Goal: Transaction & Acquisition: Purchase product/service

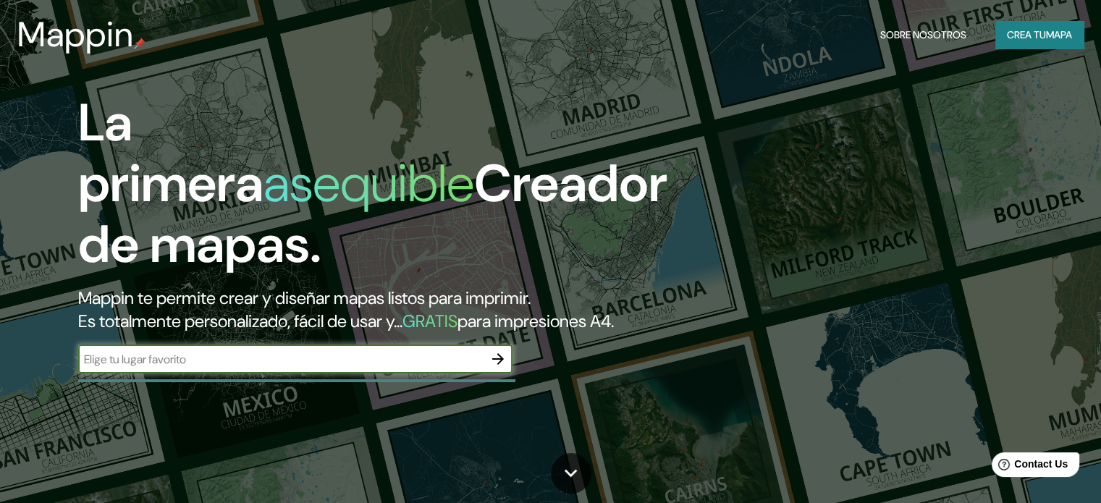
scroll to position [96, 0]
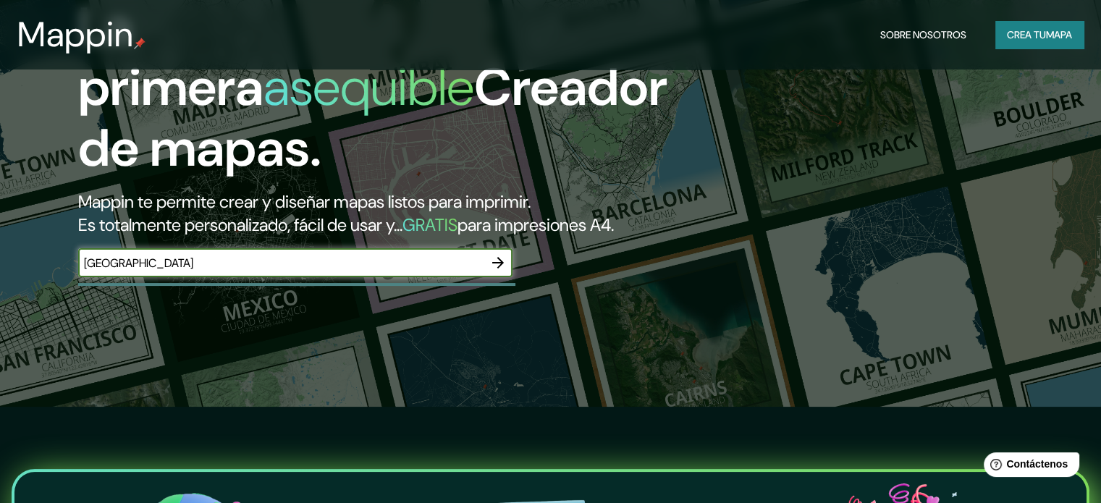
type input "[GEOGRAPHIC_DATA]"
click at [504, 271] on icon "button" at bounding box center [497, 262] width 17 height 17
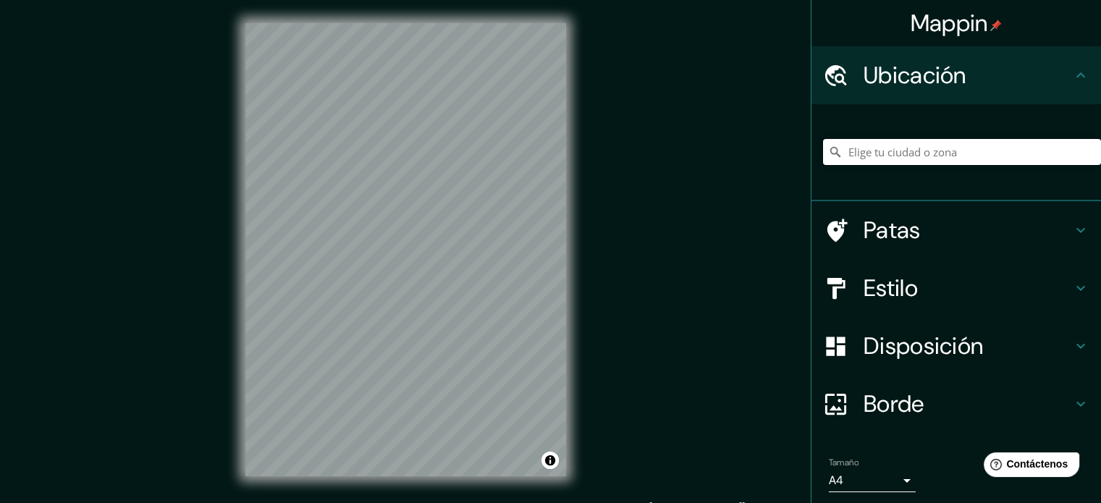
click at [1044, 153] on input "Elige tu ciudad o zona" at bounding box center [962, 152] width 278 height 26
click at [1000, 153] on input "Elige tu ciudad o zona" at bounding box center [962, 152] width 278 height 26
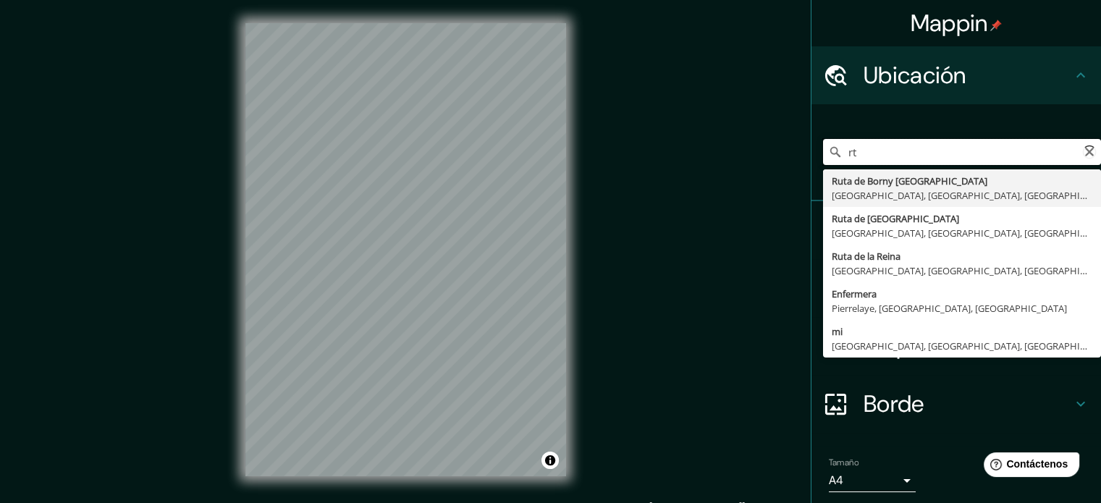
type input "r"
type input "[GEOGRAPHIC_DATA], [GEOGRAPHIC_DATA][PERSON_NAME], [GEOGRAPHIC_DATA]"
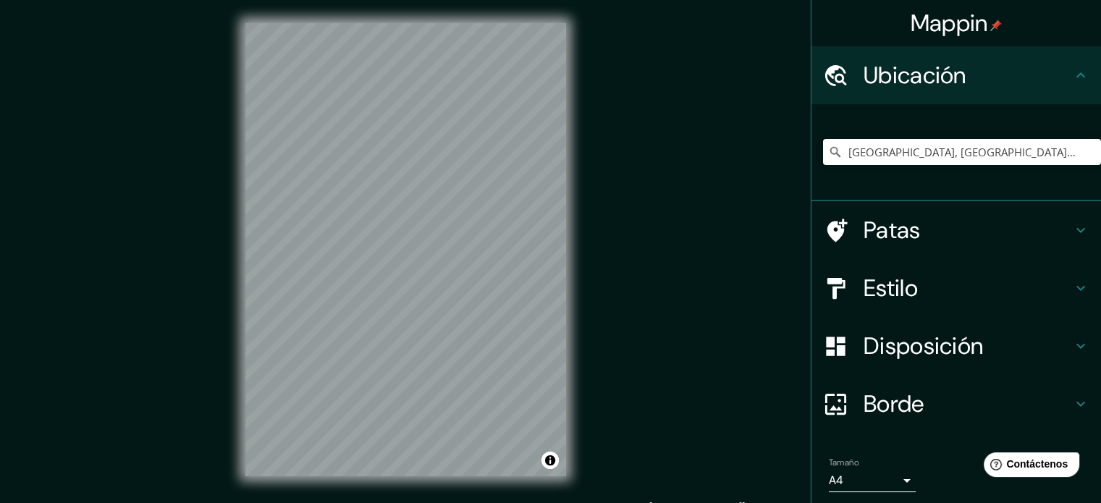
click at [943, 229] on h4 "Patas" at bounding box center [967, 230] width 208 height 29
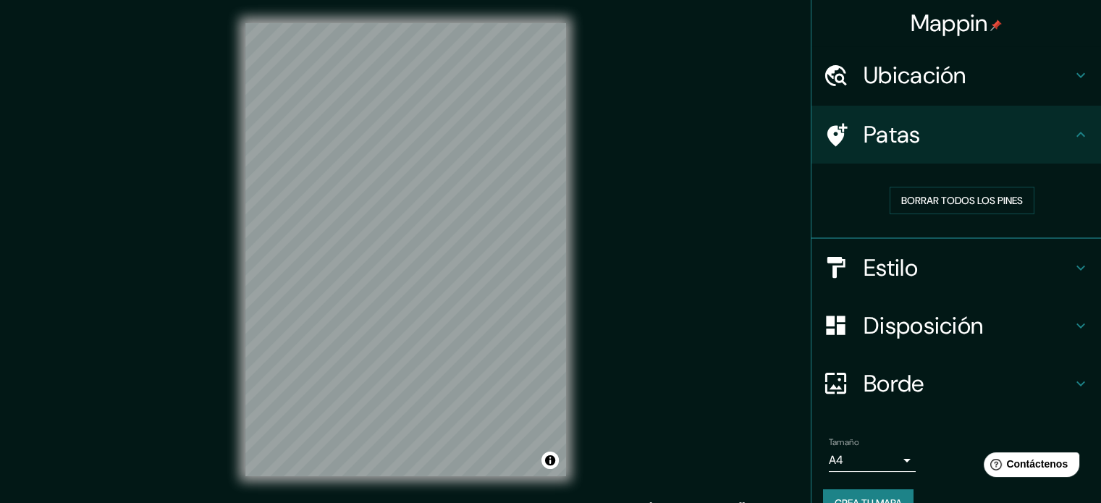
click at [987, 127] on h4 "Patas" at bounding box center [967, 134] width 208 height 29
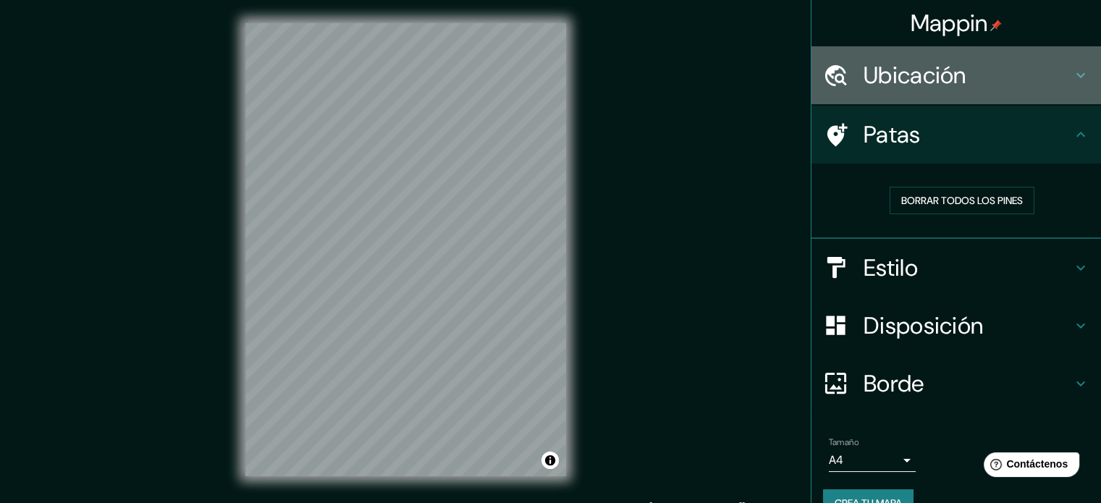
click at [972, 51] on div "Ubicación" at bounding box center [956, 75] width 290 height 58
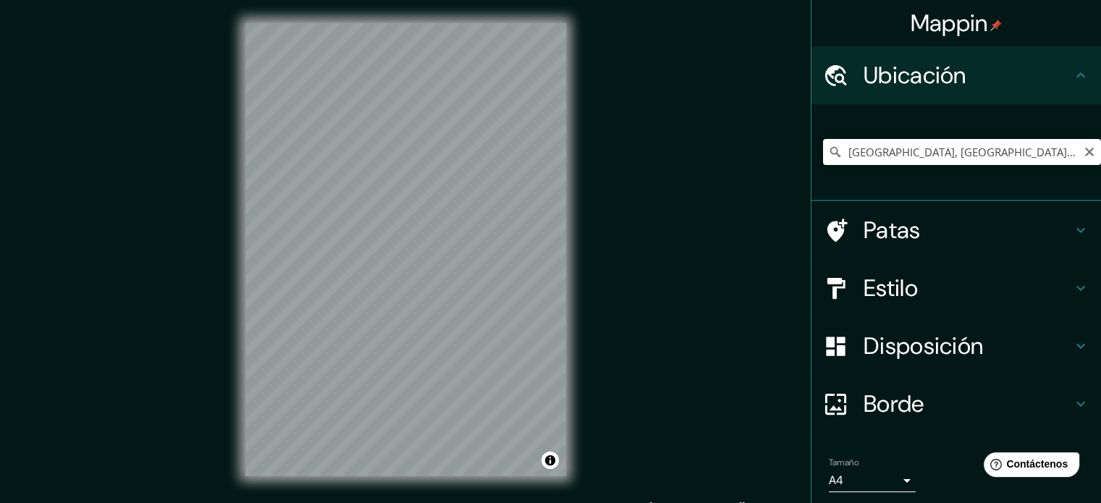
click at [987, 149] on input "[GEOGRAPHIC_DATA], [GEOGRAPHIC_DATA][PERSON_NAME], [GEOGRAPHIC_DATA]" at bounding box center [962, 152] width 278 height 26
click at [1085, 151] on icon "Claro" at bounding box center [1089, 152] width 9 height 9
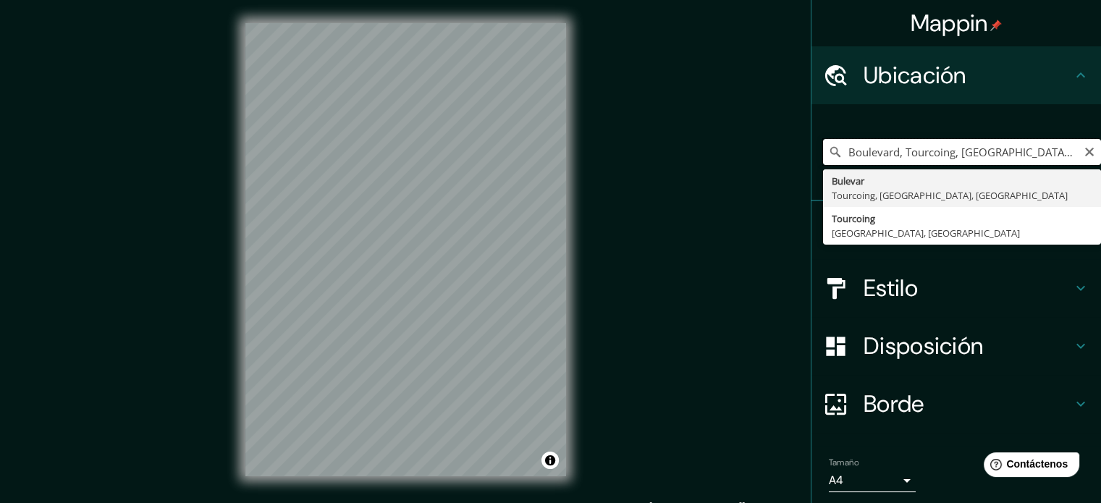
click at [1023, 152] on input "Boulevard, Tourcoing, [GEOGRAPHIC_DATA], [GEOGRAPHIC_DATA]" at bounding box center [962, 152] width 278 height 26
drag, startPoint x: 1023, startPoint y: 152, endPoint x: 890, endPoint y: 150, distance: 133.9
click at [890, 150] on input "Boulevard, Tourcoing, [GEOGRAPHIC_DATA], [GEOGRAPHIC_DATA]" at bounding box center [962, 152] width 278 height 26
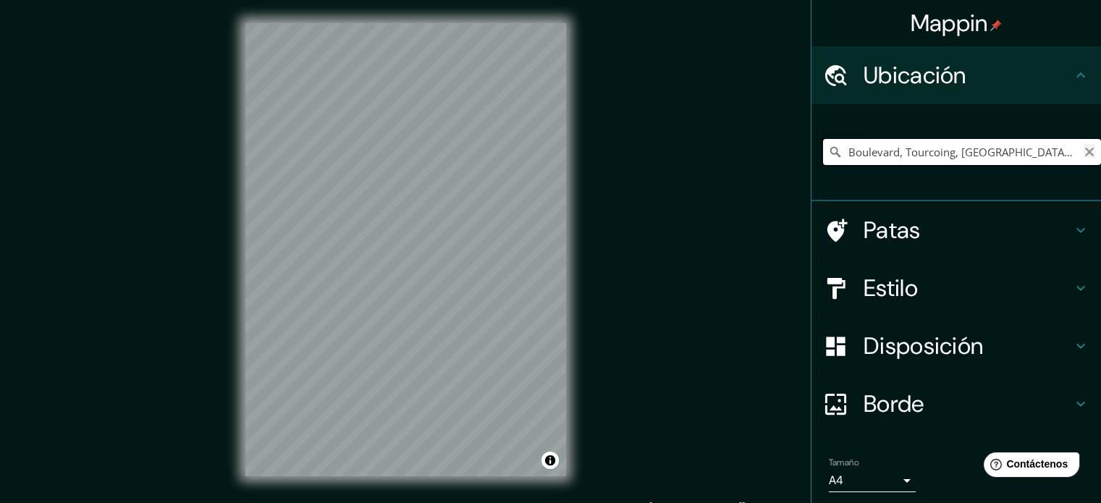
type input "Boulevard, Tourcoing, [GEOGRAPHIC_DATA], [GEOGRAPHIC_DATA]"
click at [1085, 153] on icon "Claro" at bounding box center [1089, 152] width 9 height 9
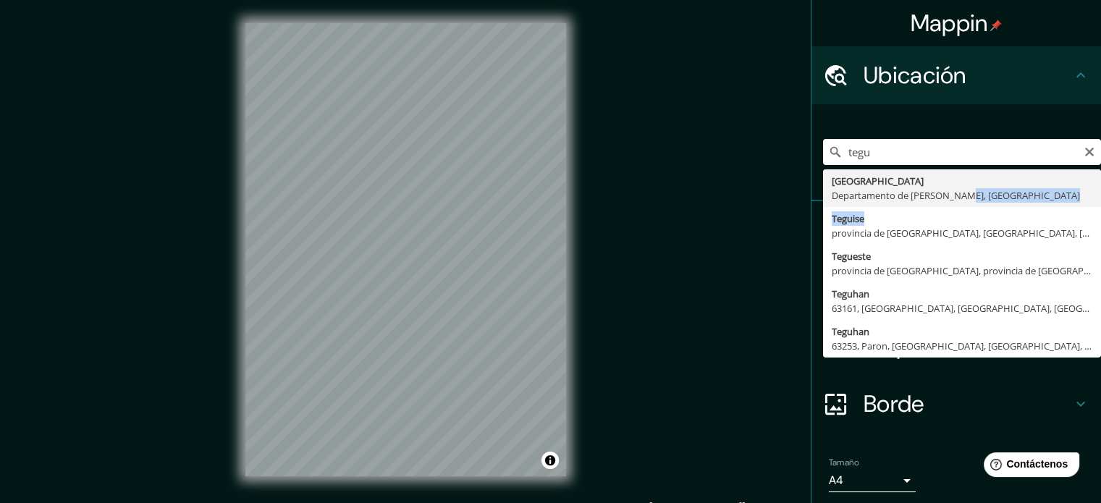
drag, startPoint x: 952, startPoint y: 211, endPoint x: 950, endPoint y: 191, distance: 20.5
type input "[GEOGRAPHIC_DATA], [GEOGRAPHIC_DATA][PERSON_NAME], [GEOGRAPHIC_DATA]"
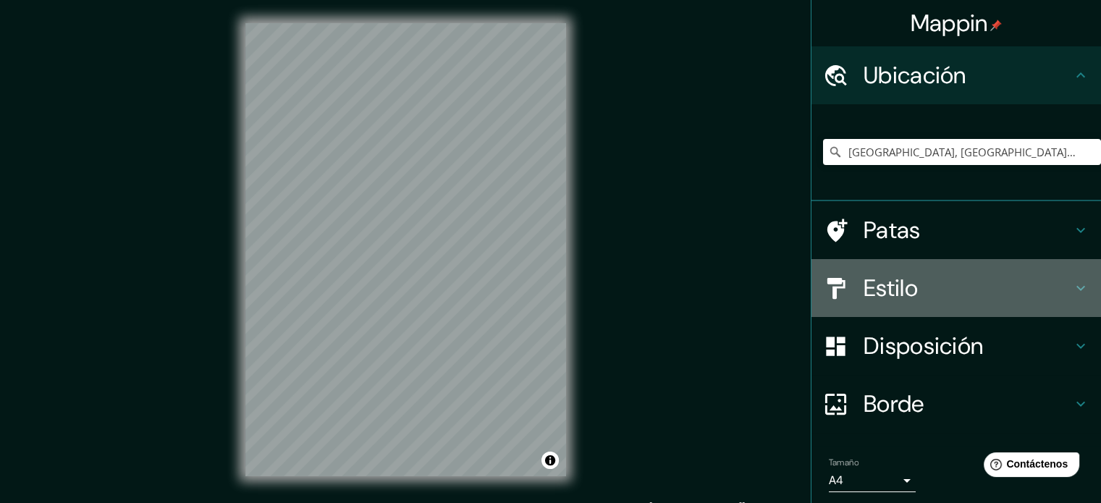
click at [940, 294] on h4 "Estilo" at bounding box center [967, 288] width 208 height 29
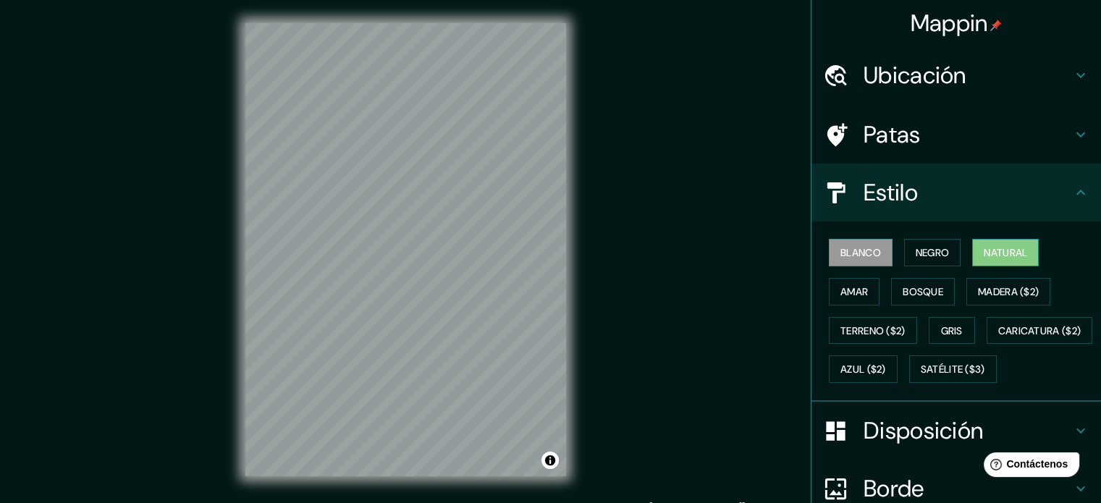
click at [1010, 253] on font "Natural" at bounding box center [1005, 252] width 43 height 13
click at [860, 332] on font "Terreno ($2)" at bounding box center [872, 330] width 65 height 13
click at [1005, 254] on font "Natural" at bounding box center [1005, 252] width 43 height 13
click at [943, 324] on font "Gris" at bounding box center [952, 330] width 22 height 13
click at [996, 258] on font "Natural" at bounding box center [1005, 252] width 43 height 13
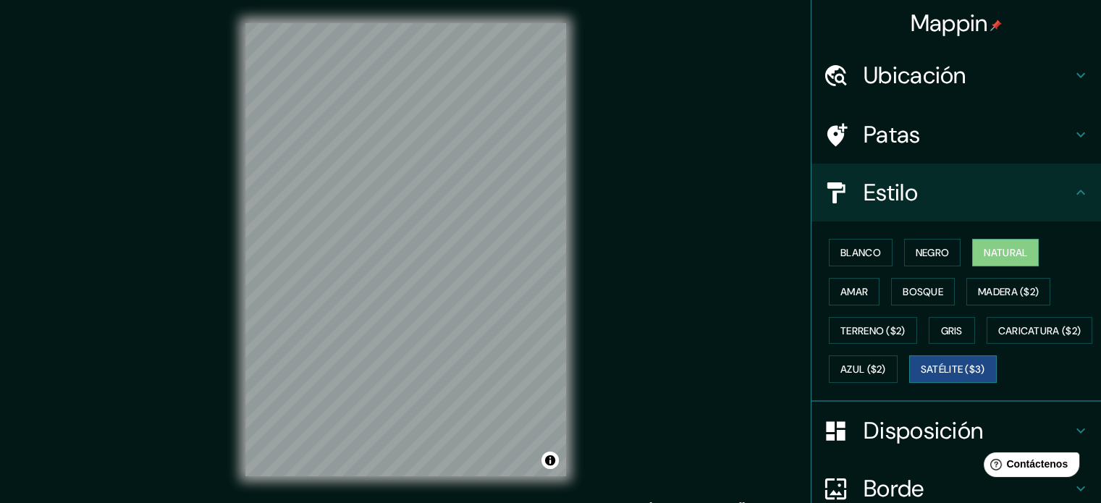
click at [921, 376] on font "Satélite ($3)" at bounding box center [953, 369] width 64 height 13
click at [596, 318] on div "Mappin Ubicación [GEOGRAPHIC_DATA], [GEOGRAPHIC_DATA][PERSON_NAME], [GEOGRAPHIC…" at bounding box center [550, 261] width 1101 height 523
click at [384, 486] on div "© Mapbox © OpenStreetMap Improve this map © Maxar" at bounding box center [405, 249] width 367 height 499
click at [217, 352] on div "Mappin Ubicación [GEOGRAPHIC_DATA], [GEOGRAPHIC_DATA][PERSON_NAME], [GEOGRAPHIC…" at bounding box center [550, 261] width 1101 height 523
click at [196, 273] on div "Mappin Ubicación [GEOGRAPHIC_DATA], [GEOGRAPHIC_DATA][PERSON_NAME], [GEOGRAPHIC…" at bounding box center [550, 261] width 1101 height 523
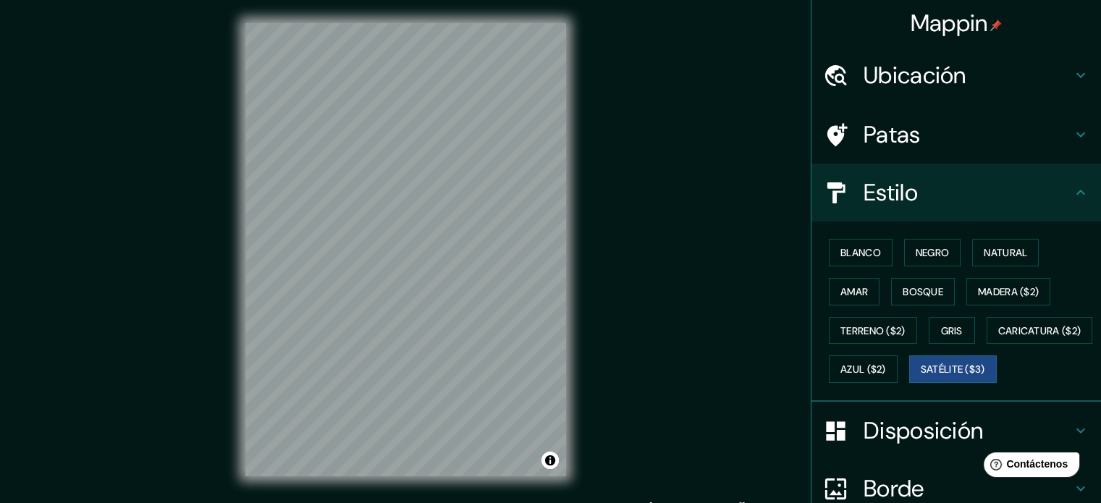
click at [689, 257] on div "Mappin Ubicación [GEOGRAPHIC_DATA], [GEOGRAPHIC_DATA][PERSON_NAME], [GEOGRAPHIC…" at bounding box center [550, 261] width 1101 height 523
click at [577, 297] on div "© Mapbox © OpenStreetMap Improve this map © Maxar" at bounding box center [405, 249] width 367 height 499
click at [122, 319] on div "Mappin Ubicación [GEOGRAPHIC_DATA], [GEOGRAPHIC_DATA][PERSON_NAME], [GEOGRAPHIC…" at bounding box center [550, 261] width 1101 height 523
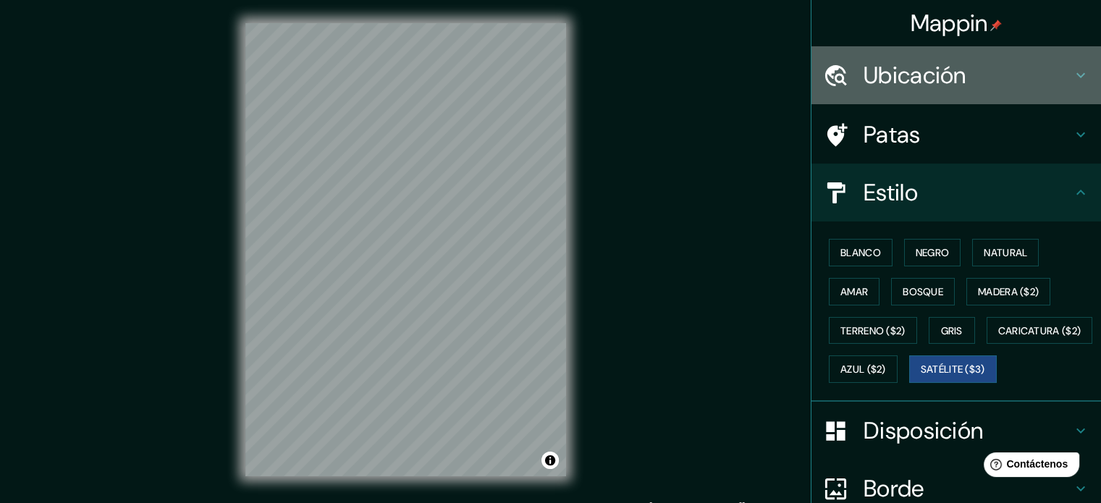
click at [920, 72] on font "Ubicación" at bounding box center [914, 75] width 103 height 30
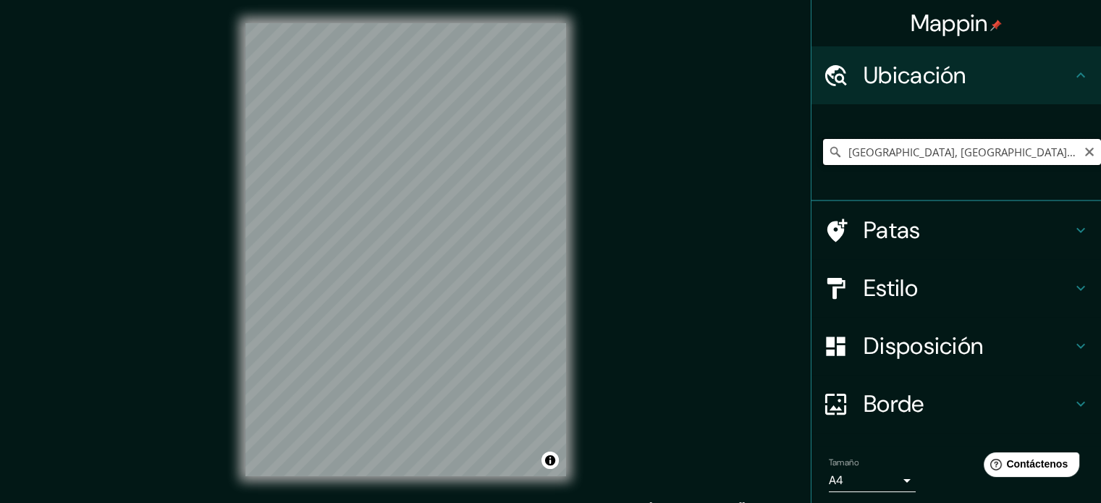
click at [929, 148] on input "[GEOGRAPHIC_DATA], [GEOGRAPHIC_DATA][PERSON_NAME], [GEOGRAPHIC_DATA]" at bounding box center [962, 152] width 278 height 26
click at [939, 150] on input "[GEOGRAPHIC_DATA], [GEOGRAPHIC_DATA][PERSON_NAME], [GEOGRAPHIC_DATA]" at bounding box center [962, 152] width 278 height 26
click at [660, 247] on div "Mappin Ubicación [GEOGRAPHIC_DATA], [GEOGRAPHIC_DATA][PERSON_NAME], [GEOGRAPHIC…" at bounding box center [550, 261] width 1101 height 523
click at [645, 452] on div "Mappin Ubicación [GEOGRAPHIC_DATA], [GEOGRAPHIC_DATA][PERSON_NAME], [GEOGRAPHIC…" at bounding box center [550, 261] width 1101 height 523
click at [397, 0] on html "Mappin Ubicación [GEOGRAPHIC_DATA], [GEOGRAPHIC_DATA][PERSON_NAME], [GEOGRAPHIC…" at bounding box center [550, 251] width 1101 height 503
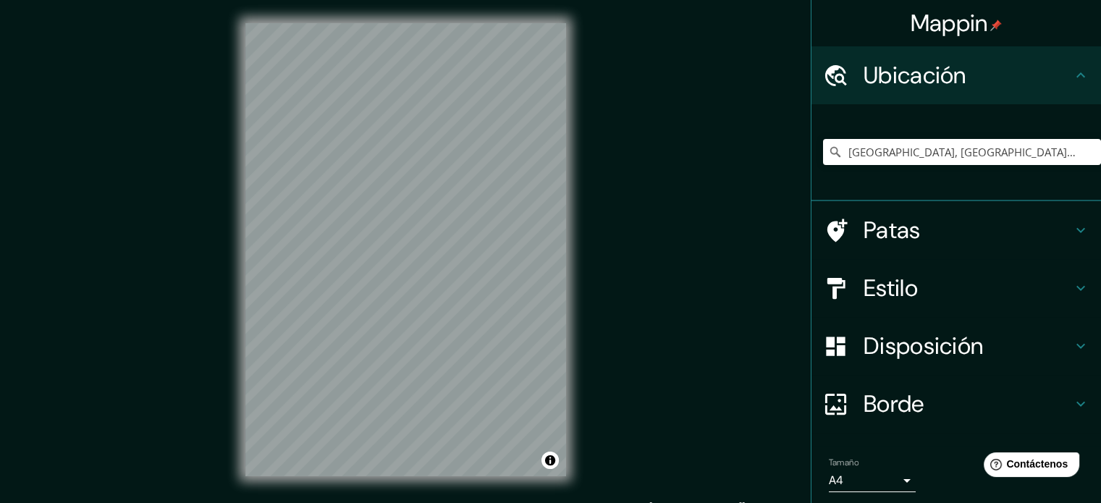
click at [405, 494] on div "© Mapbox © OpenStreetMap Improve this map © Maxar" at bounding box center [405, 249] width 367 height 499
click at [473, 502] on html "Mappin Ubicación [GEOGRAPHIC_DATA], [GEOGRAPHIC_DATA][PERSON_NAME], [GEOGRAPHIC…" at bounding box center [550, 251] width 1101 height 503
click at [718, 240] on div "Mappin Ubicación [GEOGRAPHIC_DATA], [GEOGRAPHIC_DATA][PERSON_NAME], [GEOGRAPHIC…" at bounding box center [550, 261] width 1101 height 523
click at [55, 25] on div "Mappin Ubicación [GEOGRAPHIC_DATA], [GEOGRAPHIC_DATA][PERSON_NAME], [GEOGRAPHIC…" at bounding box center [550, 261] width 1101 height 523
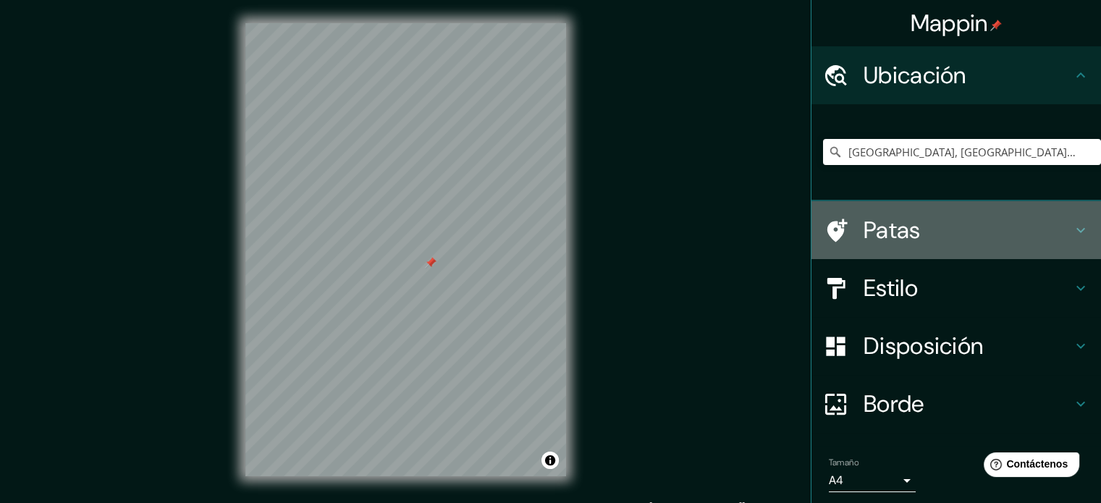
click at [935, 221] on h4 "Patas" at bounding box center [967, 230] width 208 height 29
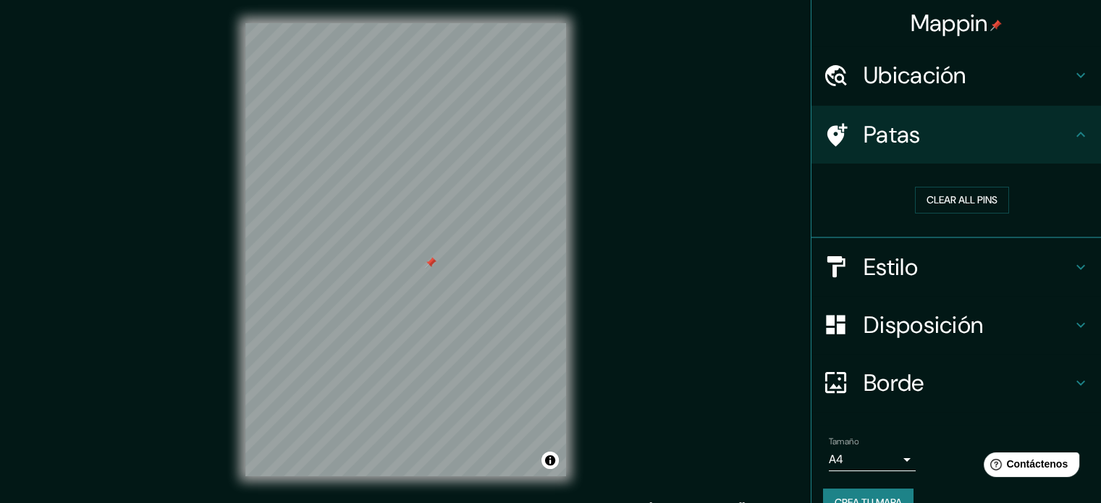
click at [1042, 138] on h4 "Patas" at bounding box center [967, 134] width 208 height 29
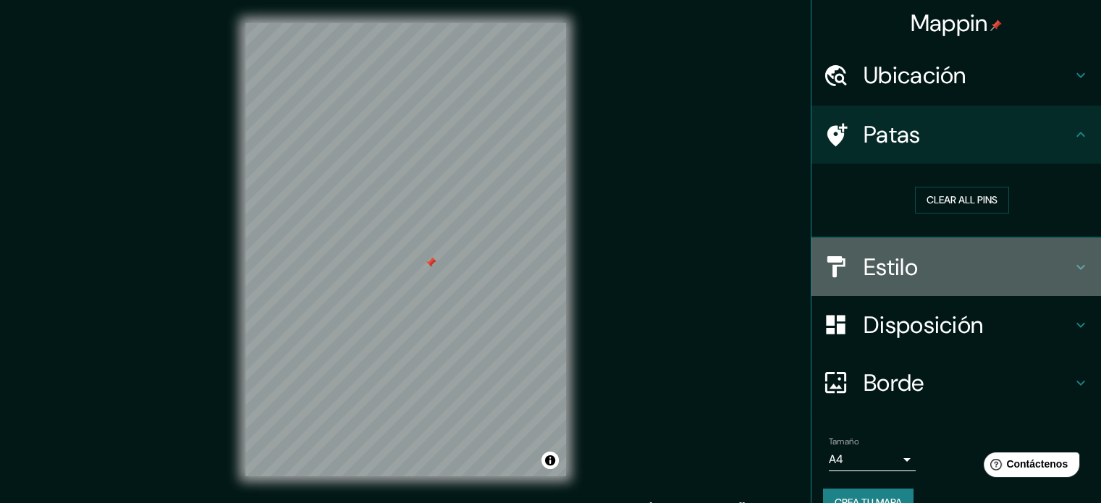
click at [1013, 271] on h4 "Estilo" at bounding box center [967, 267] width 208 height 29
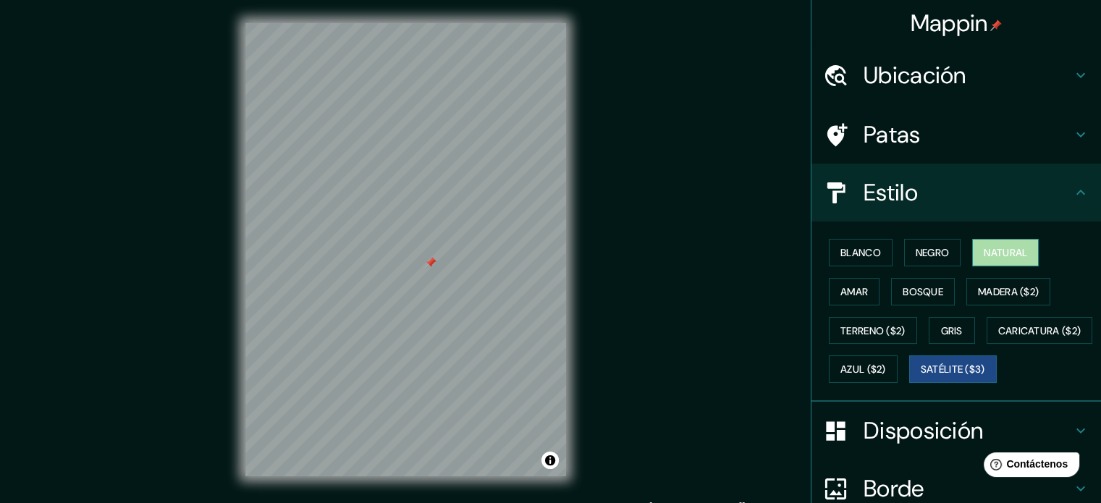
click at [996, 257] on font "Natural" at bounding box center [1005, 252] width 43 height 13
click at [926, 249] on font "Negro" at bounding box center [933, 252] width 34 height 13
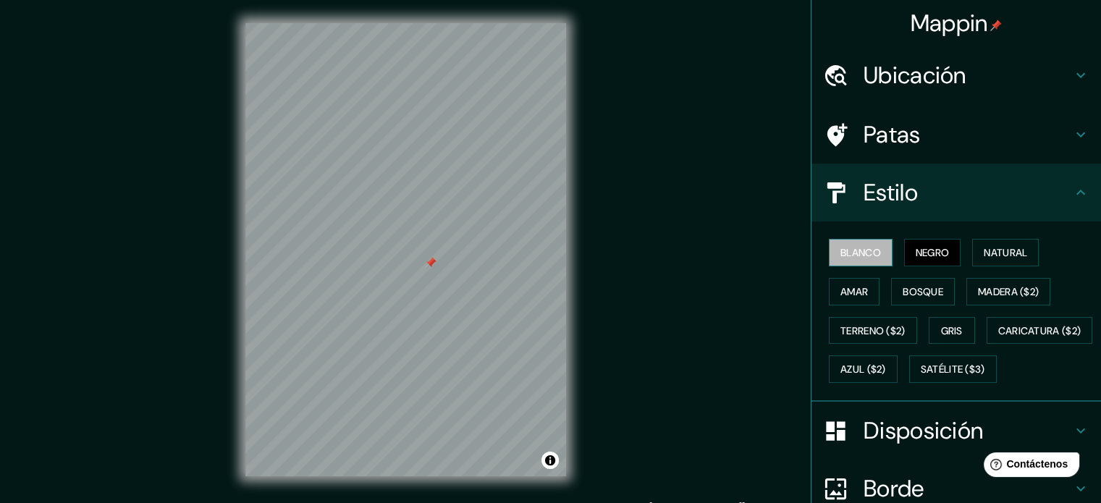
click at [844, 254] on font "Blanco" at bounding box center [860, 252] width 41 height 13
click at [851, 292] on font "Amar" at bounding box center [854, 291] width 28 height 13
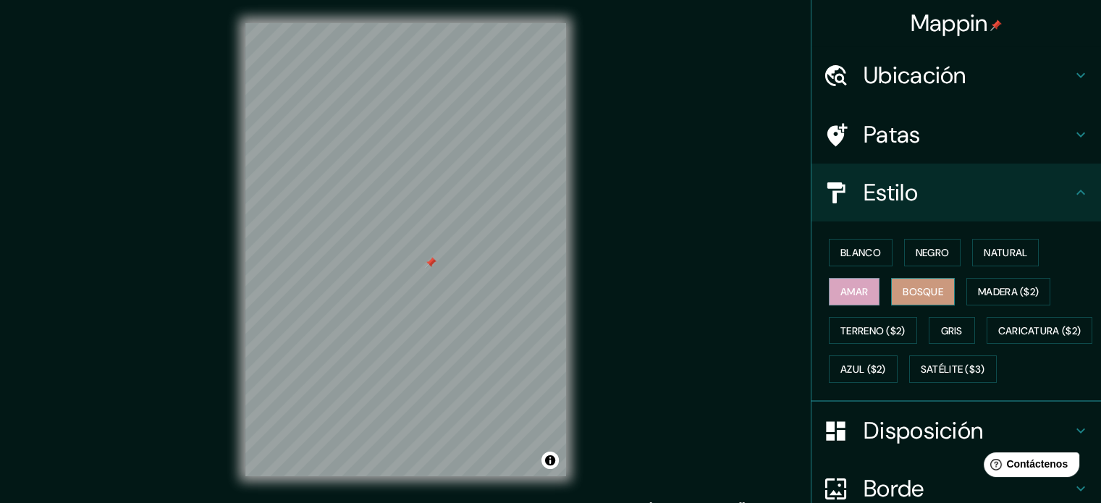
click at [912, 279] on button "Bosque" at bounding box center [923, 292] width 64 height 28
click at [982, 282] on font "Madera ($2)" at bounding box center [1008, 291] width 61 height 19
click at [916, 295] on font "Bosque" at bounding box center [923, 291] width 41 height 13
click at [877, 326] on font "Terreno ($2)" at bounding box center [872, 330] width 65 height 13
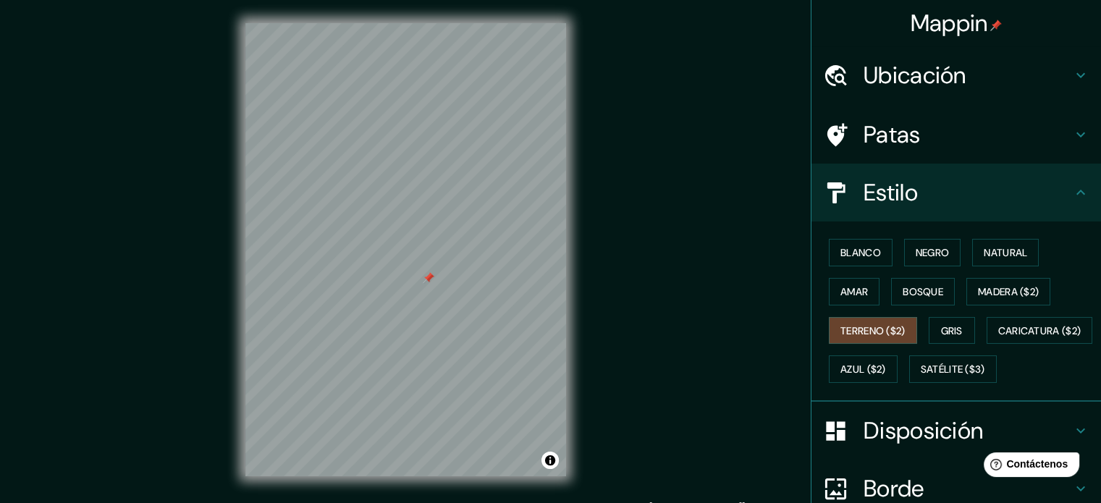
click at [431, 274] on div at bounding box center [429, 278] width 12 height 12
click at [957, 339] on button "Gris" at bounding box center [952, 331] width 46 height 28
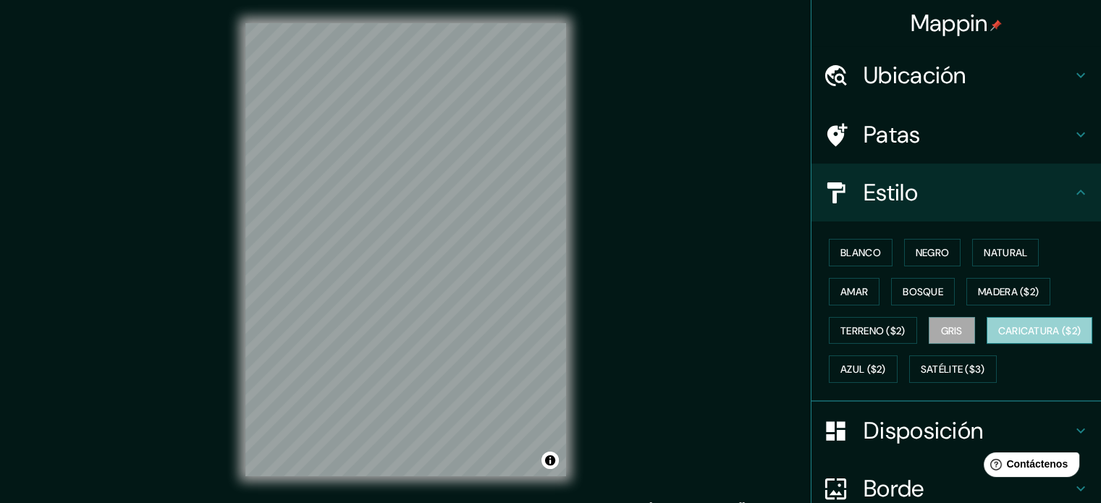
click at [998, 337] on font "Caricatura ($2)" at bounding box center [1039, 330] width 83 height 13
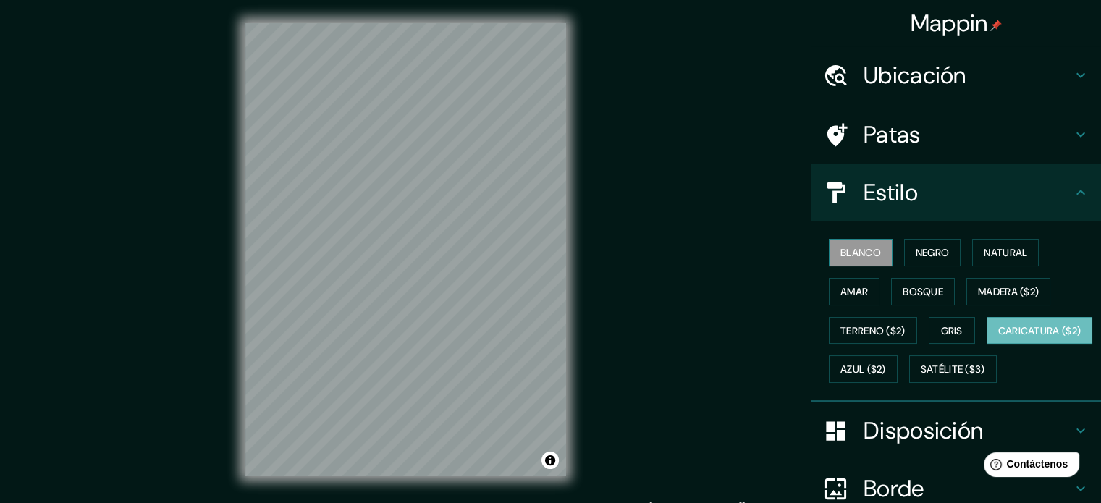
click at [857, 244] on font "Blanco" at bounding box center [860, 252] width 41 height 19
click at [922, 240] on button "Negro" at bounding box center [932, 253] width 57 height 28
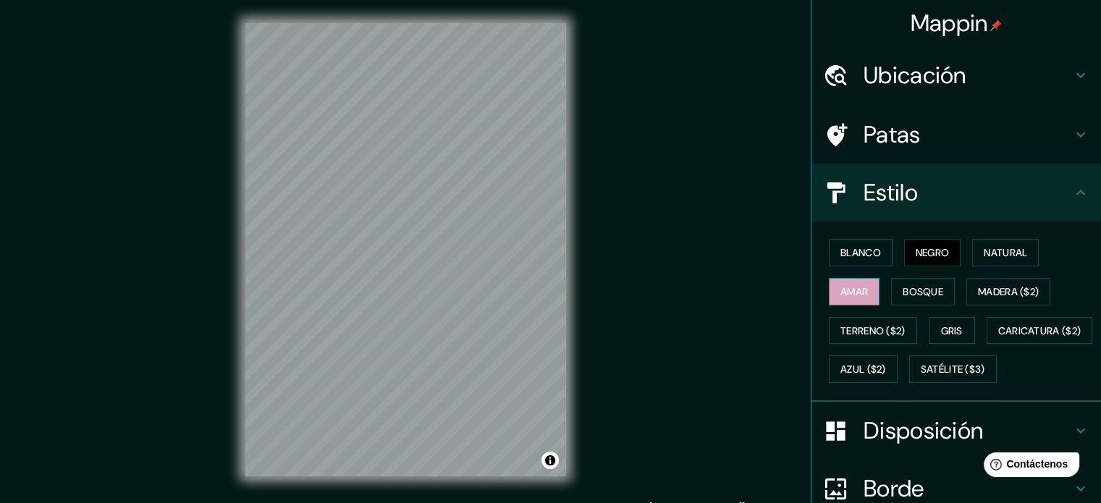
click at [842, 300] on button "Amar" at bounding box center [854, 292] width 51 height 28
click at [842, 298] on font "Amar" at bounding box center [854, 291] width 28 height 19
click at [941, 326] on font "Gris" at bounding box center [952, 330] width 22 height 13
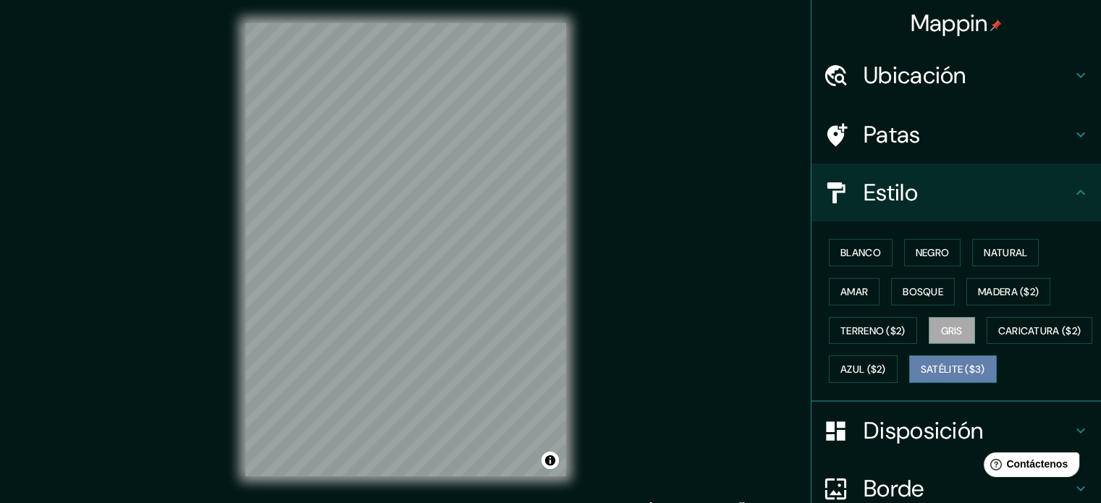
click at [921, 376] on font "Satélite ($3)" at bounding box center [953, 369] width 64 height 13
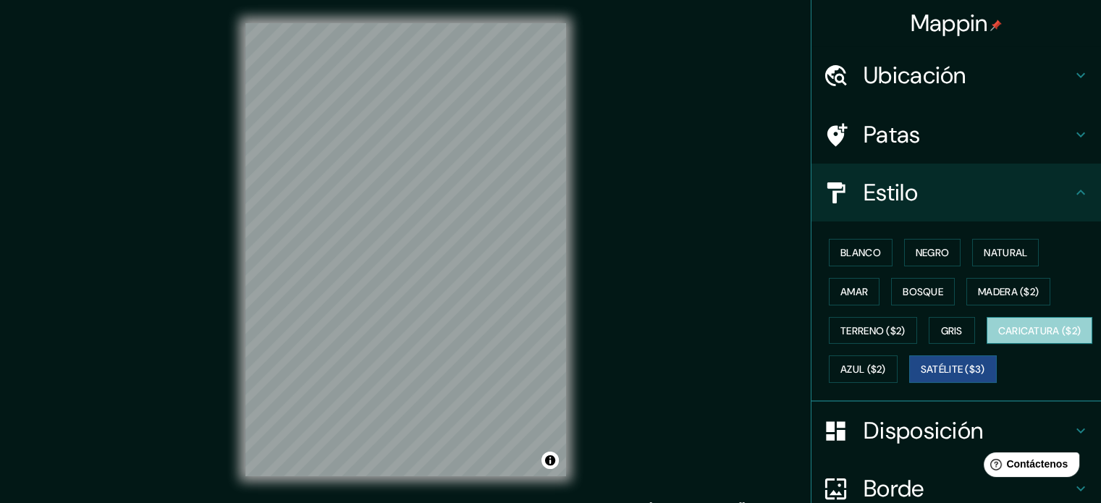
click at [998, 340] on font "Caricatura ($2)" at bounding box center [1039, 330] width 83 height 19
click at [970, 348] on div "Blanco Negro Natural Amar Bosque Madera ($2) Terreno ($2) Gris Caricatura ($2) …" at bounding box center [962, 311] width 278 height 156
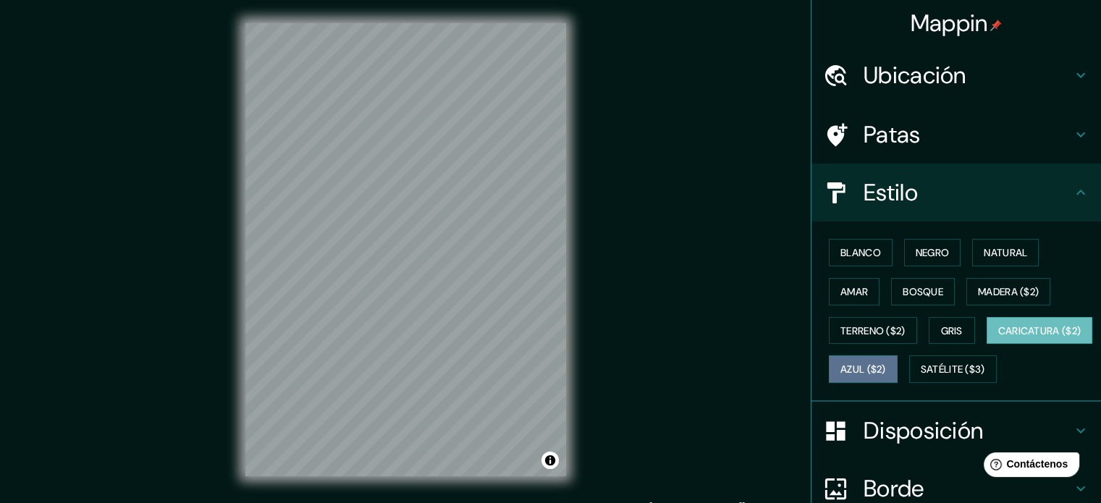
click at [886, 363] on font "Azul ($2)" at bounding box center [863, 369] width 46 height 13
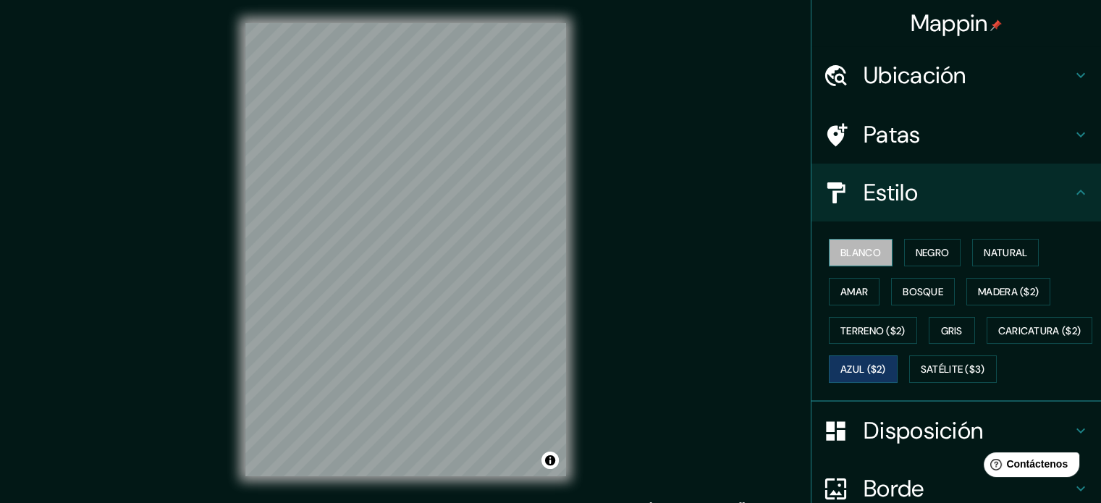
click at [848, 263] on button "Blanco" at bounding box center [861, 253] width 64 height 28
click at [934, 248] on font "Negro" at bounding box center [933, 252] width 34 height 13
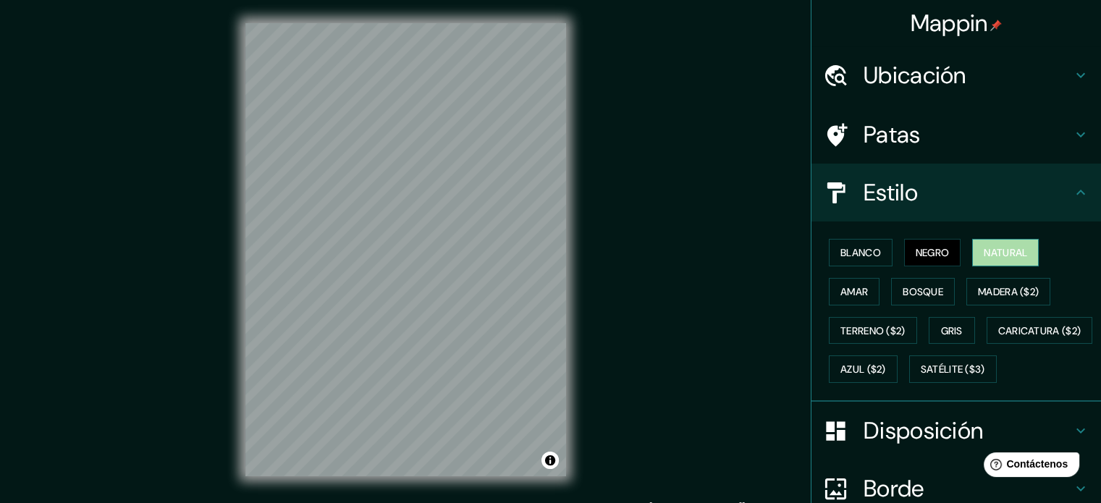
click at [999, 250] on font "Natural" at bounding box center [1005, 252] width 43 height 13
click at [918, 291] on font "Bosque" at bounding box center [923, 291] width 41 height 13
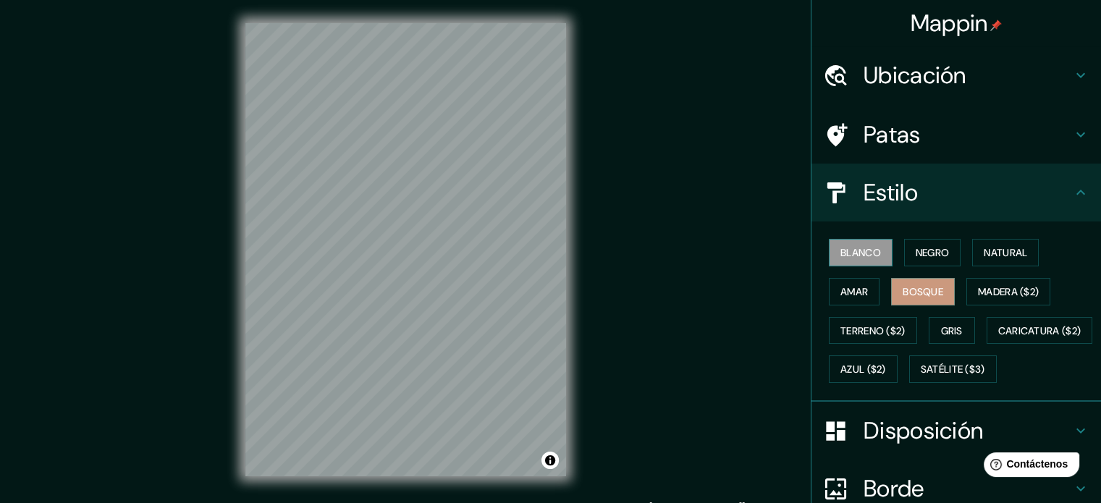
click at [863, 252] on font "Blanco" at bounding box center [860, 252] width 41 height 13
click at [1007, 289] on font "Madera ($2)" at bounding box center [1008, 291] width 61 height 13
click at [905, 292] on font "Bosque" at bounding box center [923, 291] width 41 height 13
click at [944, 321] on font "Gris" at bounding box center [952, 330] width 22 height 19
click at [858, 257] on font "Blanco" at bounding box center [860, 252] width 41 height 13
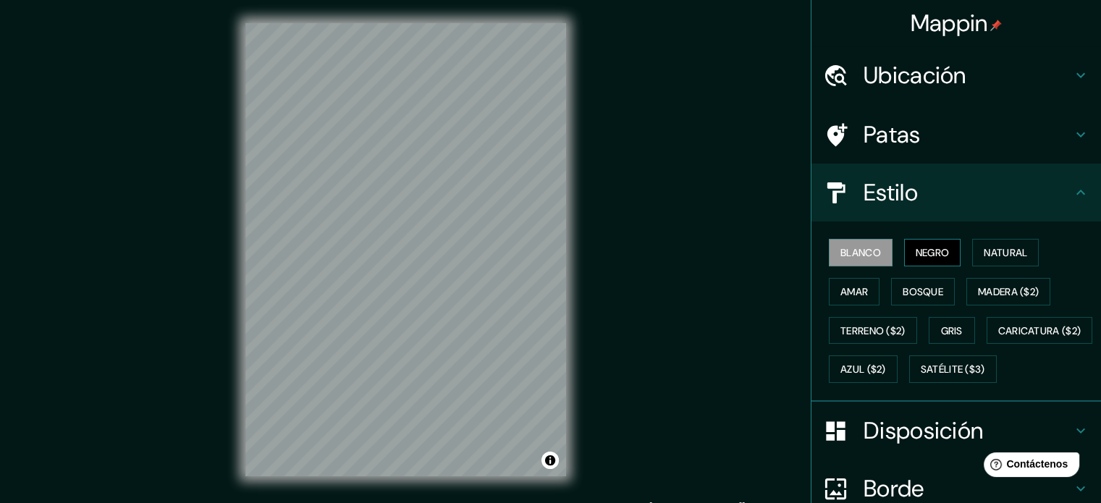
click at [935, 255] on font "Negro" at bounding box center [933, 252] width 34 height 13
click at [985, 255] on font "Natural" at bounding box center [1005, 252] width 43 height 13
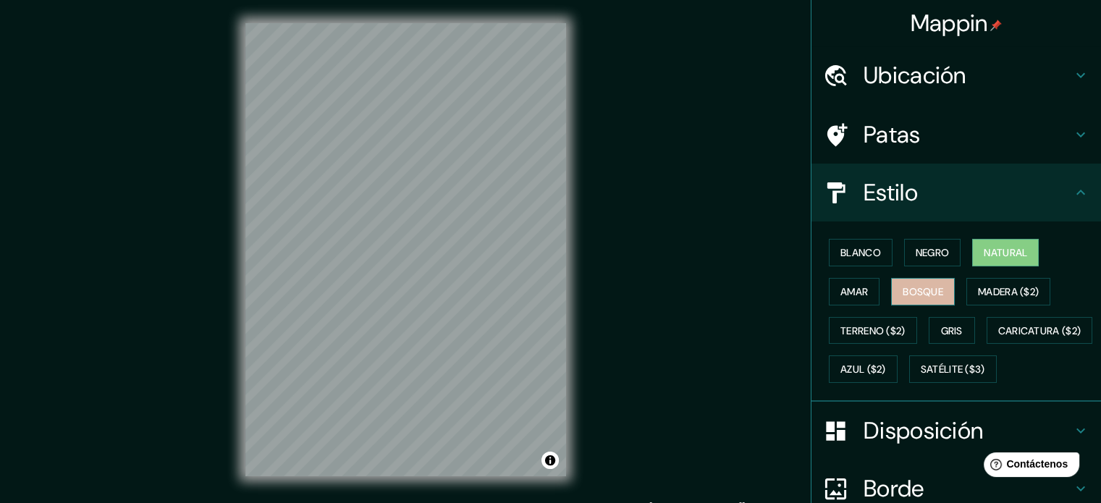
click at [932, 295] on font "Bosque" at bounding box center [923, 291] width 41 height 13
click at [853, 297] on font "Amar" at bounding box center [854, 291] width 28 height 13
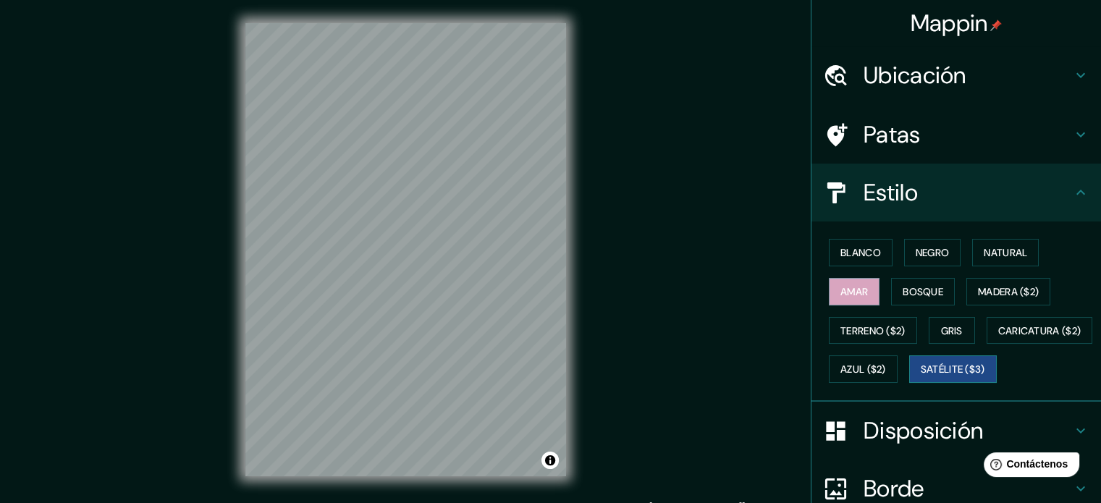
click at [909, 383] on button "Satélite ($3)" at bounding box center [953, 369] width 88 height 28
click at [886, 369] on font "Azul ($2)" at bounding box center [863, 369] width 46 height 13
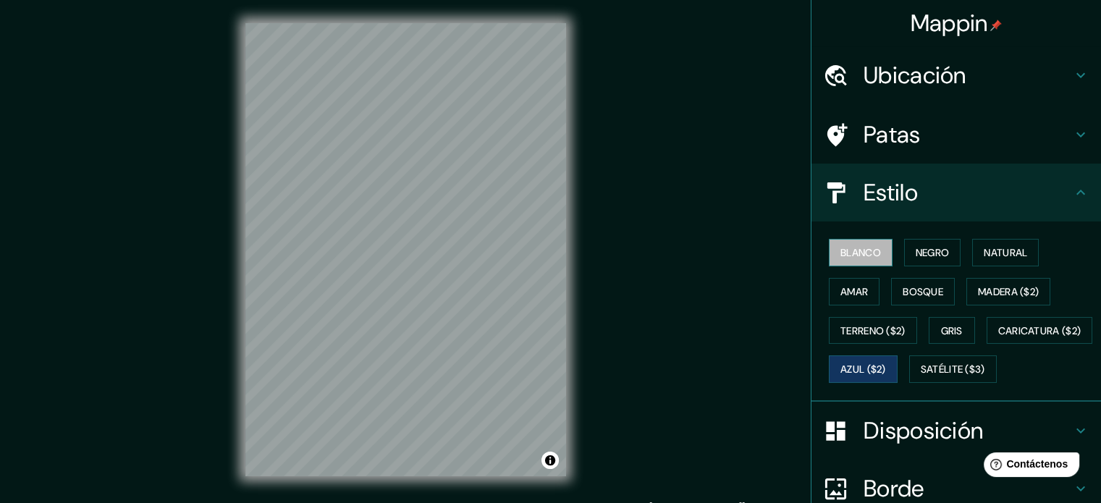
click at [859, 261] on button "Blanco" at bounding box center [861, 253] width 64 height 28
click at [941, 335] on font "Gris" at bounding box center [952, 330] width 22 height 19
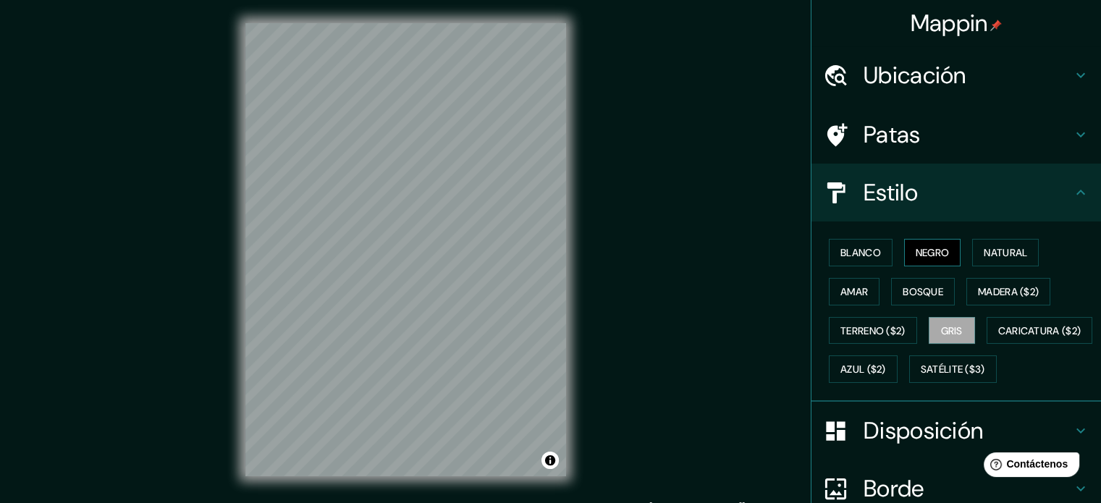
click at [916, 243] on font "Negro" at bounding box center [933, 252] width 34 height 19
click at [861, 243] on font "Blanco" at bounding box center [860, 252] width 41 height 19
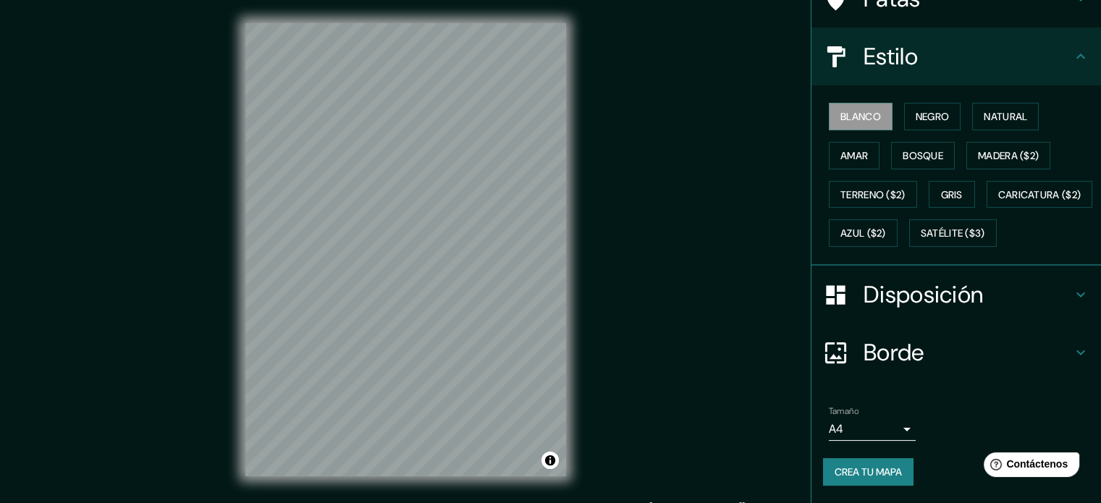
click at [989, 305] on h4 "Disposición" at bounding box center [967, 294] width 208 height 29
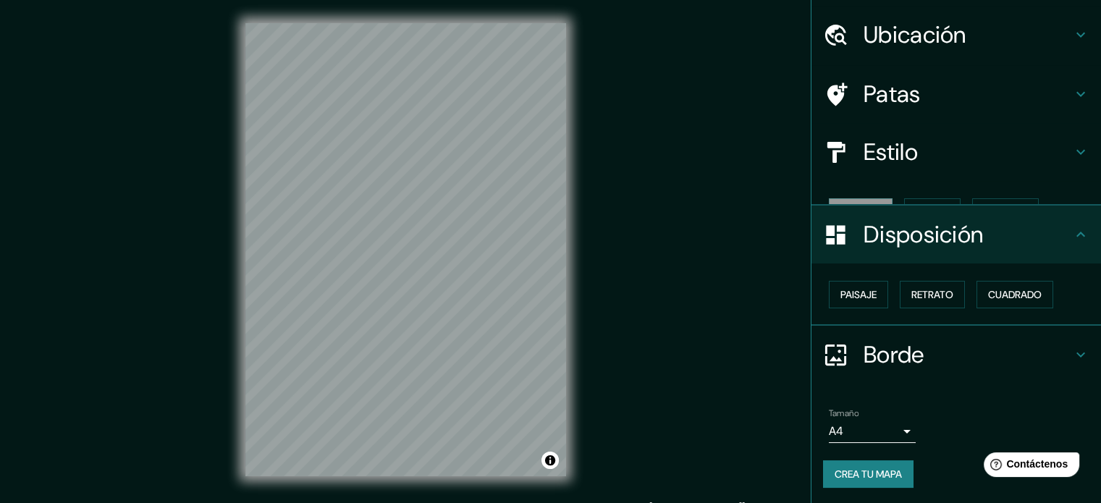
scroll to position [17, 0]
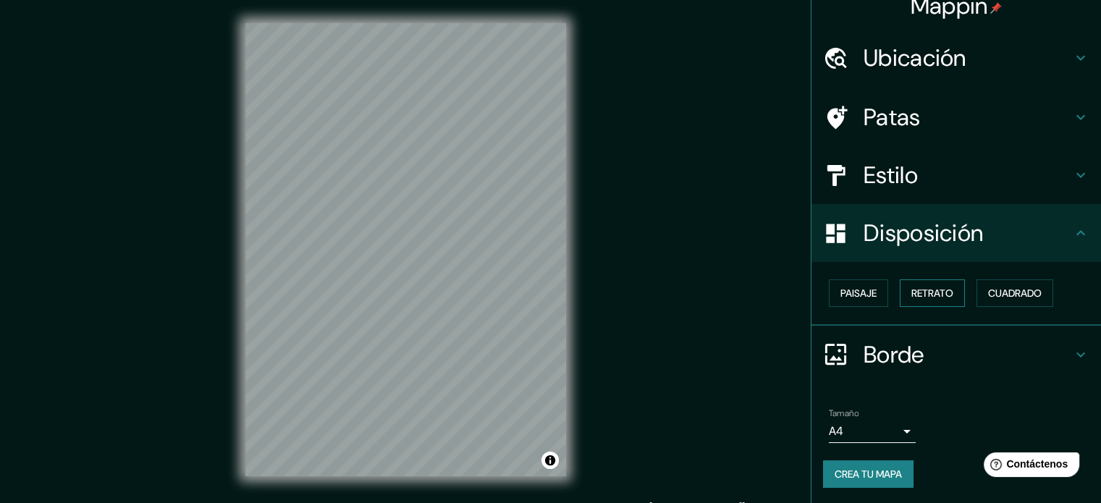
click at [942, 290] on font "Retrato" at bounding box center [932, 293] width 42 height 13
click at [876, 295] on button "Paisaje" at bounding box center [858, 293] width 59 height 28
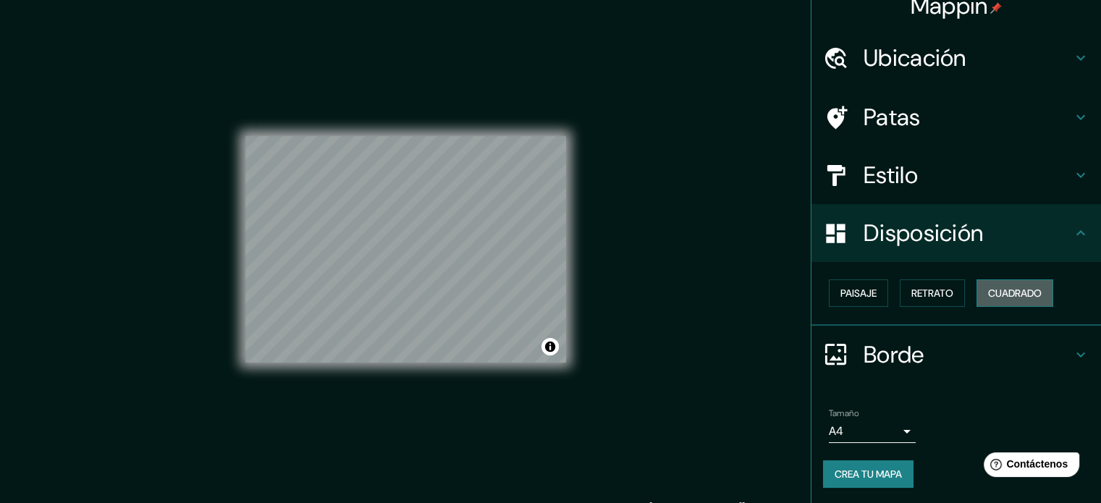
click at [1040, 289] on button "Cuadrado" at bounding box center [1014, 293] width 77 height 28
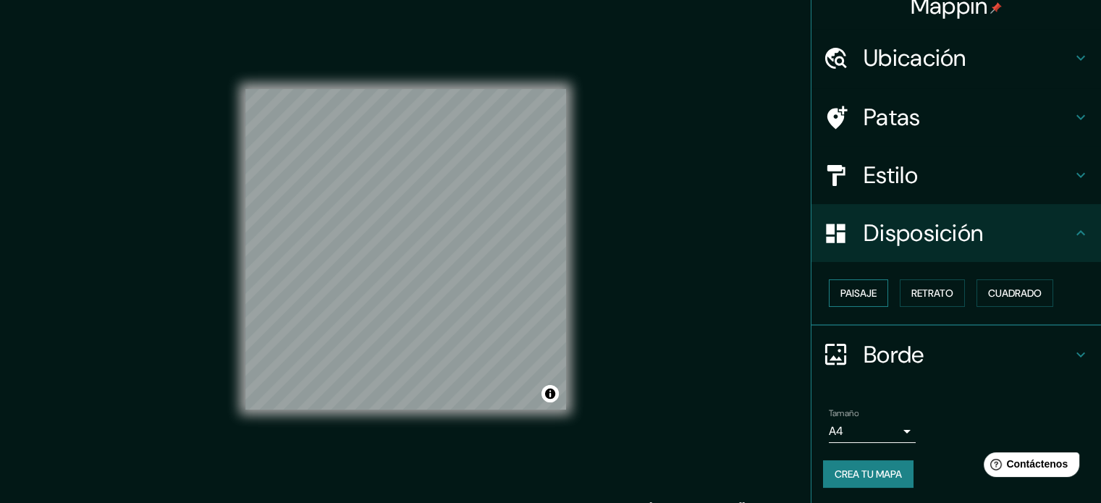
click at [867, 295] on button "Paisaje" at bounding box center [858, 293] width 59 height 28
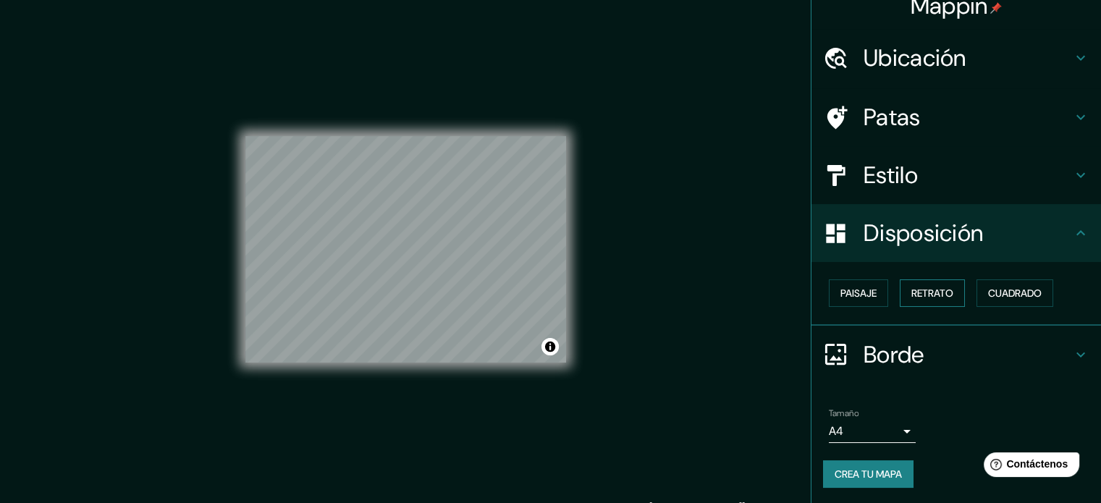
click at [927, 289] on font "Retrato" at bounding box center [932, 293] width 42 height 13
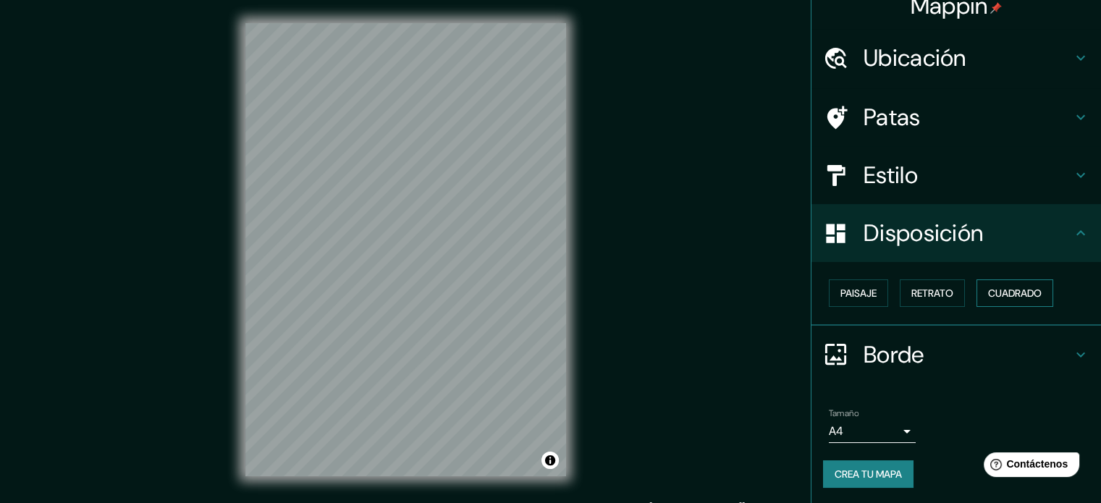
click at [998, 284] on font "Cuadrado" at bounding box center [1015, 293] width 54 height 19
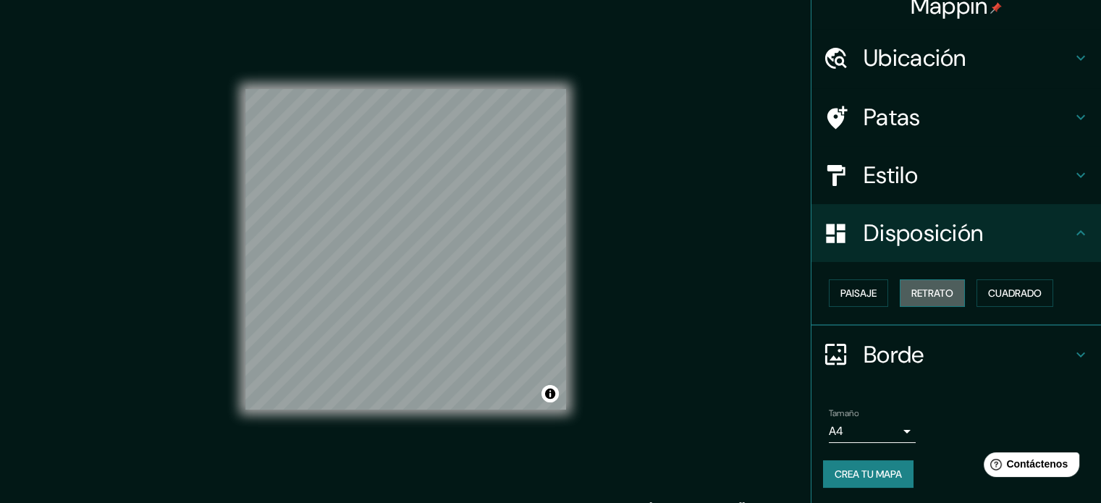
click at [900, 290] on button "Retrato" at bounding box center [932, 293] width 65 height 28
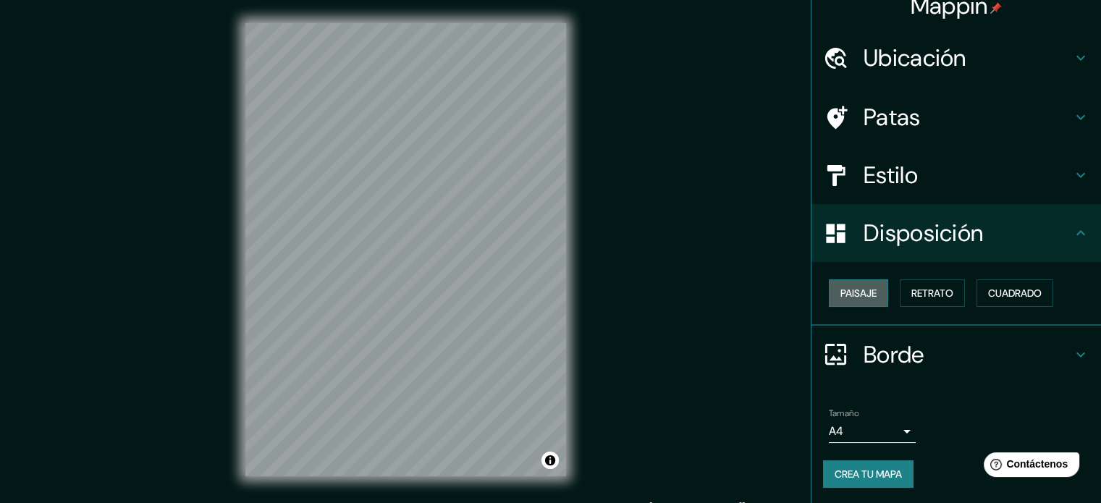
click at [852, 290] on font "Paisaje" at bounding box center [858, 293] width 36 height 13
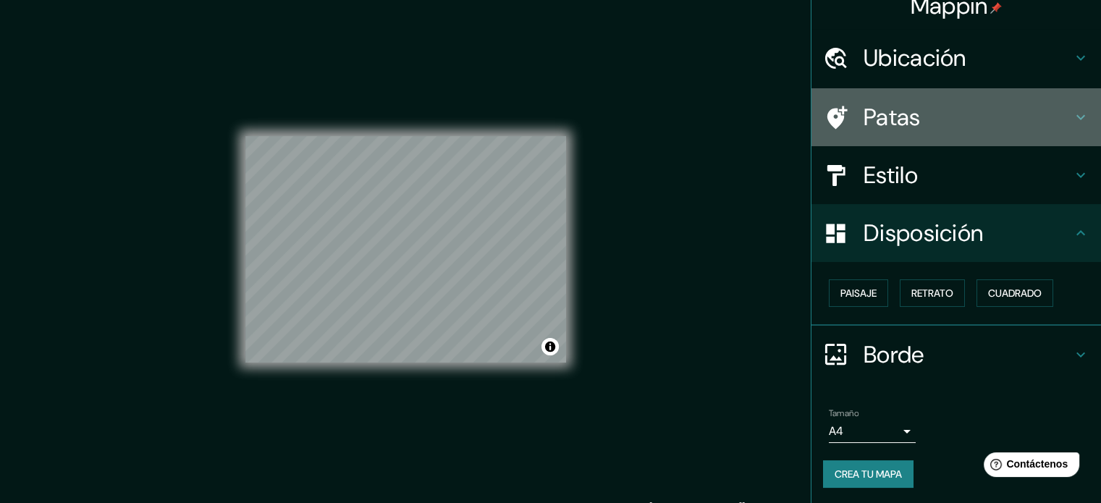
click at [1016, 127] on h4 "Patas" at bounding box center [967, 117] width 208 height 29
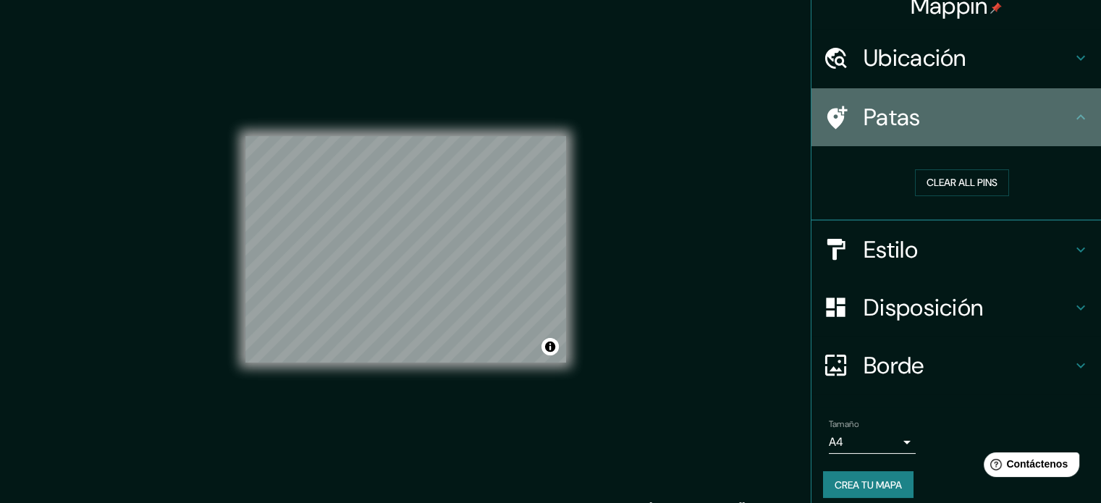
click at [1016, 127] on h4 "Patas" at bounding box center [967, 117] width 208 height 29
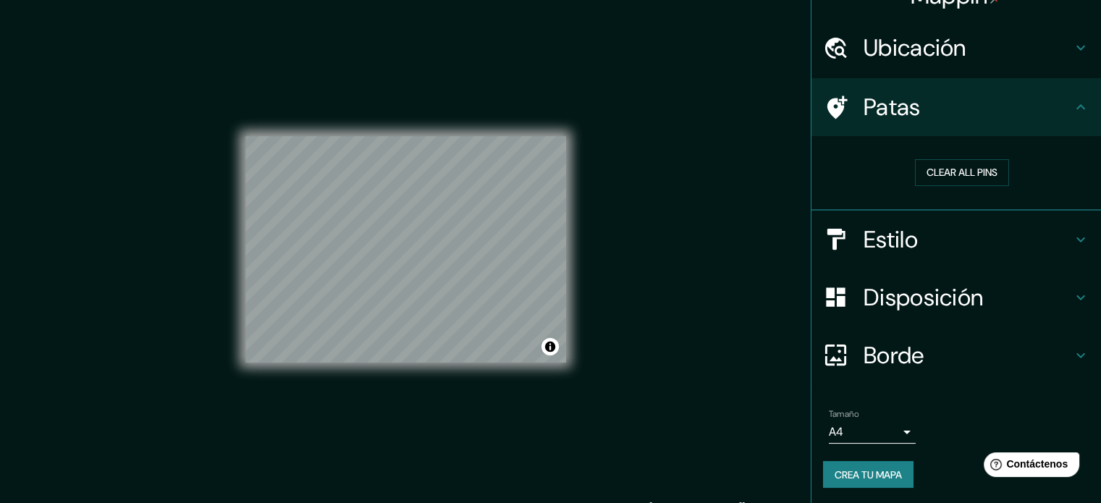
scroll to position [28, 0]
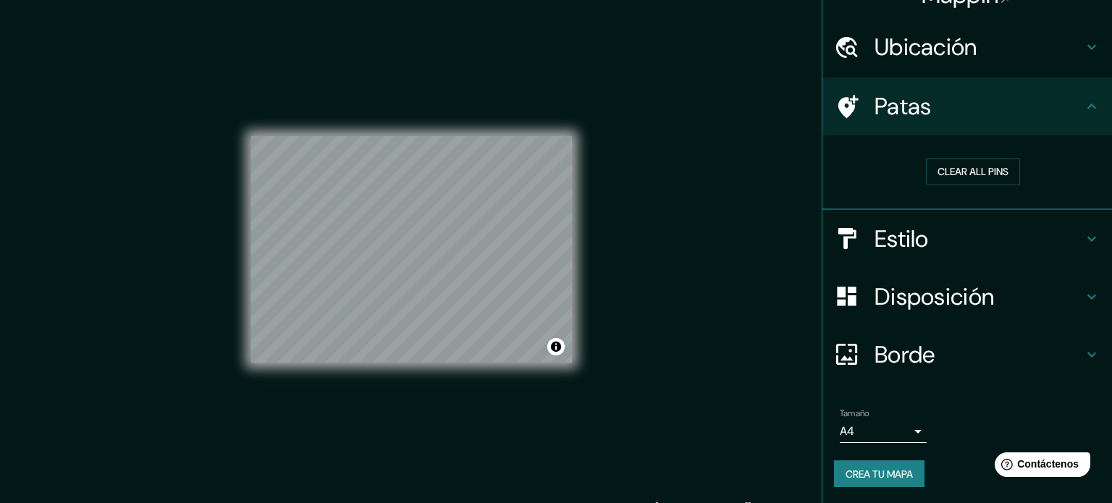
click at [890, 434] on body "Mappin Ubicación [GEOGRAPHIC_DATA], [GEOGRAPHIC_DATA][PERSON_NAME], [GEOGRAPHIC…" at bounding box center [556, 251] width 1112 height 503
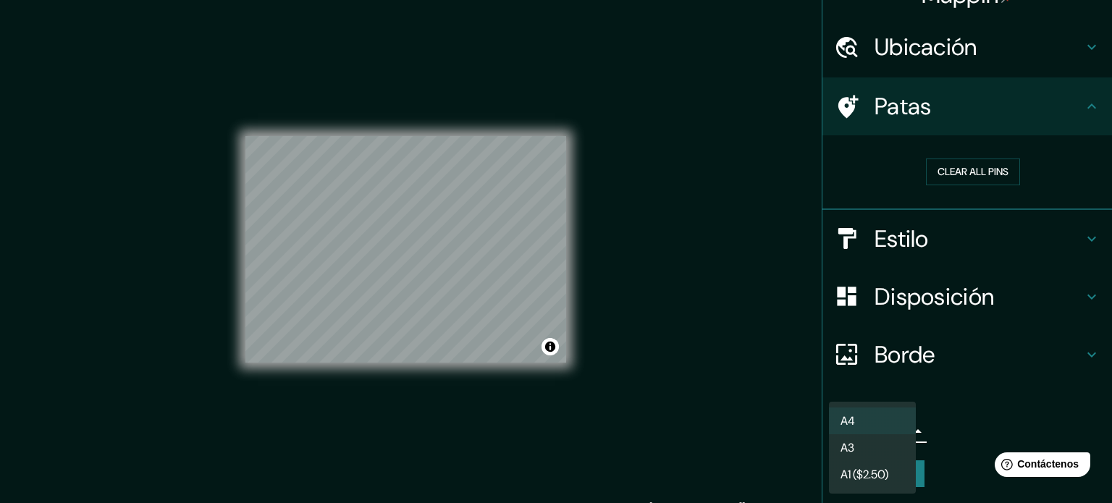
click at [949, 403] on div at bounding box center [556, 251] width 1112 height 503
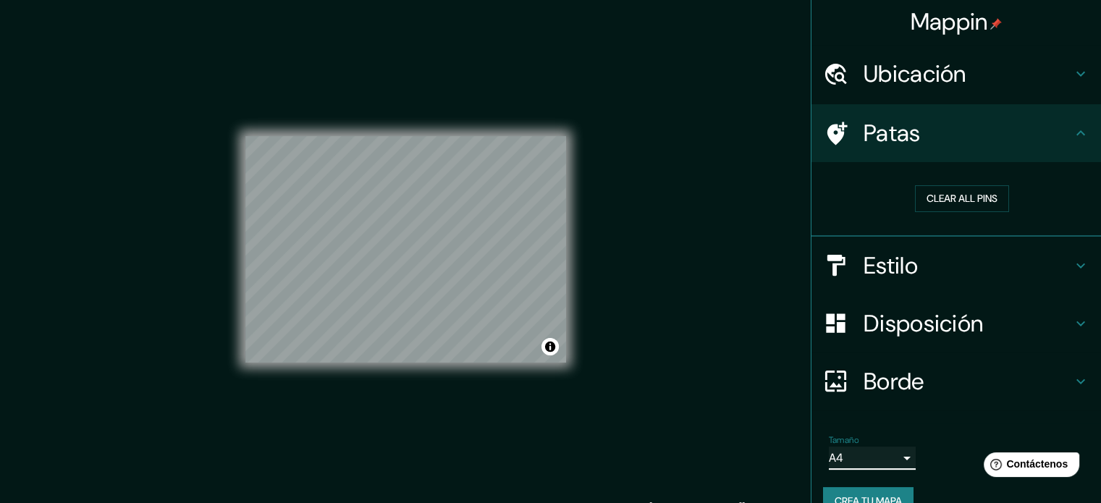
scroll to position [0, 0]
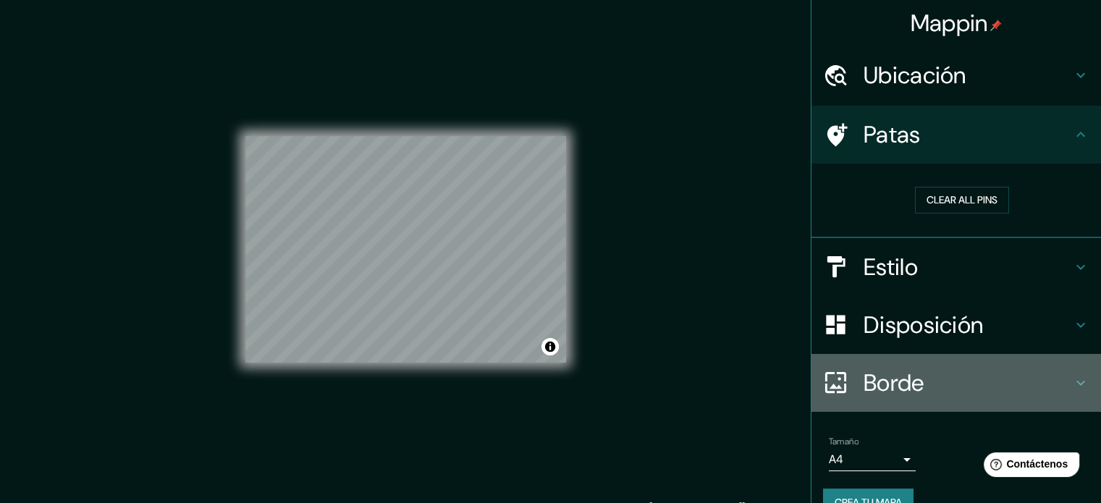
click at [955, 372] on h4 "Borde" at bounding box center [967, 382] width 208 height 29
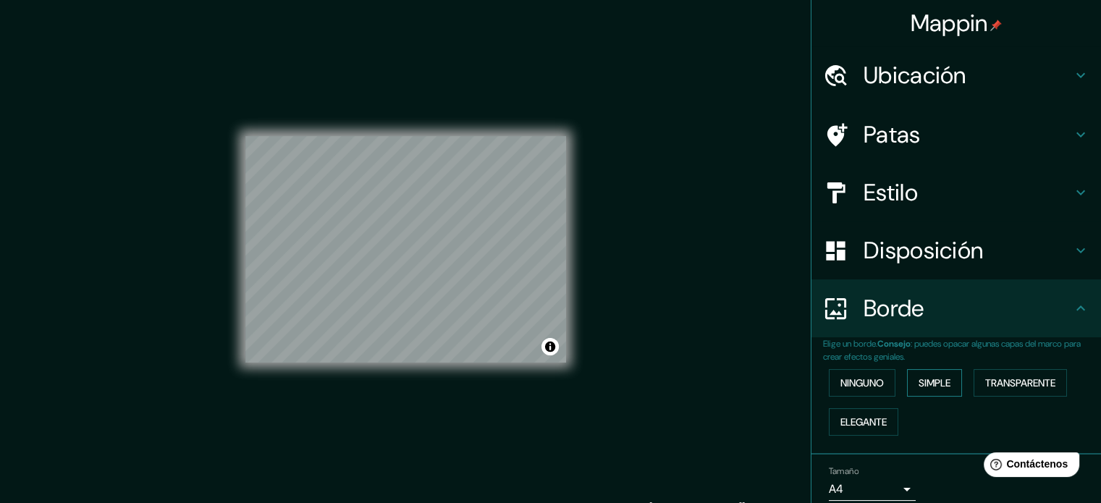
click at [926, 384] on font "Simple" at bounding box center [934, 382] width 32 height 13
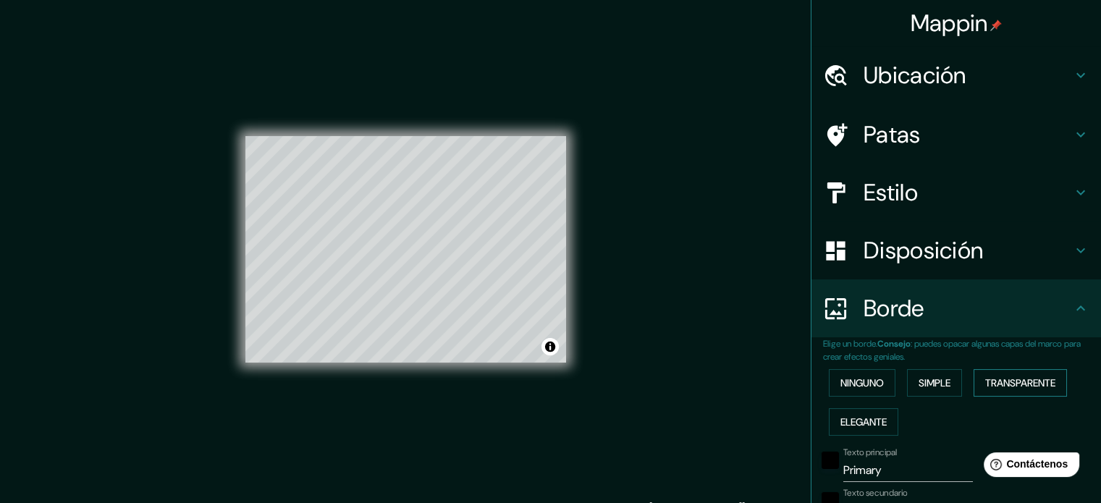
click at [989, 384] on font "Transparente" at bounding box center [1020, 382] width 70 height 13
click at [880, 423] on button "Elegante" at bounding box center [863, 422] width 69 height 28
click at [414, 242] on div at bounding box center [414, 243] width 12 height 12
click at [440, 215] on div at bounding box center [440, 214] width 12 height 12
click at [436, 210] on div at bounding box center [438, 214] width 12 height 12
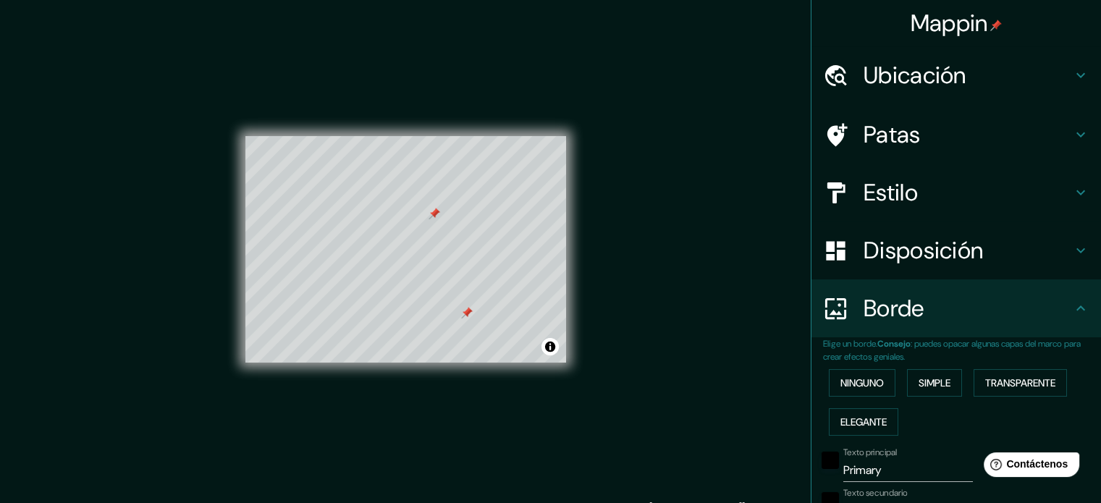
click at [431, 209] on div at bounding box center [434, 214] width 12 height 12
click at [466, 311] on div at bounding box center [467, 313] width 12 height 12
click at [1005, 383] on font "Transparente" at bounding box center [1020, 382] width 70 height 13
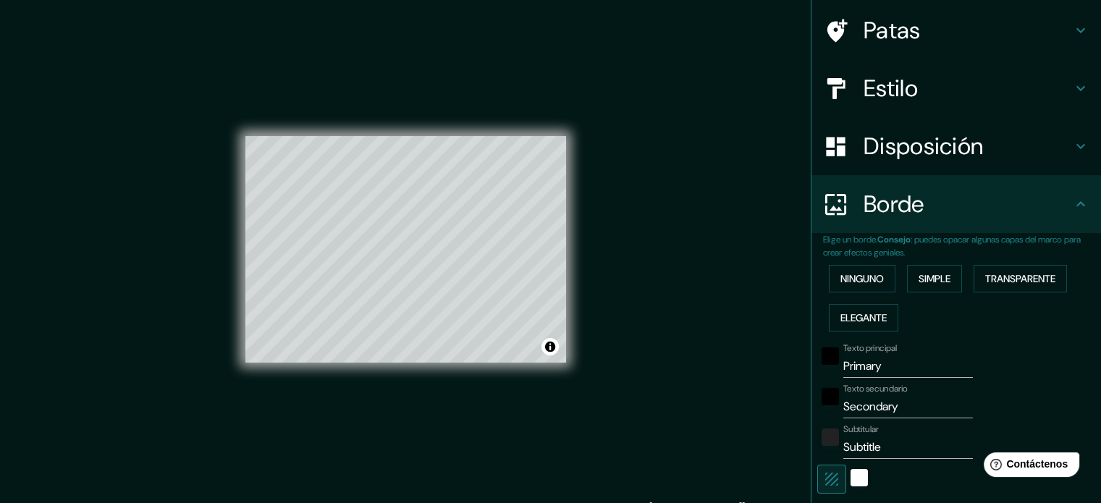
scroll to position [193, 0]
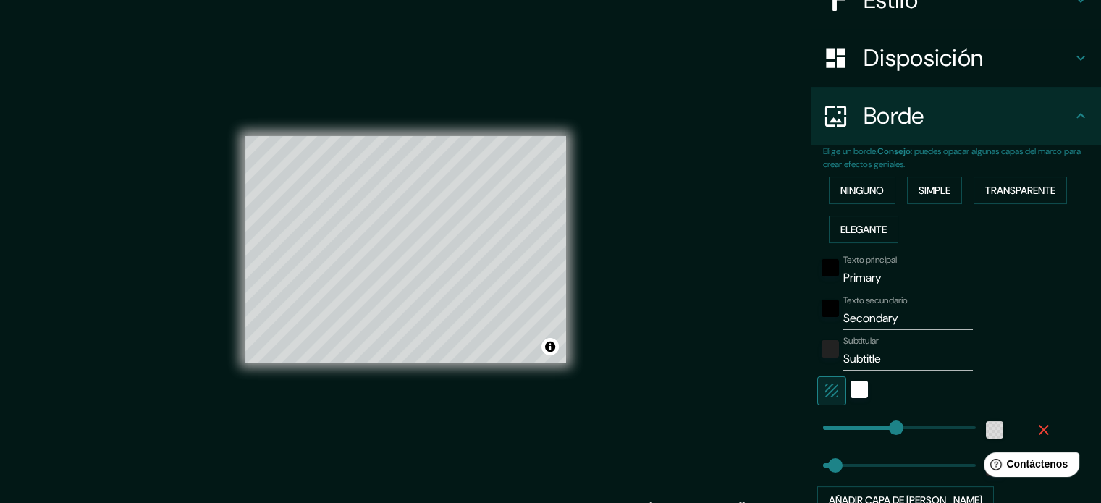
click at [981, 418] on div at bounding box center [994, 430] width 26 height 26
click at [986, 424] on div "color-55555544" at bounding box center [994, 429] width 17 height 17
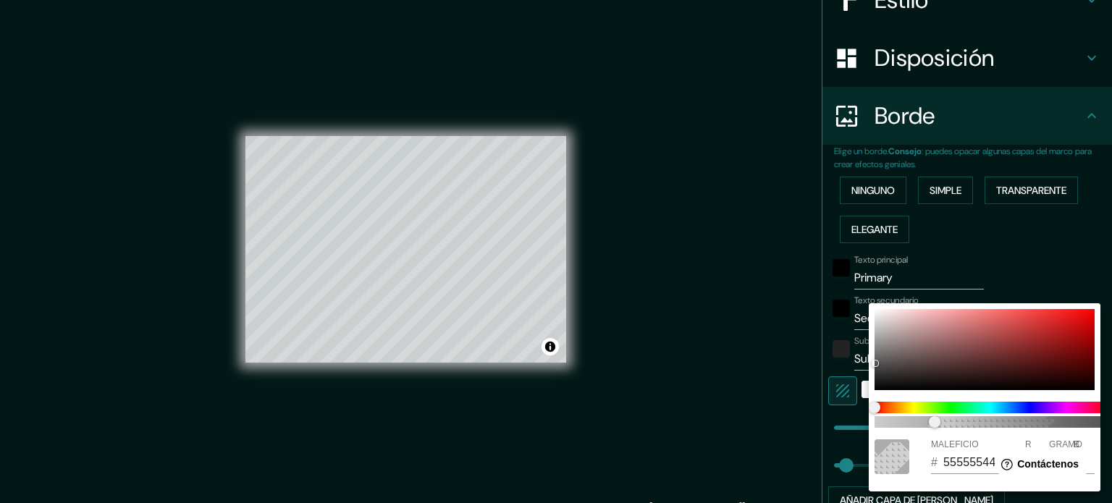
click at [1025, 300] on div at bounding box center [556, 251] width 1112 height 503
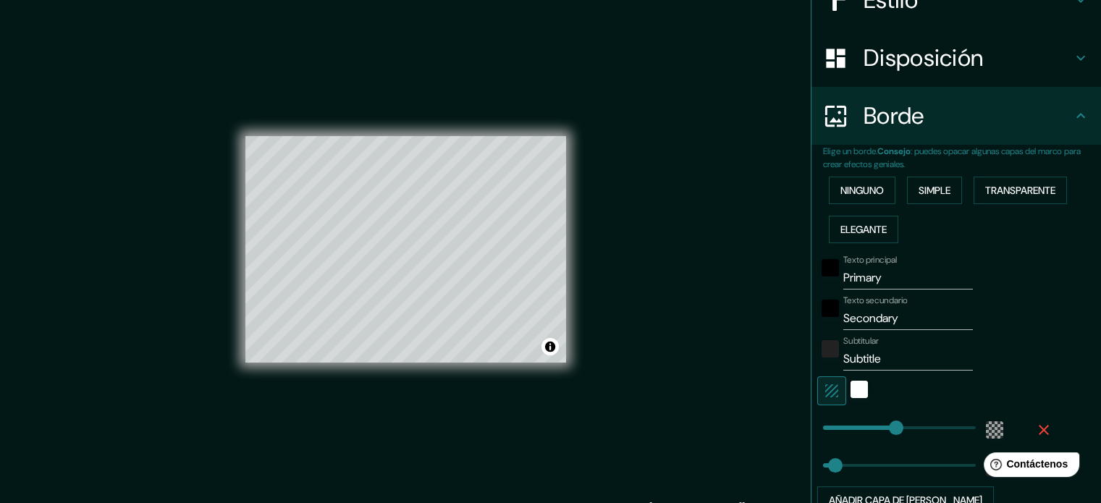
click at [872, 350] on input "Subtitle" at bounding box center [908, 358] width 130 height 23
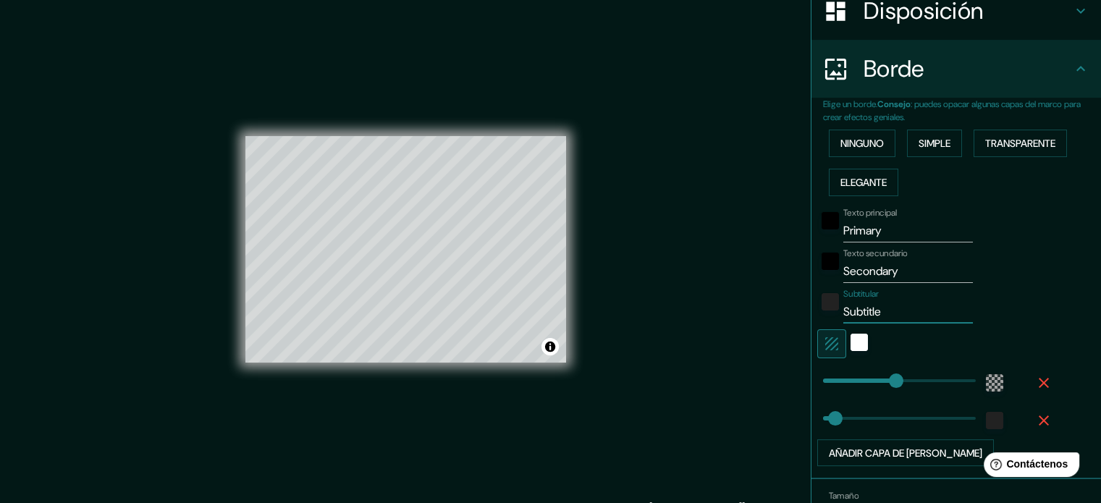
scroll to position [321, 0]
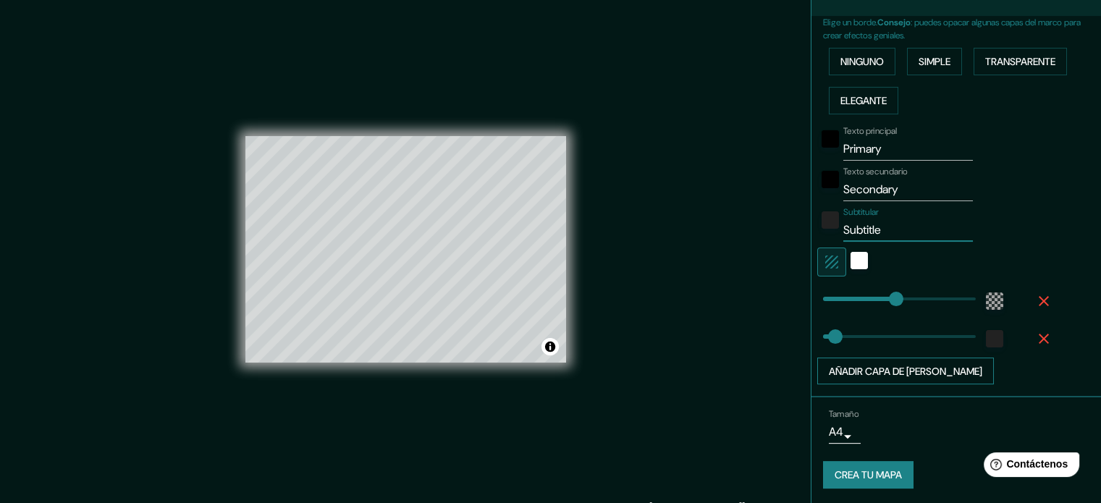
click at [938, 373] on button "Añadir capa de [PERSON_NAME]" at bounding box center [905, 372] width 177 height 28
type input "213"
type input "35"
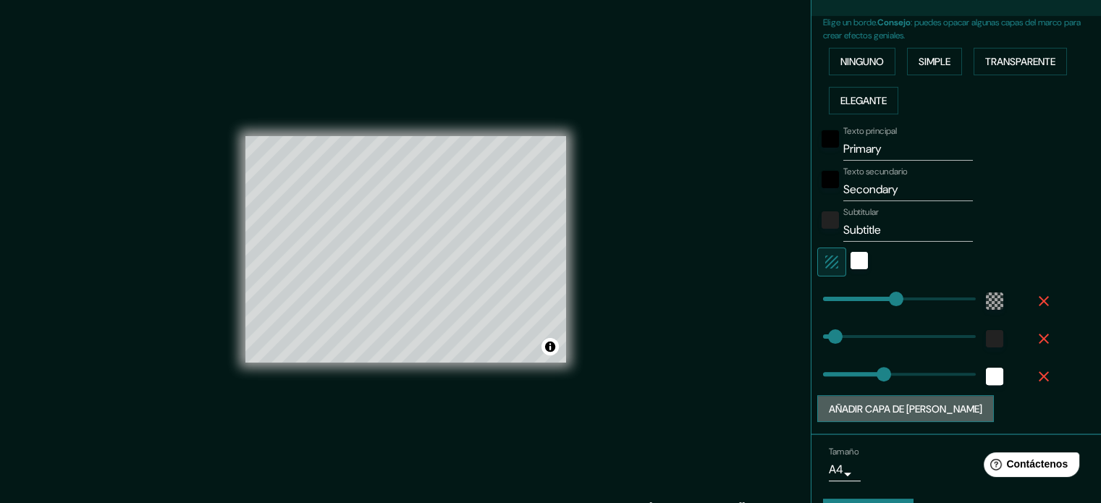
click at [924, 404] on font "Añadir capa de [PERSON_NAME]" at bounding box center [905, 408] width 153 height 13
type input "213"
type input "35"
type input "177"
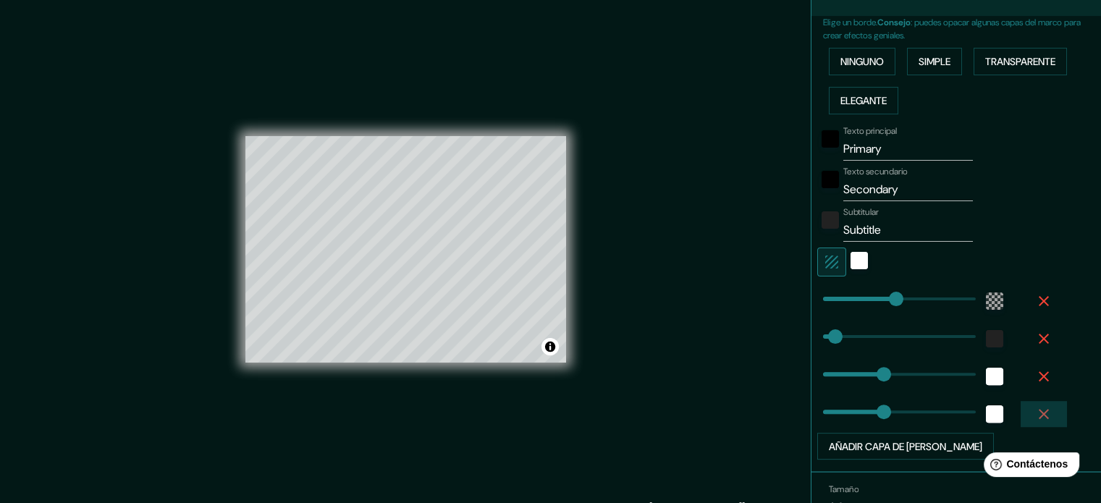
click at [1037, 408] on icon "button" at bounding box center [1043, 413] width 17 height 17
type input "213"
type input "35"
type input "177"
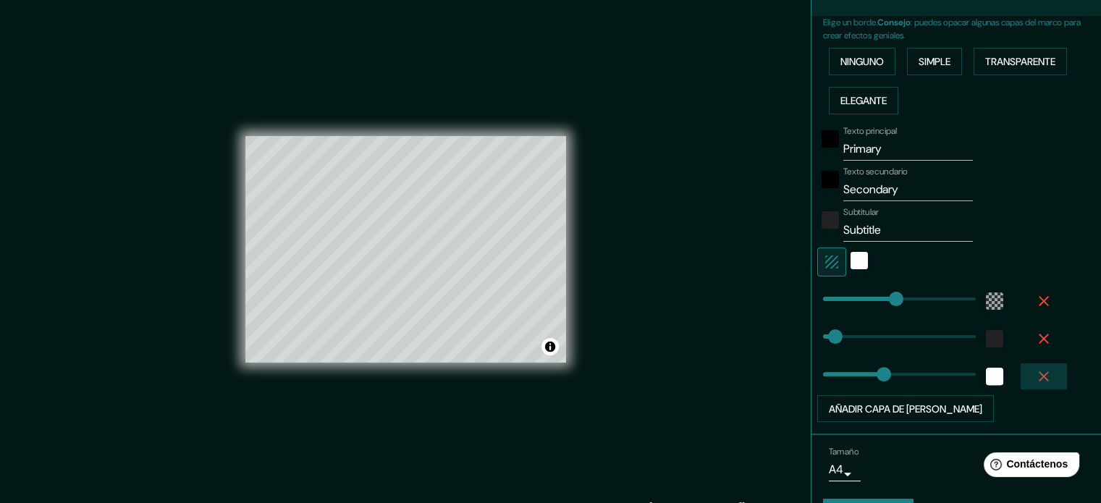
click at [1037, 372] on icon "button" at bounding box center [1043, 376] width 17 height 17
type input "213"
type input "35"
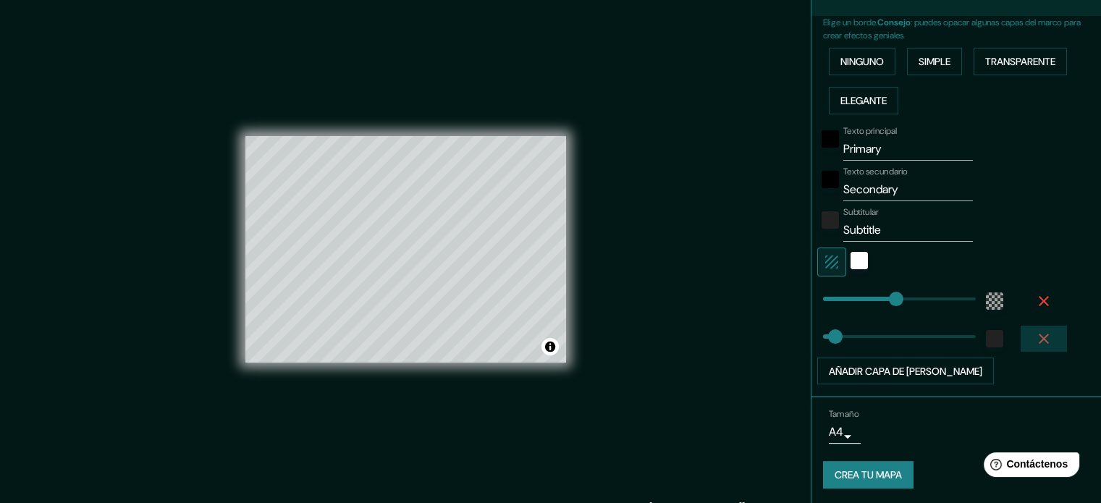
drag, startPoint x: 1041, startPoint y: 329, endPoint x: 1044, endPoint y: 315, distance: 14.8
click at [1042, 329] on button "button" at bounding box center [1044, 339] width 46 height 26
type input "213"
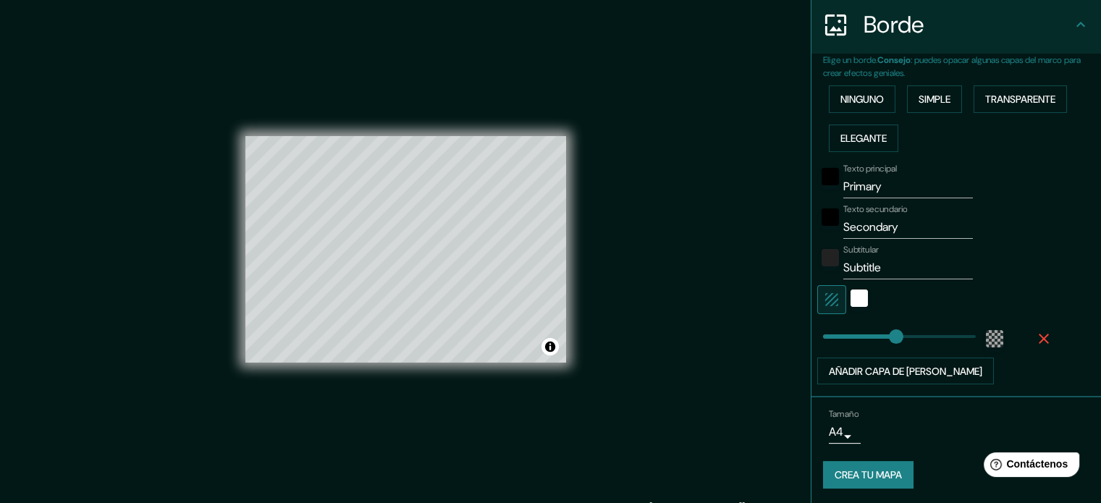
click at [1045, 305] on div "Texto principal Primary Texto secundario Secondary Subtitular Subtitle Añadir c…" at bounding box center [962, 271] width 278 height 227
click at [1039, 335] on icon "button" at bounding box center [1044, 339] width 10 height 10
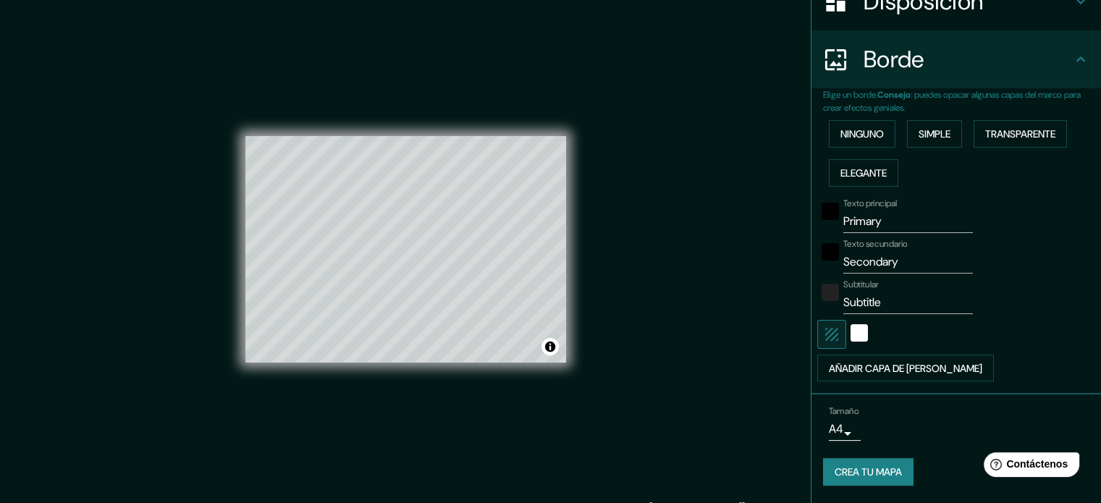
scroll to position [246, 0]
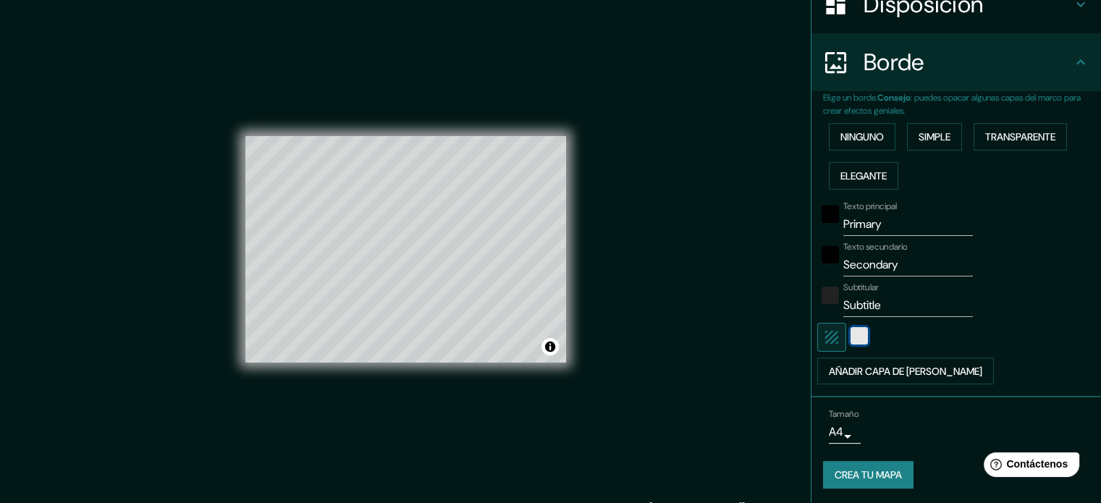
click at [851, 339] on div "blanco" at bounding box center [858, 335] width 17 height 17
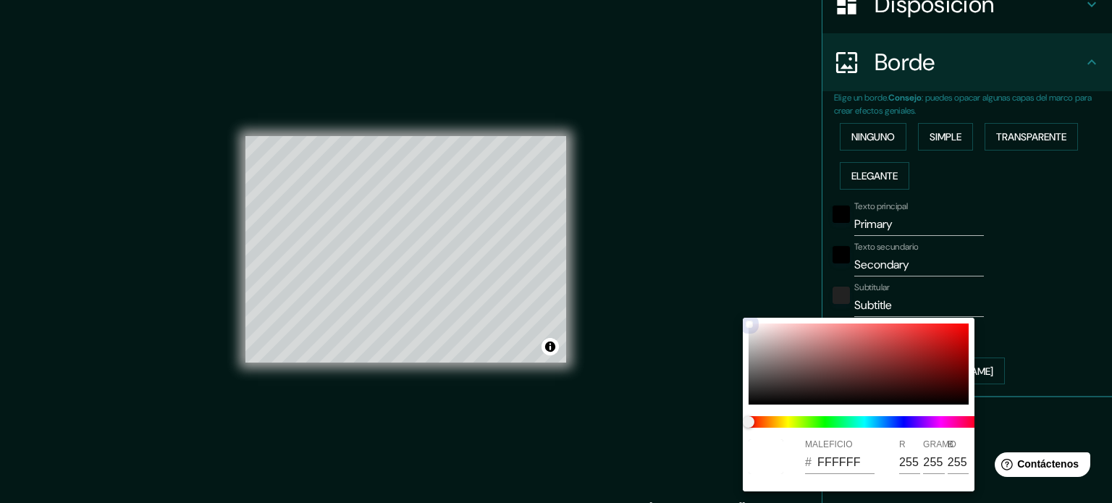
click at [848, 346] on div at bounding box center [858, 364] width 220 height 81
type input "B86565"
type input "184"
type input "101"
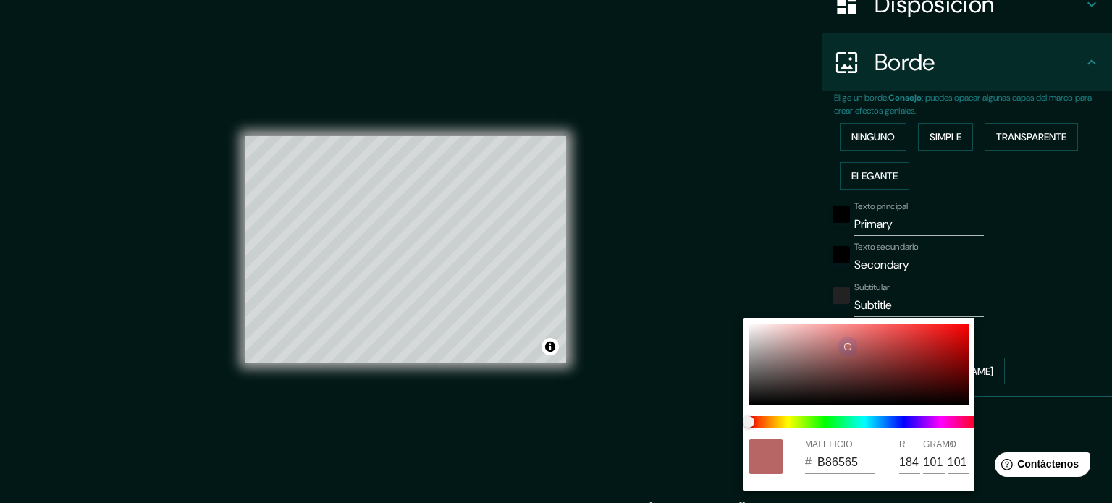
type input "CC9595"
type input "204"
type input "149"
type input "E6C0C0"
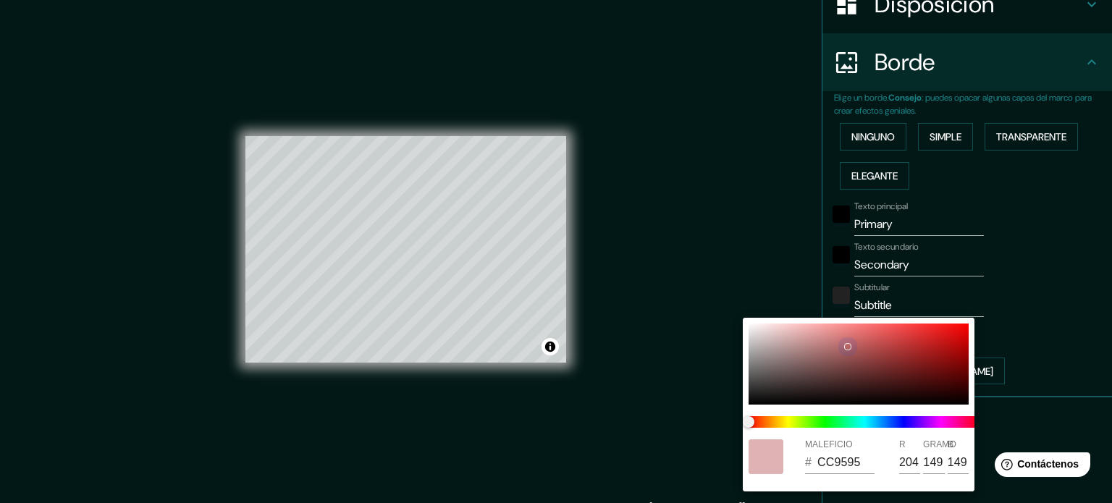
type input "230"
type input "192"
type input "F1D4D4"
type input "241"
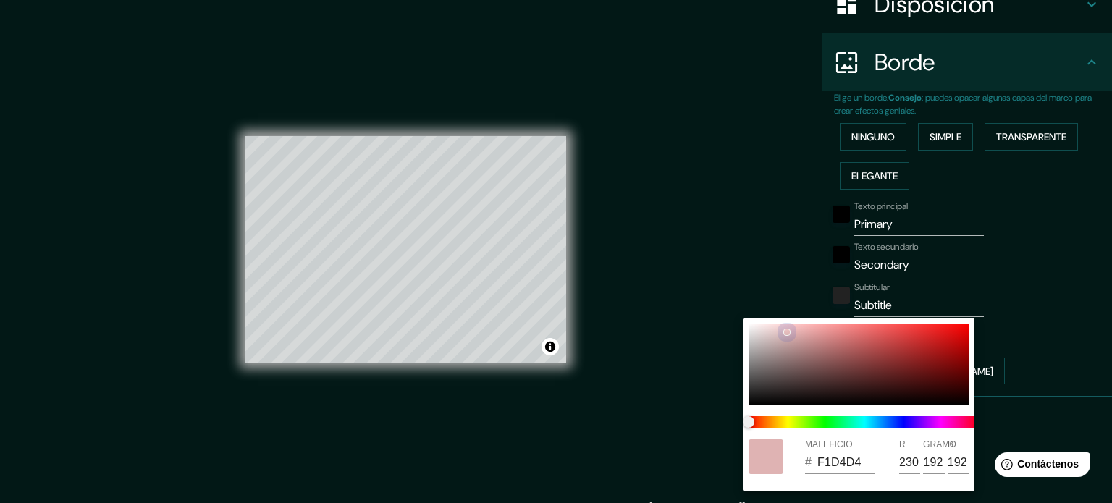
type input "212"
type input "FFF0F0"
type input "255"
type input "240"
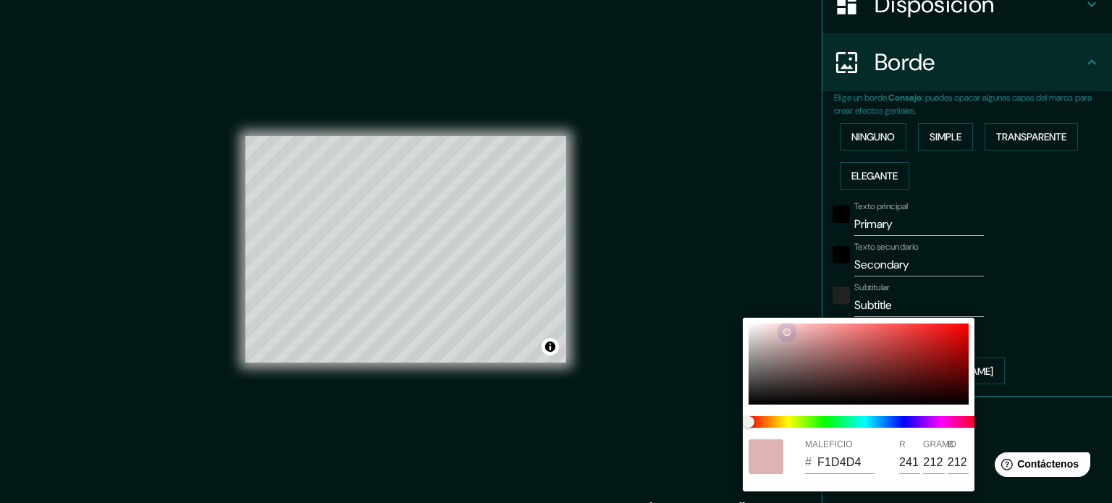
type input "240"
type input "434141"
type input "67"
type input "65"
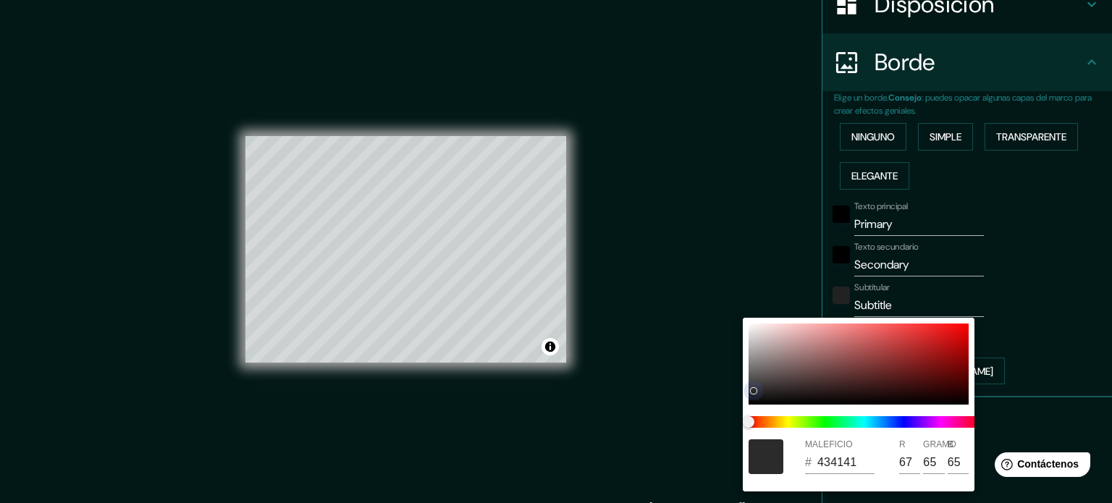
type input "2C2B2B"
type input "44"
type input "43"
type input "252424"
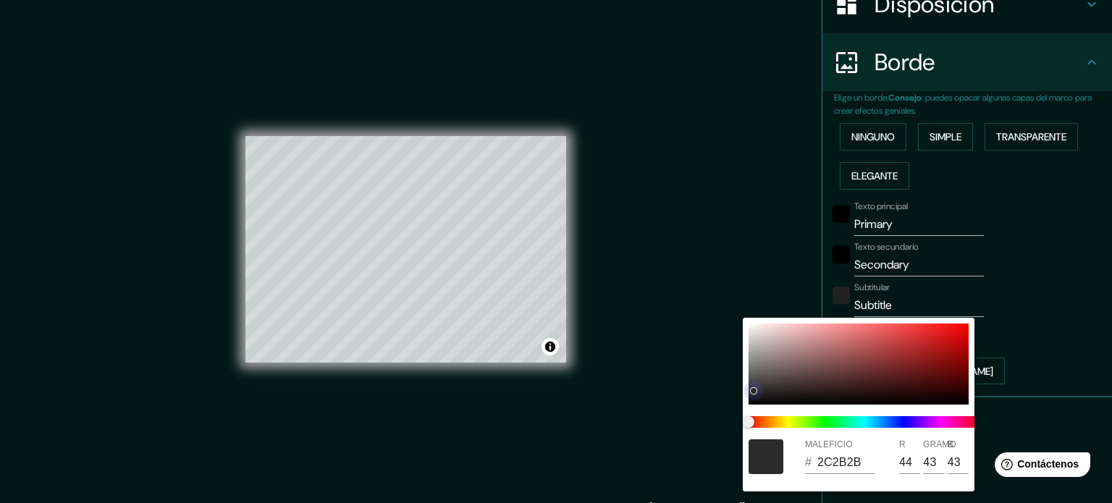
type input "37"
type input "36"
type input "222222"
type input "34"
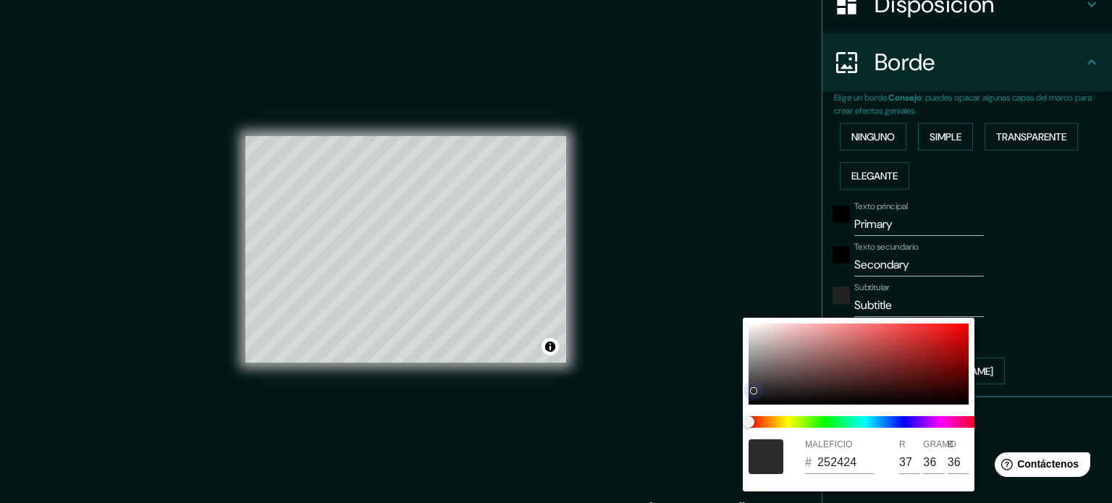
type input "34"
type input "202020"
type input "32"
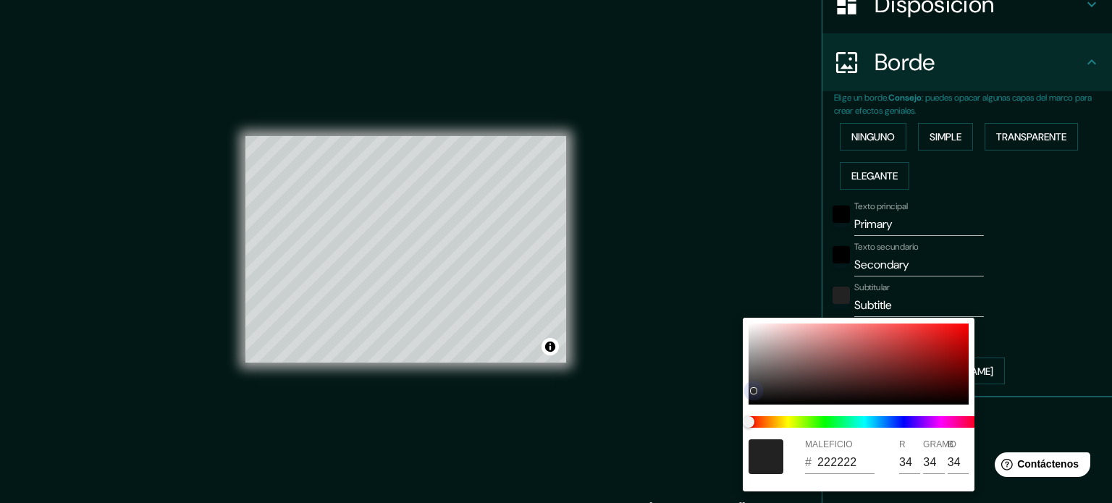
type input "32"
type input "1C1B1B"
type input "28"
type input "27"
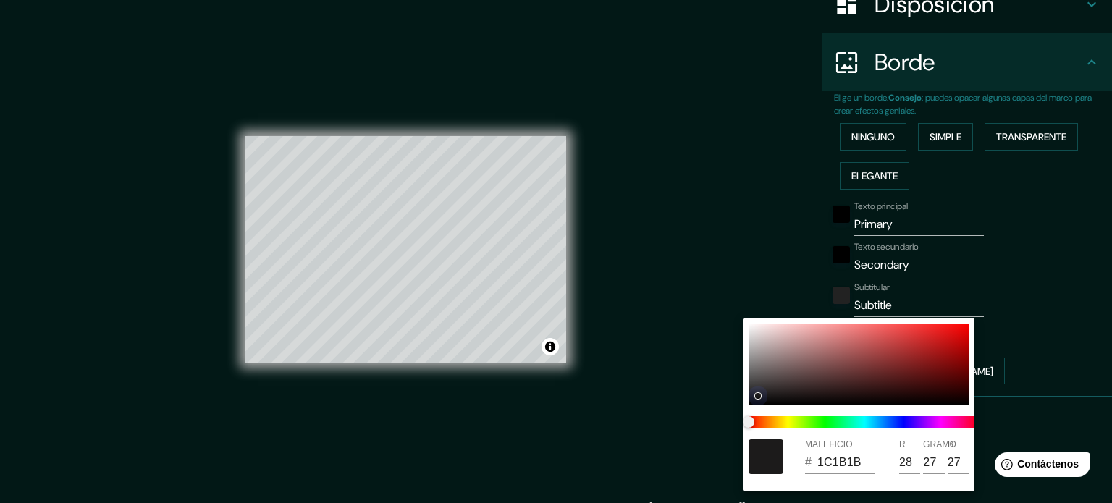
drag, startPoint x: 848, startPoint y: 346, endPoint x: 748, endPoint y: 368, distance: 101.5
click at [744, 402] on div "MALEFICIO # 1C1B1B R 28 GRAMO 27 B 27" at bounding box center [859, 405] width 232 height 174
click at [748, 358] on div at bounding box center [858, 364] width 220 height 81
type input "919191"
type input "145"
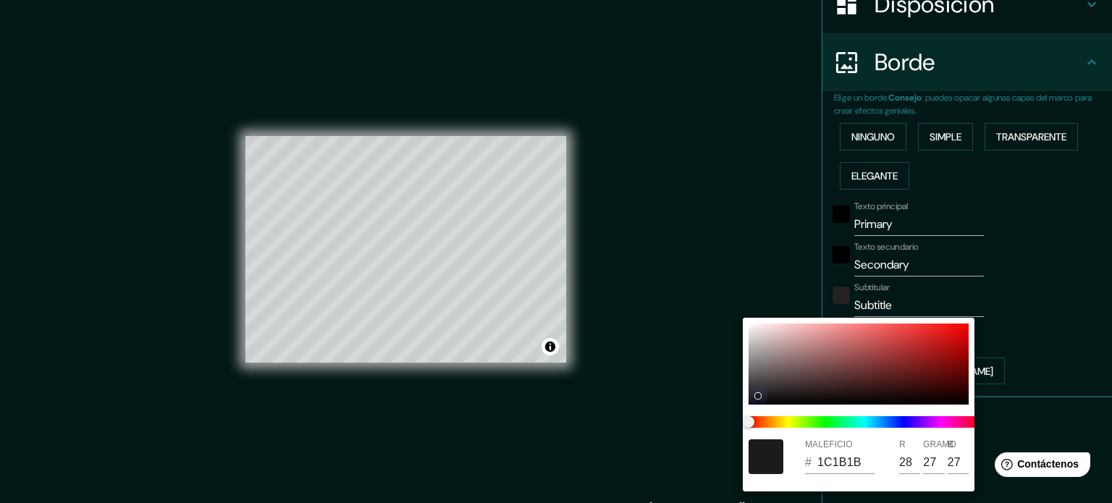
type input "145"
type input "A1A1A1"
type input "161"
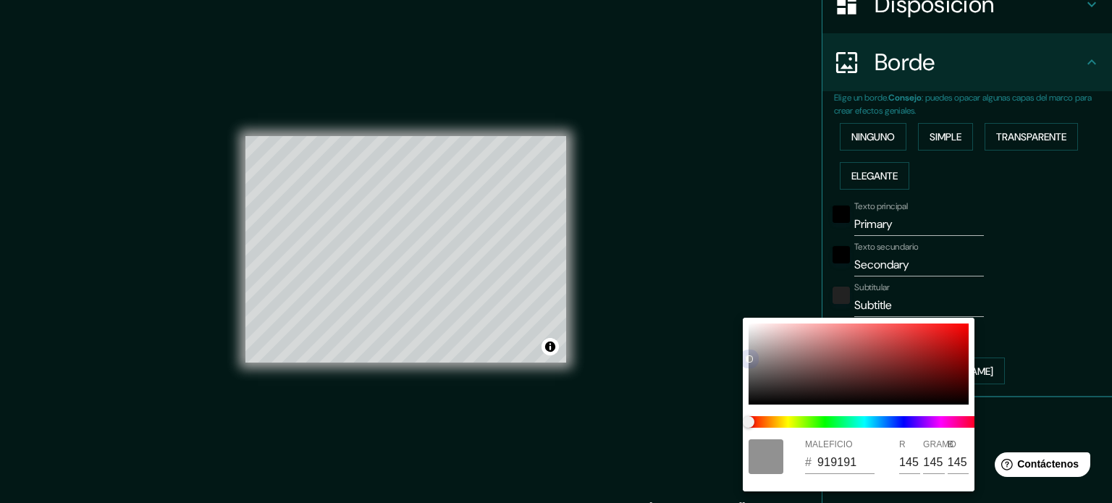
type input "161"
type input "B3B3B3"
type input "179"
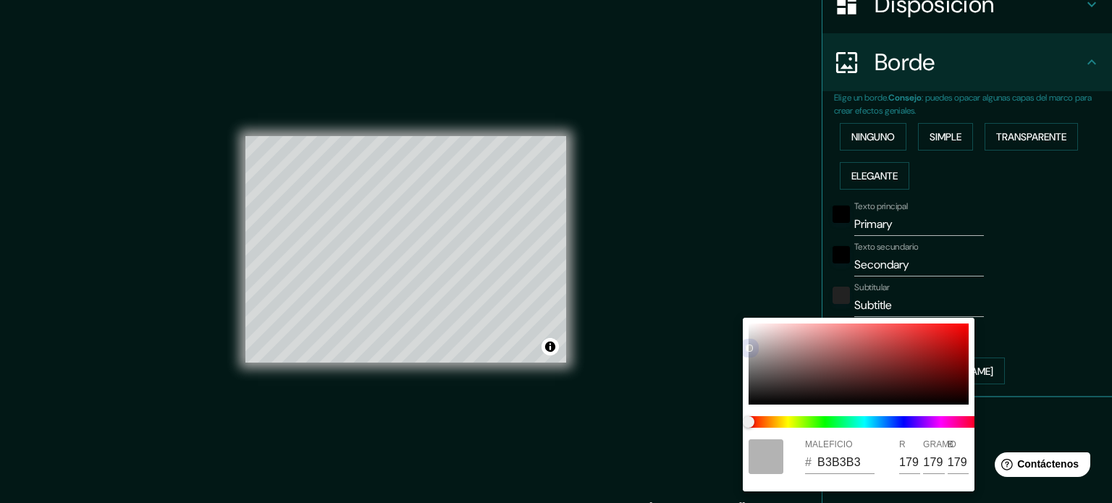
type input "D1D1D1"
type input "209"
drag, startPoint x: 748, startPoint y: 358, endPoint x: 748, endPoint y: 321, distance: 37.6
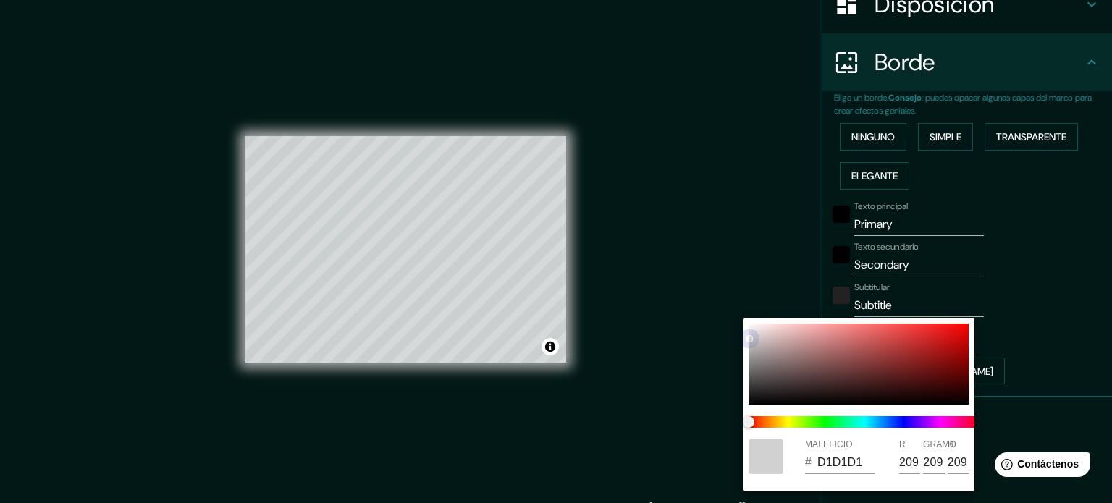
click at [748, 321] on div "MALEFICIO # D1D1D1 R 209 GRAMO 209 B 209" at bounding box center [859, 405] width 232 height 174
click at [759, 457] on div at bounding box center [765, 456] width 35 height 35
click at [743, 336] on div "MALEFICIO # D1D1D1 R 209 GRAMO 209 B 209" at bounding box center [859, 405] width 232 height 174
type input "F4EFEF"
type input "244"
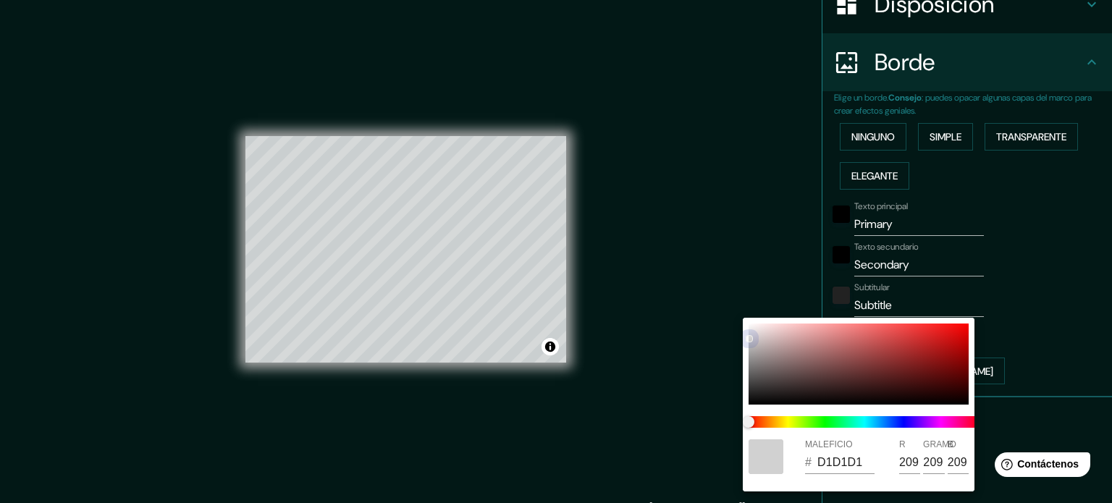
type input "239"
drag, startPoint x: 751, startPoint y: 337, endPoint x: 744, endPoint y: 312, distance: 25.5
click at [756, 305] on div "MALEFICIO # F4EFEF R 244 GRAMO 239 B 239" at bounding box center [556, 251] width 1112 height 503
click at [649, 326] on div at bounding box center [556, 251] width 1112 height 503
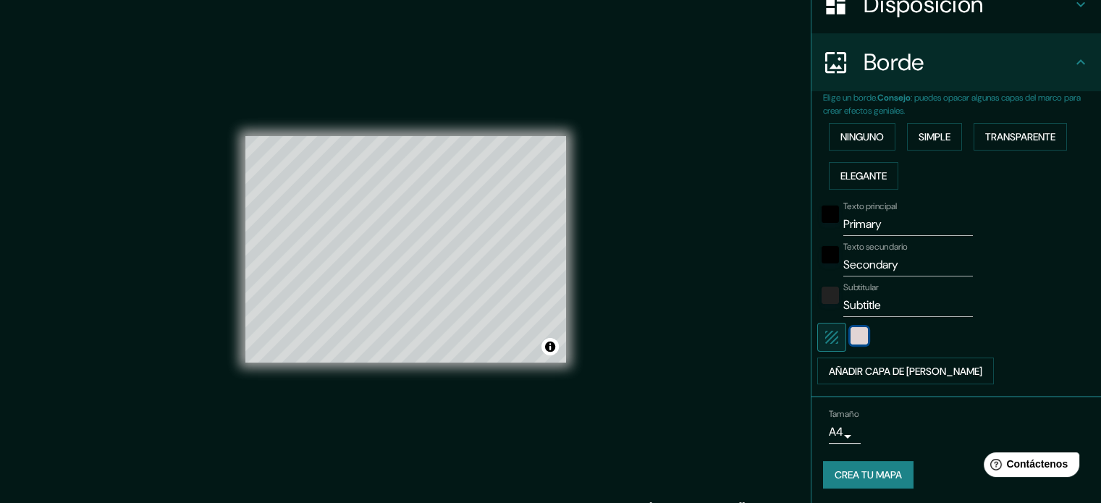
click at [850, 335] on div "color-F4EFEF" at bounding box center [858, 335] width 17 height 17
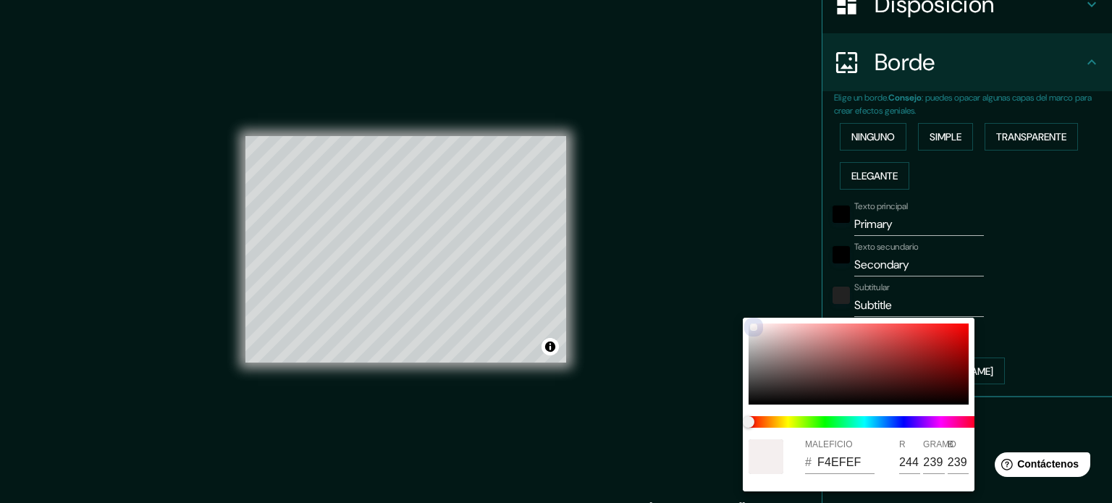
type input "FDEFEF"
type input "253"
type input "239"
type input "FFEAEA"
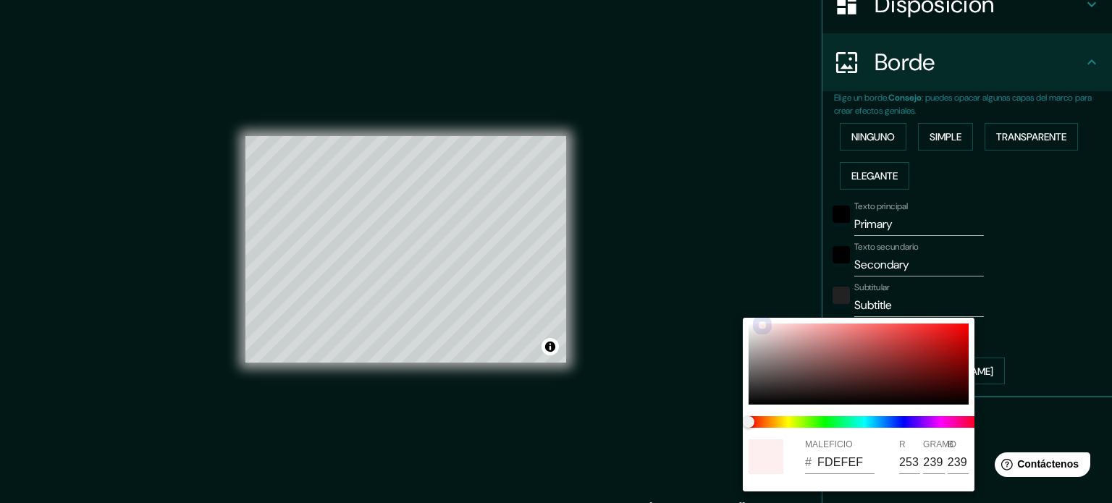
type input "255"
type input "234"
type input "FFF4F4"
type input "244"
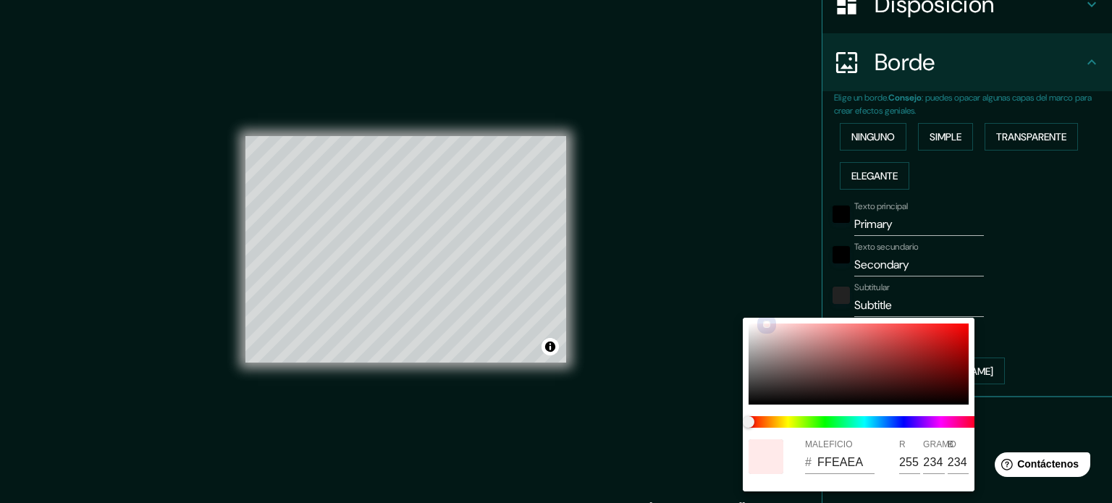
type input "244"
drag, startPoint x: 761, startPoint y: 324, endPoint x: 750, endPoint y: 317, distance: 13.0
click at [750, 317] on div "MALEFICIO # FFF4F4 R 255 GRAMO 244 B 244" at bounding box center [556, 251] width 1112 height 503
type input "FFFFFF"
type input "255"
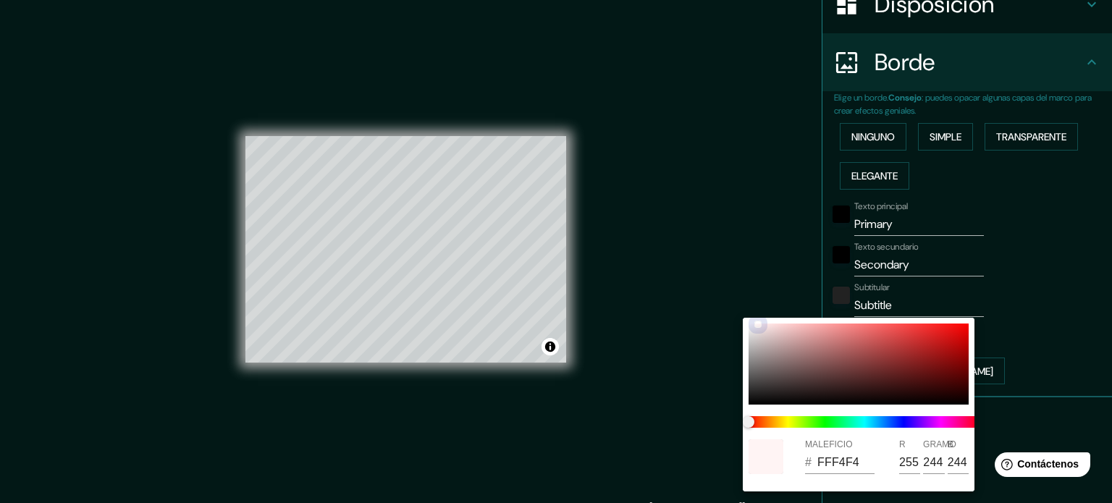
type input "255"
drag, startPoint x: 757, startPoint y: 323, endPoint x: 732, endPoint y: 323, distance: 25.3
click at [732, 323] on div "MALEFICIO # FFFFFF R 255 GRAMO 255 B 255" at bounding box center [556, 251] width 1112 height 503
click at [709, 229] on div at bounding box center [556, 251] width 1112 height 503
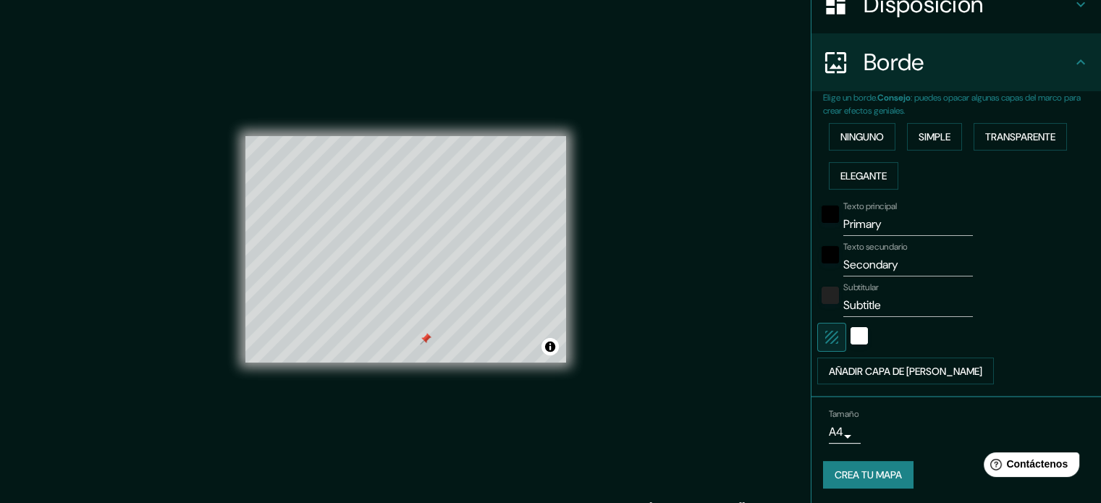
click at [426, 336] on div at bounding box center [426, 339] width 12 height 12
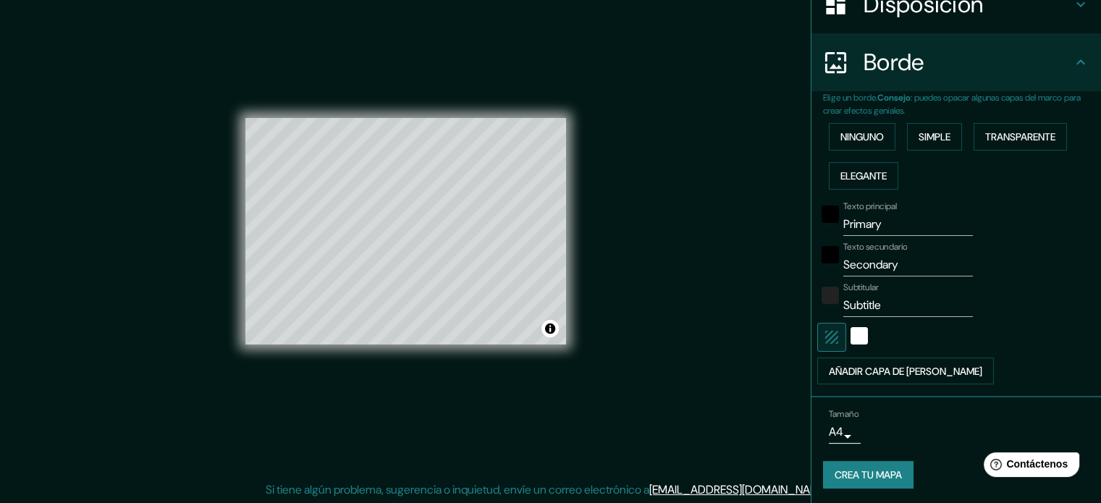
scroll to position [19, 0]
click at [875, 136] on button "Ninguno" at bounding box center [862, 137] width 67 height 28
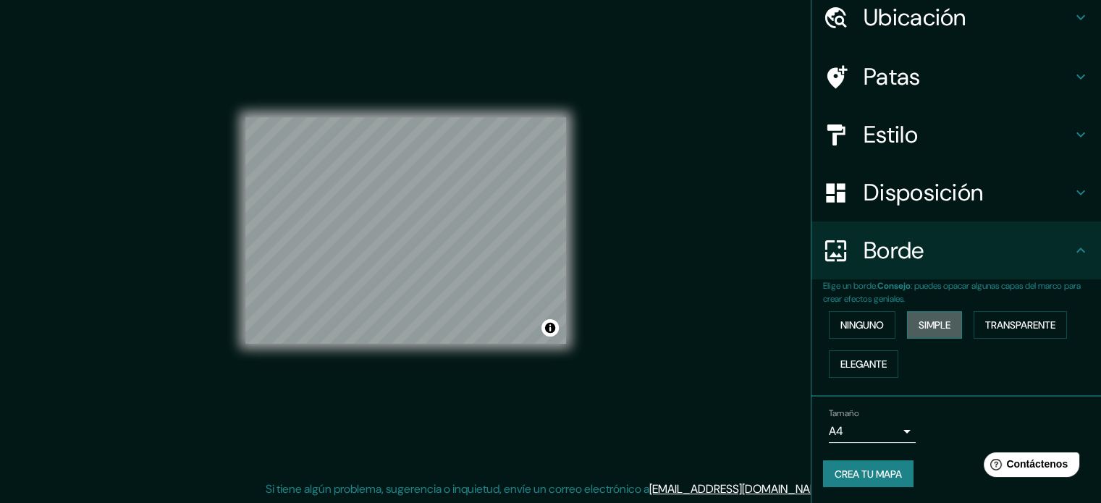
click at [921, 326] on font "Simple" at bounding box center [934, 324] width 32 height 13
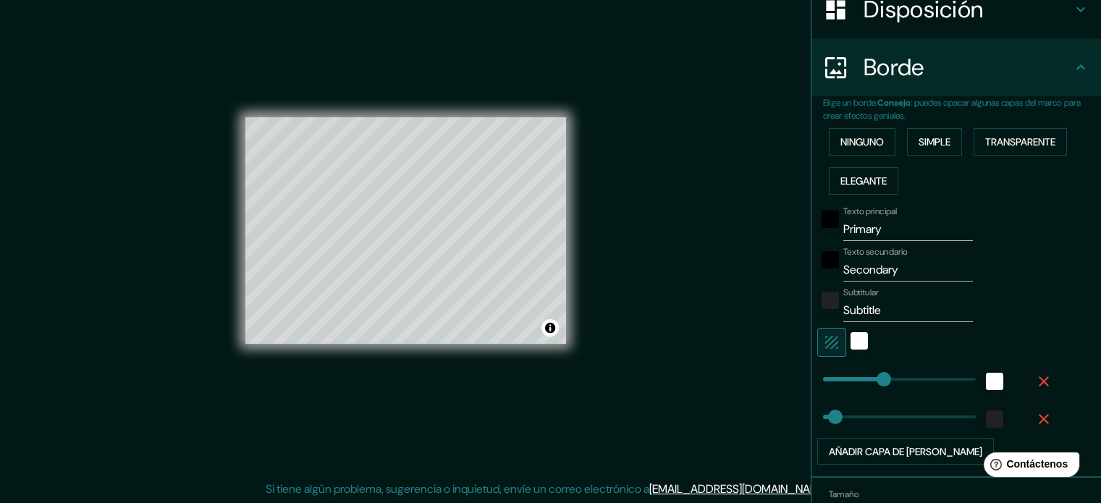
scroll to position [321, 0]
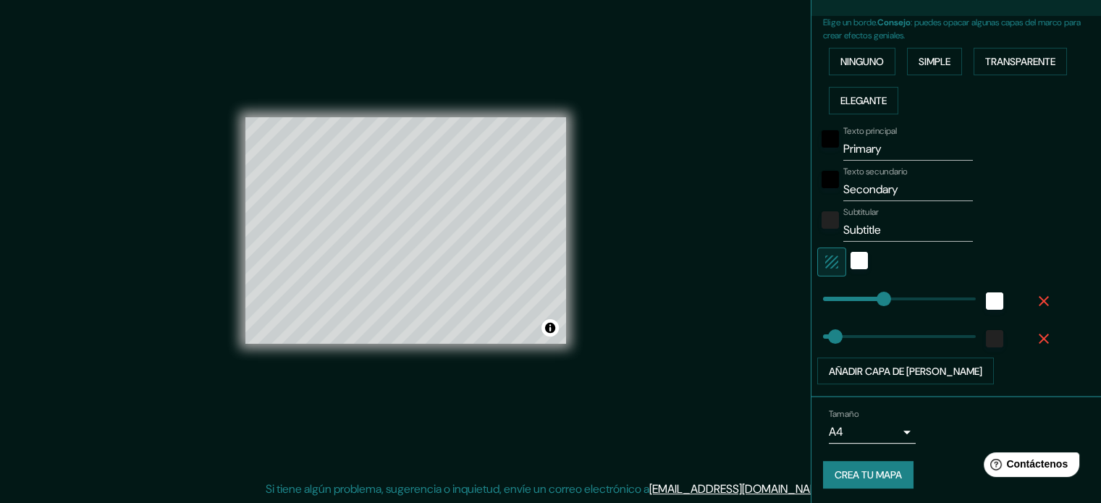
click at [1035, 293] on icon "button" at bounding box center [1043, 300] width 17 height 17
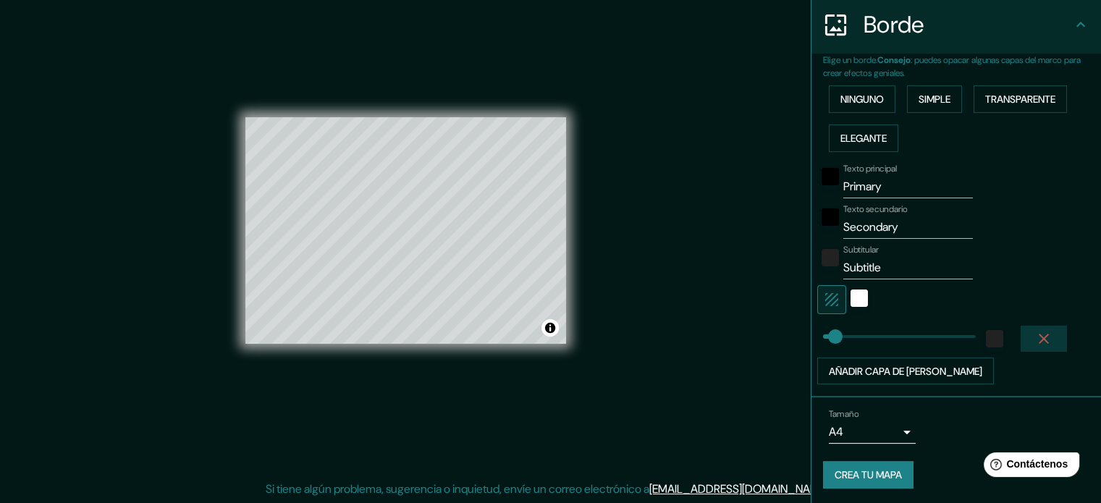
click at [1035, 334] on icon "button" at bounding box center [1043, 338] width 17 height 17
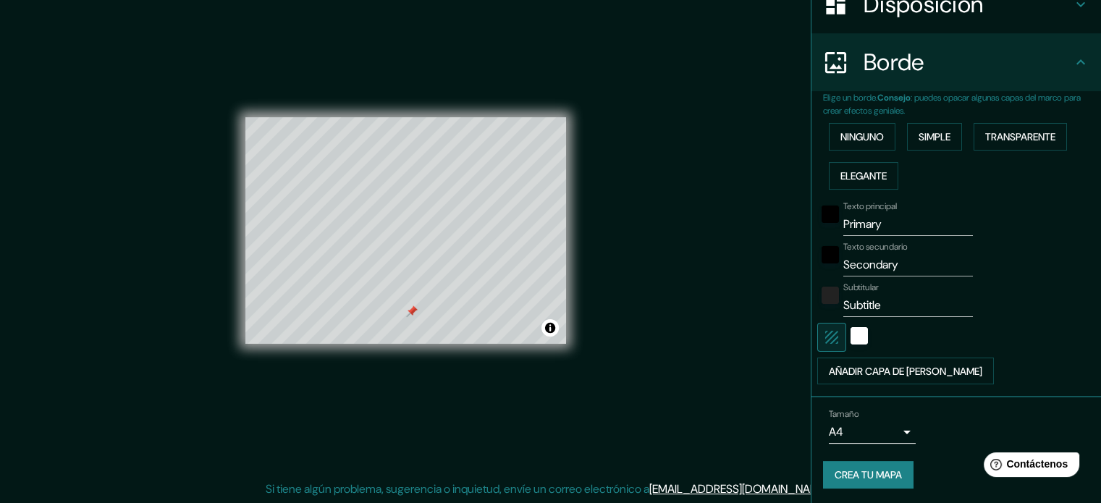
click at [993, 247] on div "Texto secundario Secondary" at bounding box center [935, 259] width 237 height 35
click at [521, 234] on div "Mappin Ubicación [GEOGRAPHIC_DATA], [GEOGRAPHIC_DATA][PERSON_NAME], [GEOGRAPHIC…" at bounding box center [550, 242] width 1101 height 523
drag, startPoint x: 903, startPoint y: 251, endPoint x: 909, endPoint y: 265, distance: 14.9
click at [904, 253] on input "Secondary" at bounding box center [908, 264] width 130 height 23
drag, startPoint x: 910, startPoint y: 266, endPoint x: 746, endPoint y: 293, distance: 165.9
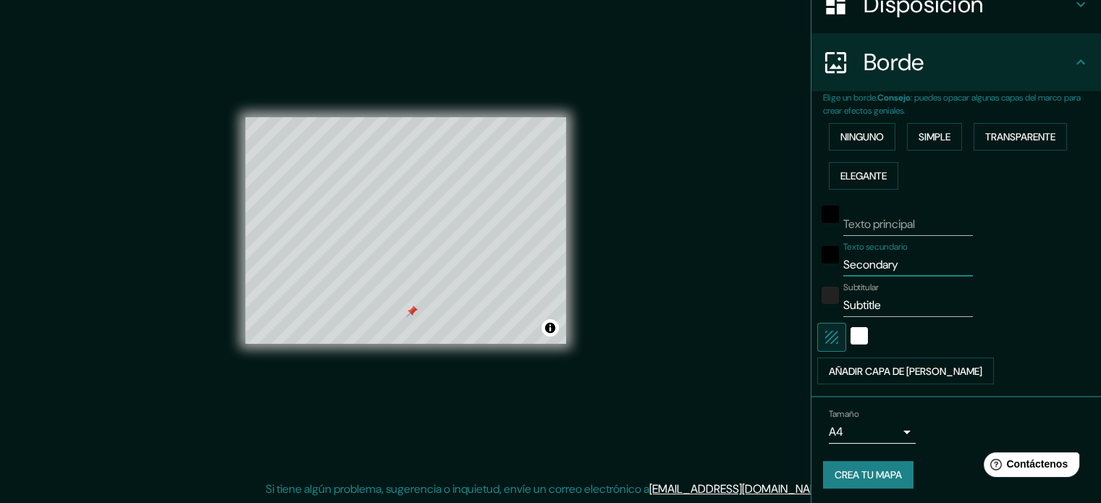
click at [746, 293] on div "Mappin Ubicación [GEOGRAPHIC_DATA], [GEOGRAPHIC_DATA][PERSON_NAME], [GEOGRAPHIC…" at bounding box center [550, 242] width 1101 height 523
click at [415, 316] on div at bounding box center [412, 311] width 12 height 12
drag, startPoint x: 897, startPoint y: 303, endPoint x: 779, endPoint y: 322, distance: 119.5
click at [779, 322] on div "Mappin Ubicación [GEOGRAPHIC_DATA], [GEOGRAPHIC_DATA][PERSON_NAME], [GEOGRAPHIC…" at bounding box center [550, 242] width 1101 height 523
click at [1057, 292] on div "Texto principal Texto secundario Subtitular Añadir capa de marco" at bounding box center [962, 290] width 278 height 190
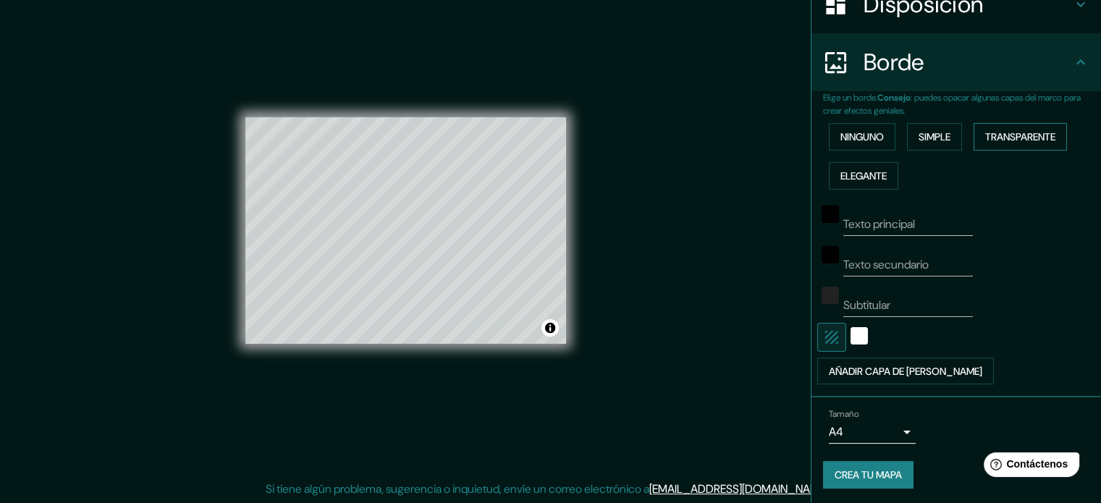
click at [1015, 130] on font "Transparente" at bounding box center [1020, 136] width 70 height 13
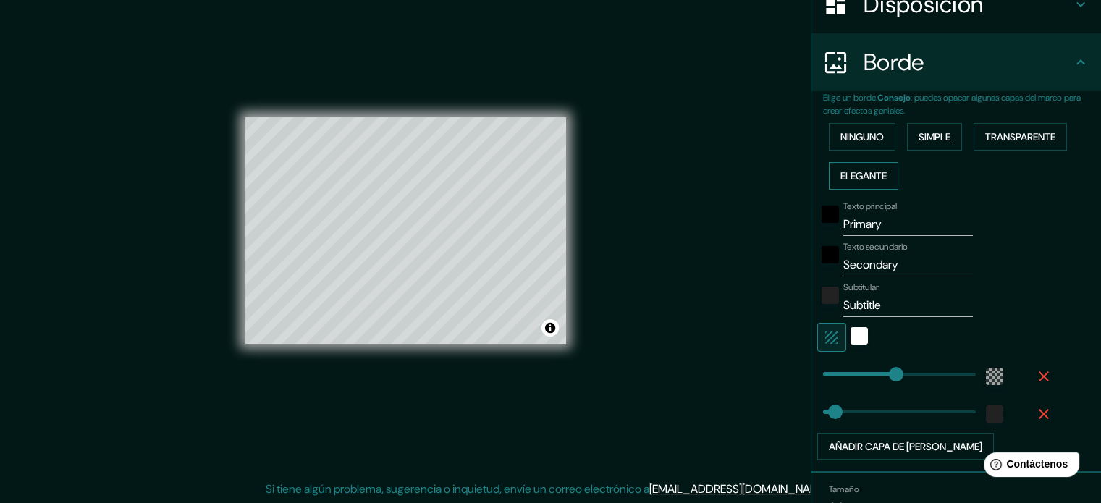
click at [858, 169] on font "Elegante" at bounding box center [863, 175] width 46 height 13
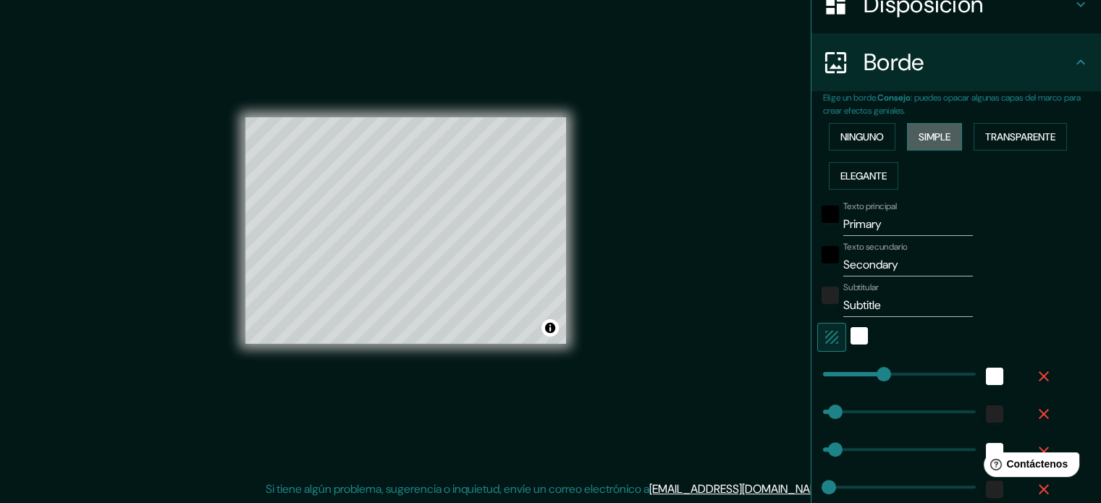
click at [932, 137] on font "Simple" at bounding box center [934, 136] width 32 height 13
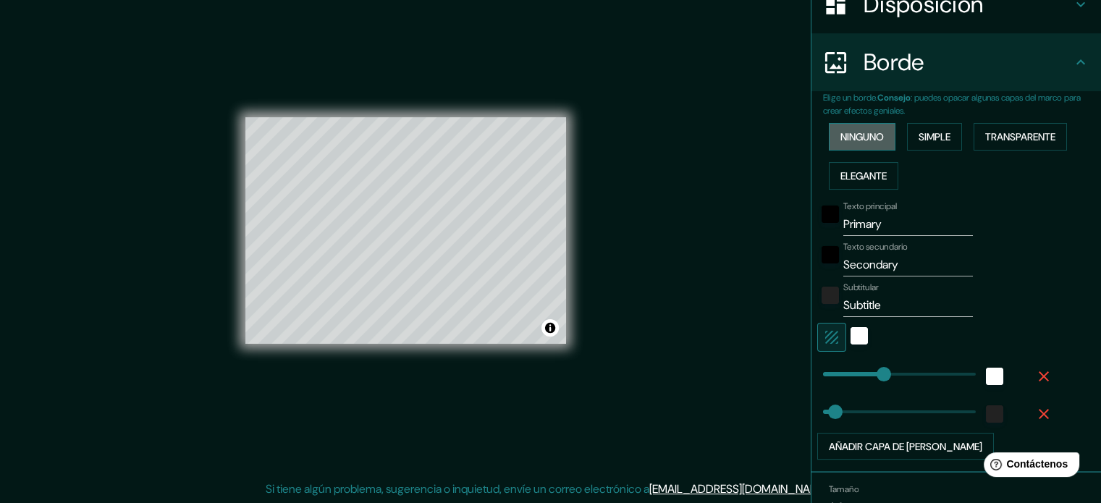
click at [866, 134] on font "Ninguno" at bounding box center [861, 136] width 43 height 13
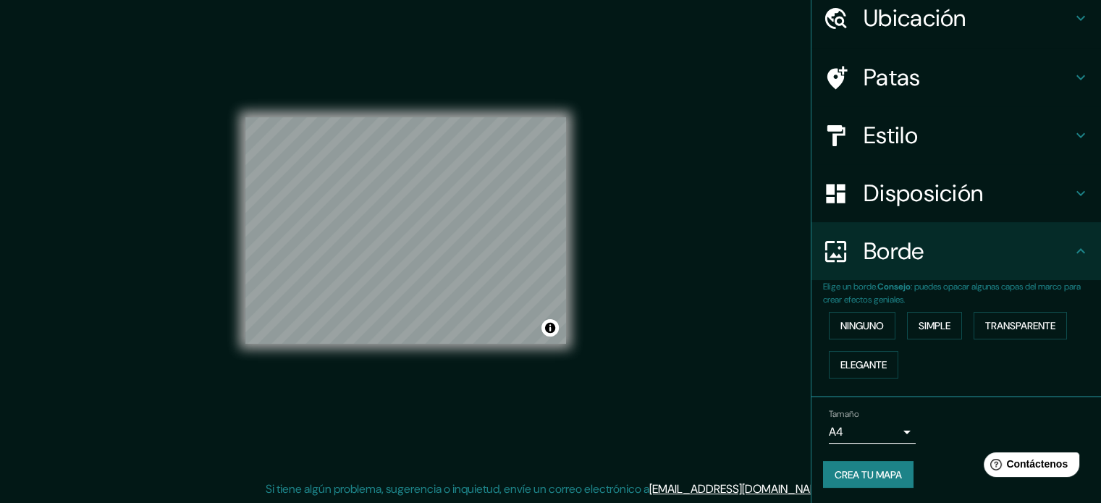
scroll to position [58, 0]
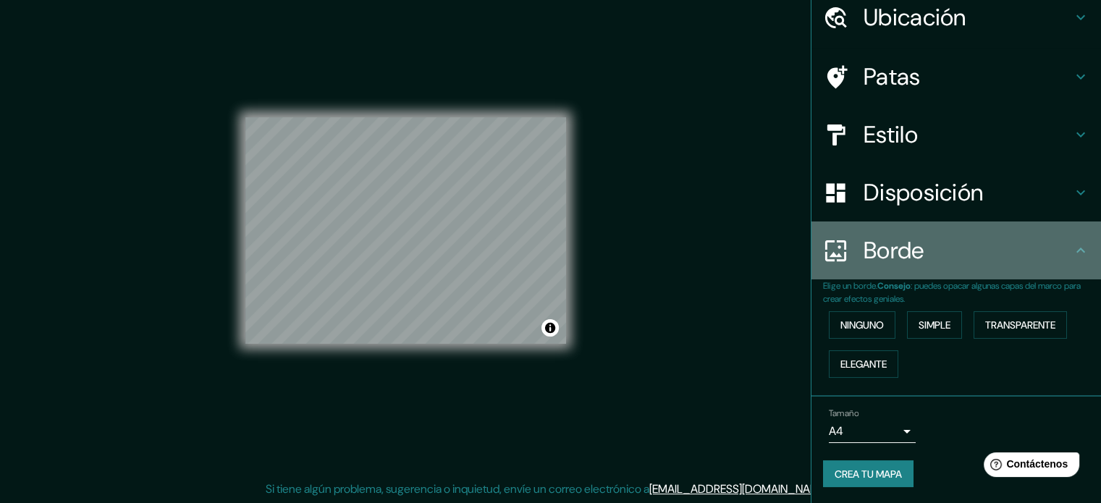
click at [942, 242] on h4 "Borde" at bounding box center [967, 250] width 208 height 29
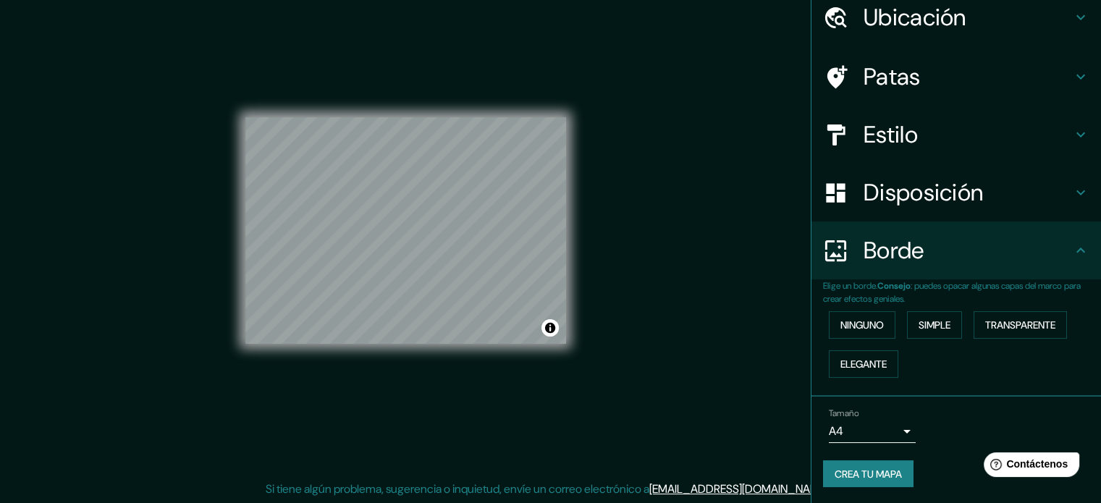
click at [978, 256] on h4 "Borde" at bounding box center [967, 250] width 208 height 29
click at [1073, 248] on icon at bounding box center [1080, 250] width 17 height 17
click at [1072, 245] on icon at bounding box center [1080, 250] width 17 height 17
click at [1049, 202] on h4 "Disposición" at bounding box center [967, 192] width 208 height 29
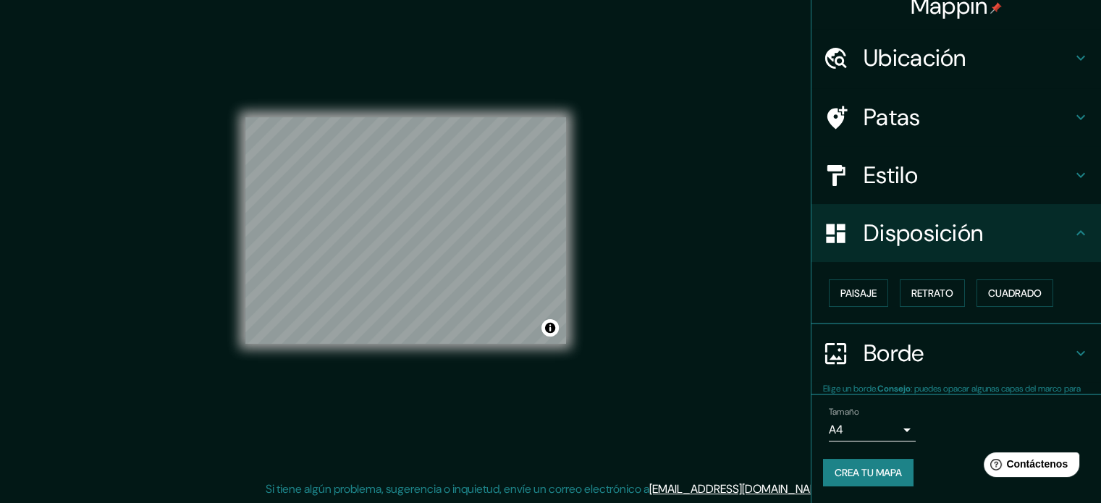
scroll to position [17, 0]
click at [950, 287] on button "Retrato" at bounding box center [932, 293] width 65 height 28
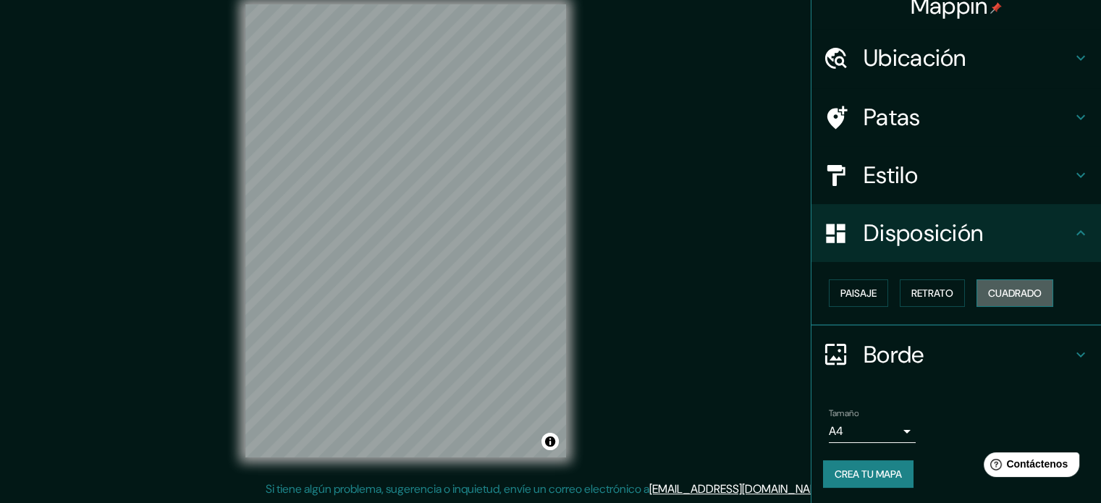
click at [1011, 290] on font "Cuadrado" at bounding box center [1015, 293] width 54 height 13
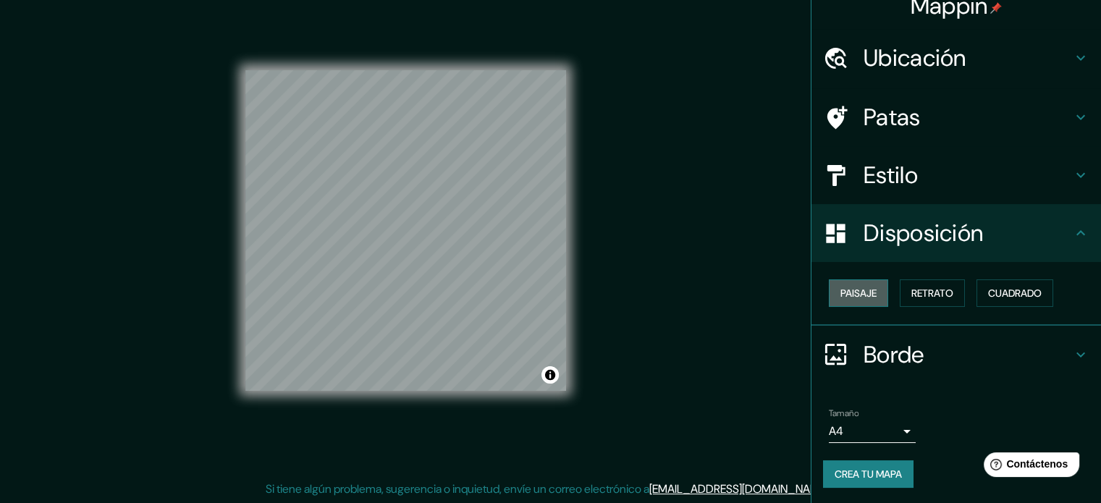
click at [840, 290] on font "Paisaje" at bounding box center [858, 293] width 36 height 13
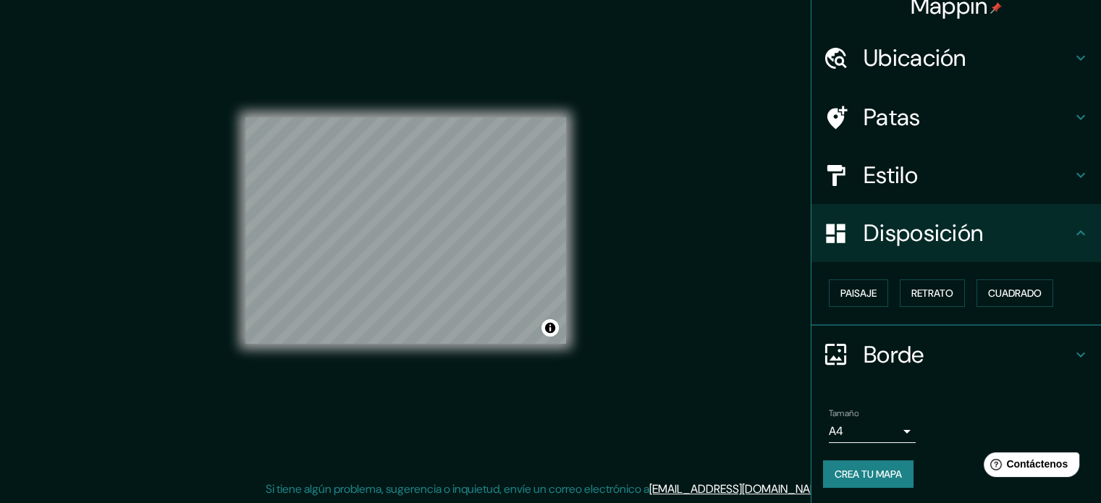
click at [959, 154] on div "Estilo" at bounding box center [956, 175] width 290 height 58
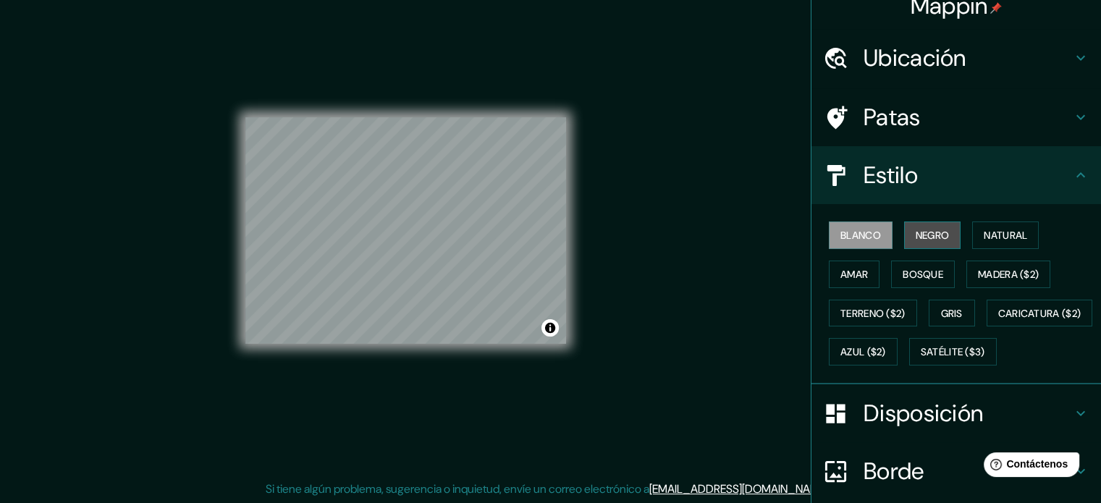
click at [941, 232] on button "Negro" at bounding box center [932, 235] width 57 height 28
click at [994, 237] on font "Natural" at bounding box center [1005, 235] width 43 height 13
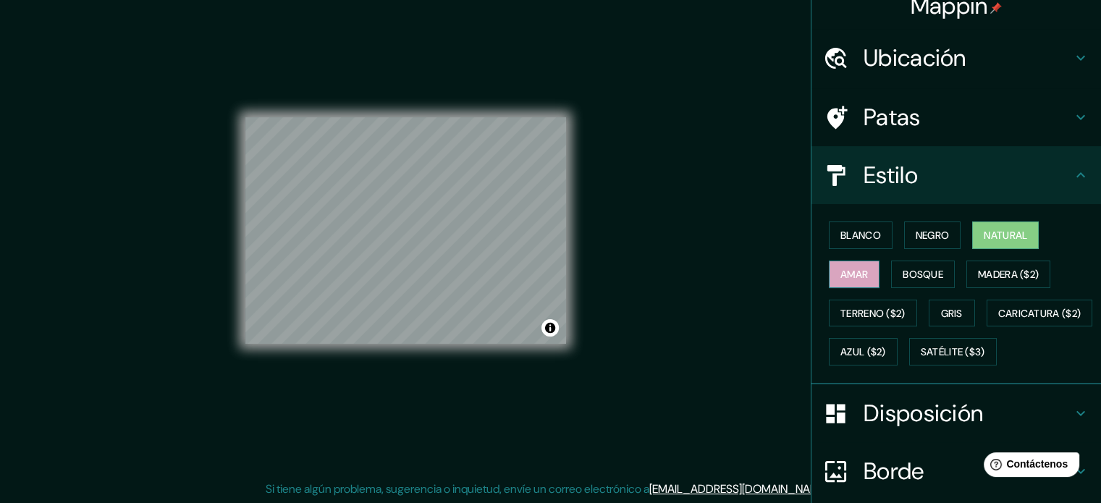
click at [829, 271] on button "Amar" at bounding box center [854, 275] width 51 height 28
click at [1013, 278] on font "Madera ($2)" at bounding box center [1008, 274] width 61 height 13
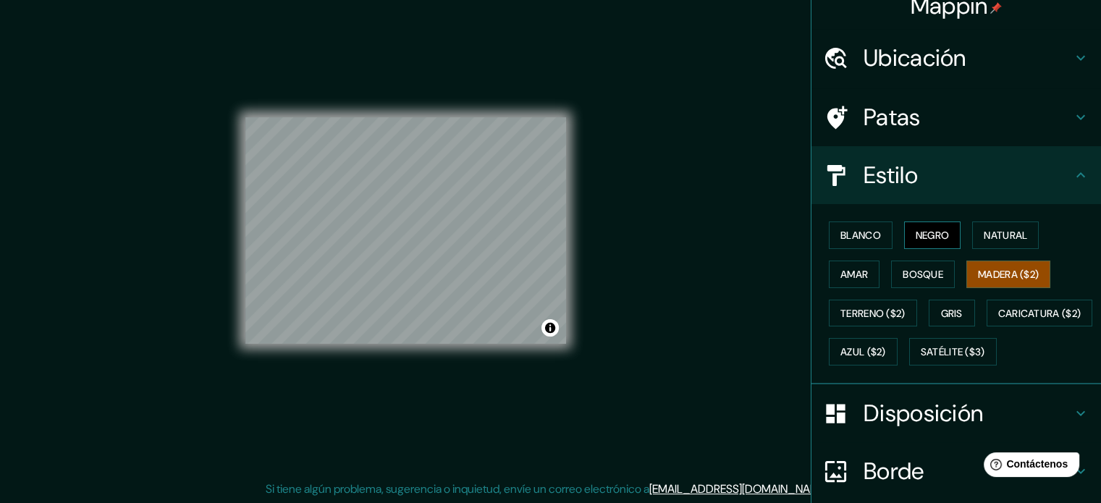
click at [941, 243] on font "Negro" at bounding box center [933, 235] width 34 height 19
click at [1002, 241] on font "Natural" at bounding box center [1005, 235] width 43 height 19
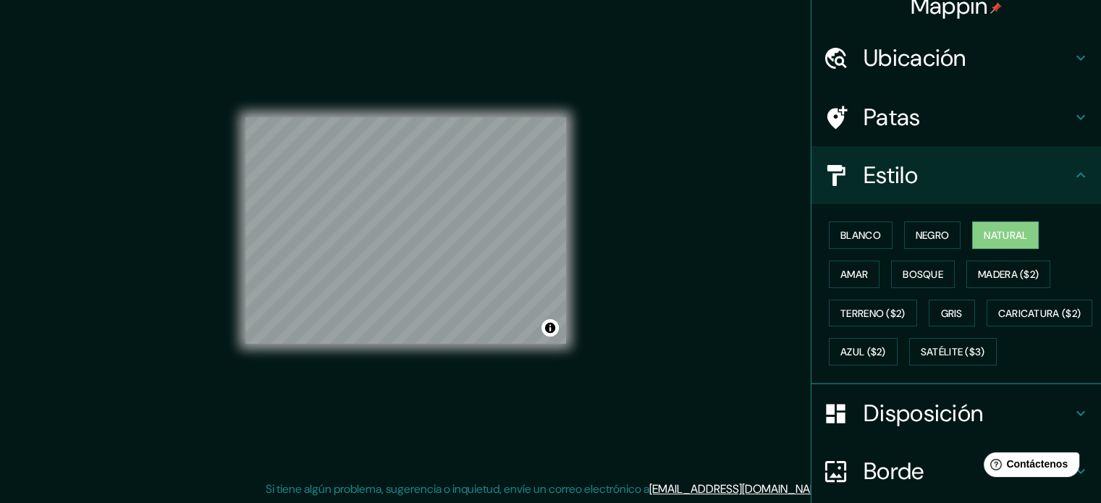
click at [919, 318] on div "Blanco Negro Natural Amar Bosque Madera ($2) Terreno ($2) Gris Caricatura ($2) …" at bounding box center [962, 294] width 278 height 156
click at [941, 309] on font "Gris" at bounding box center [952, 313] width 22 height 13
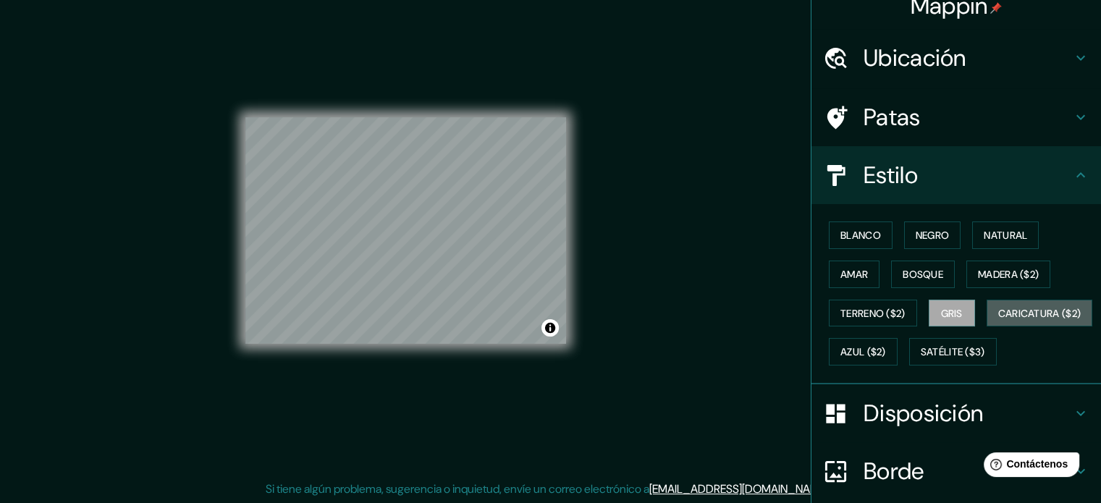
drag, startPoint x: 896, startPoint y: 358, endPoint x: 894, endPoint y: 368, distance: 10.4
click at [987, 327] on button "Caricatura ($2)" at bounding box center [1040, 314] width 106 height 28
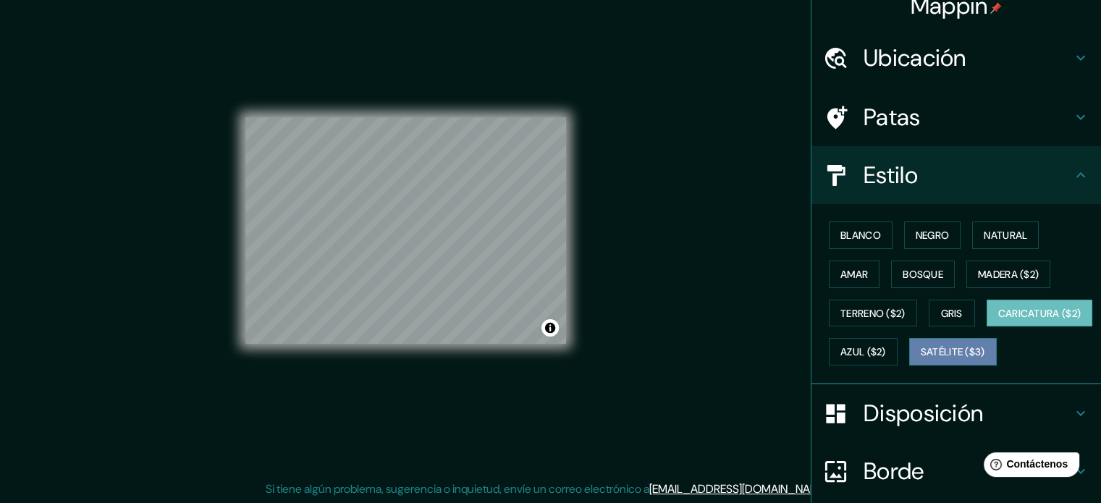
click at [921, 359] on font "Satélite ($3)" at bounding box center [953, 352] width 64 height 13
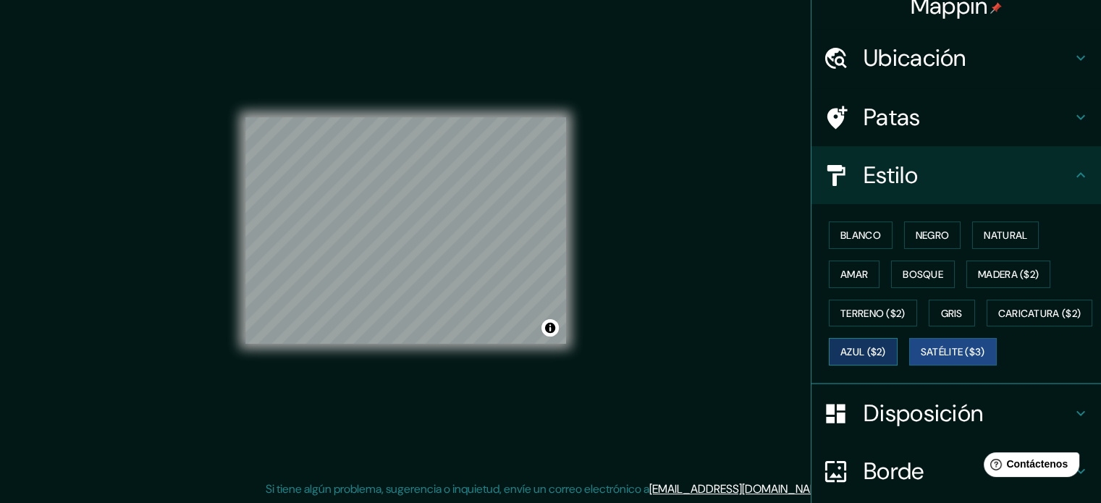
click at [886, 354] on font "Azul ($2)" at bounding box center [863, 352] width 46 height 13
click at [868, 234] on font "Blanco" at bounding box center [860, 235] width 41 height 13
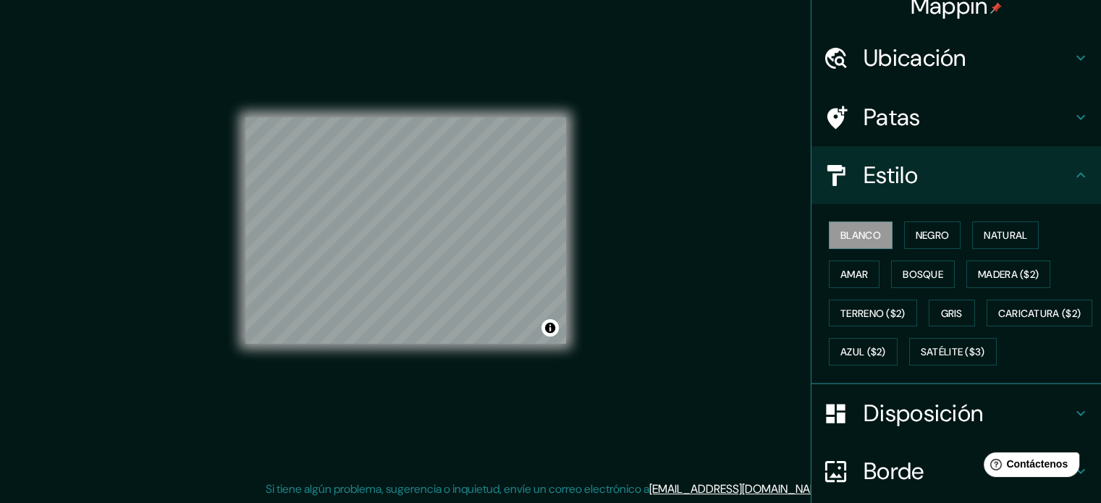
click at [660, 269] on div "Mappin Ubicación [GEOGRAPHIC_DATA], [GEOGRAPHIC_DATA][PERSON_NAME], [GEOGRAPHIC…" at bounding box center [550, 242] width 1101 height 523
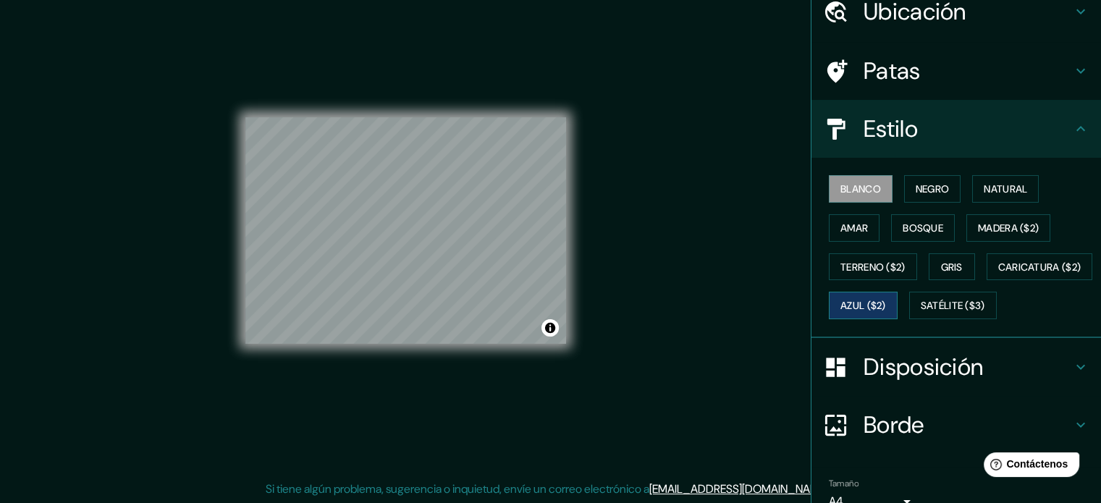
scroll to position [171, 0]
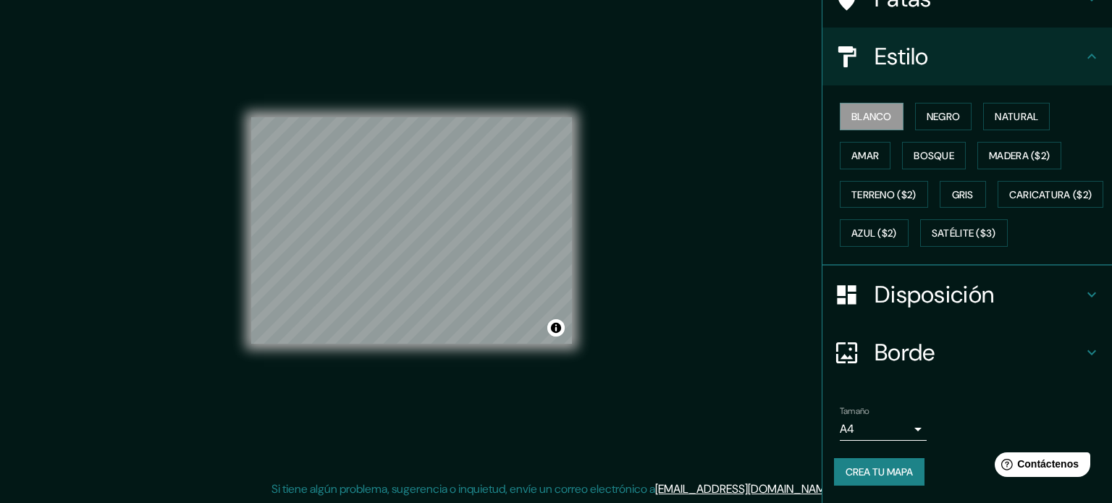
click at [870, 434] on body "Mappin Ubicación [GEOGRAPHIC_DATA], [GEOGRAPHIC_DATA][PERSON_NAME], [GEOGRAPHIC…" at bounding box center [556, 232] width 1112 height 503
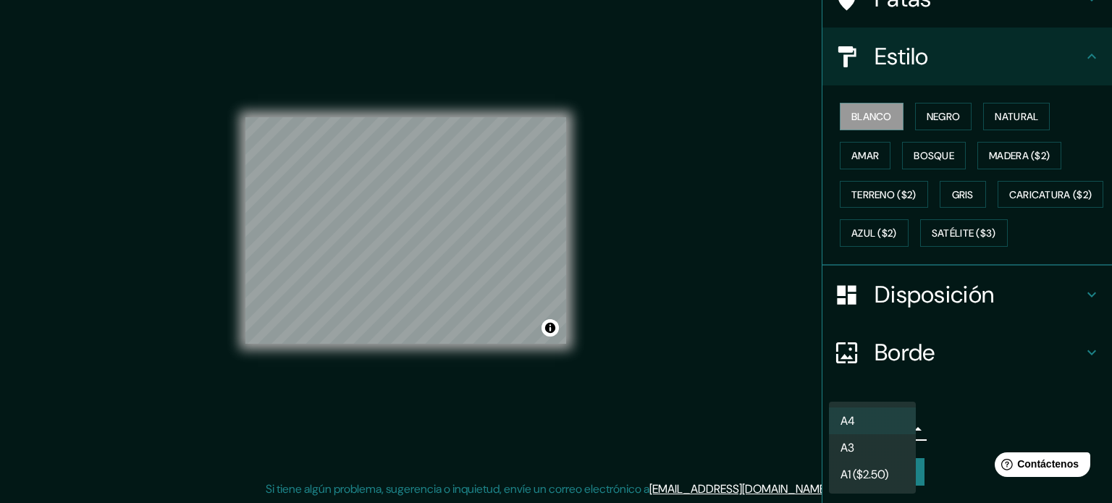
click at [964, 390] on div at bounding box center [556, 251] width 1112 height 503
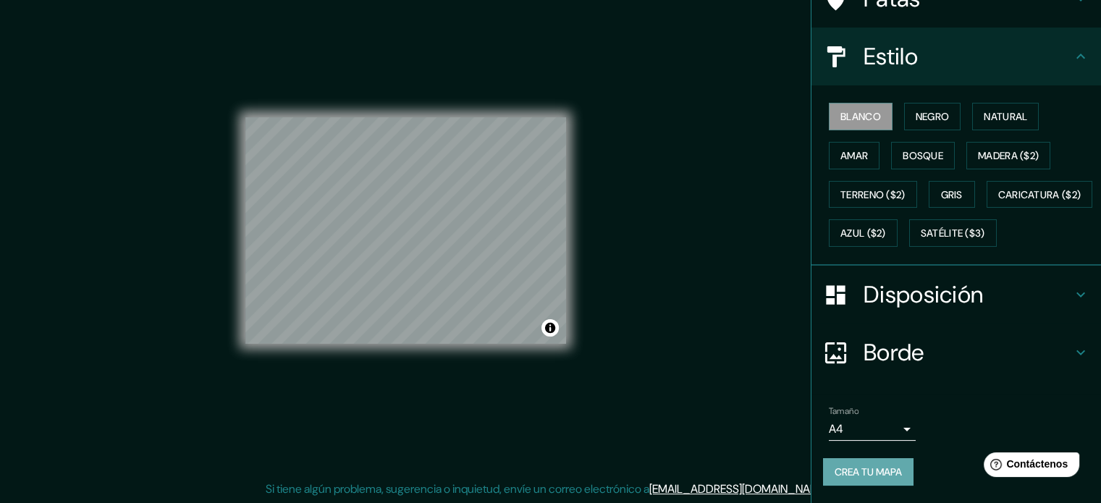
click at [877, 463] on font "Crea tu mapa" at bounding box center [868, 471] width 67 height 19
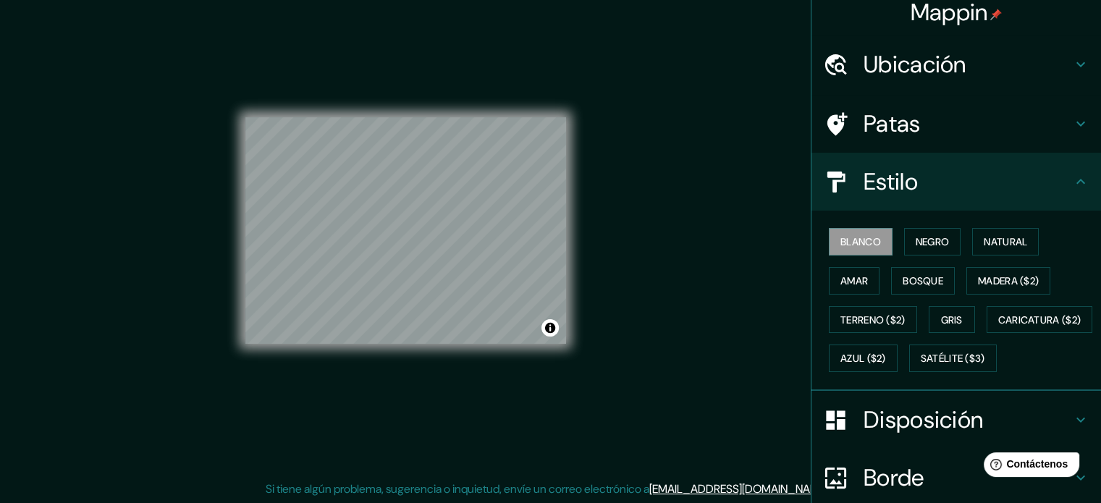
scroll to position [0, 0]
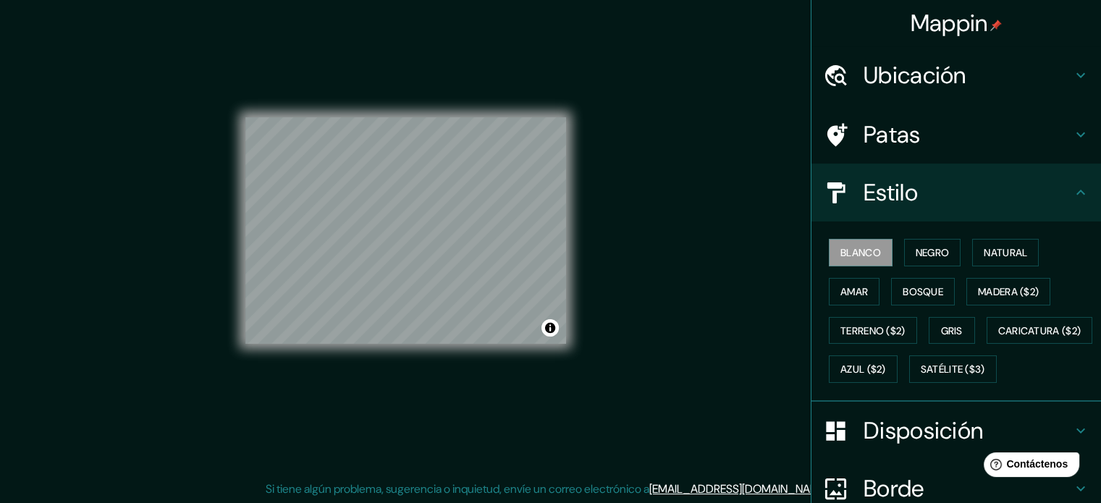
click at [941, 144] on h4 "Patas" at bounding box center [967, 134] width 208 height 29
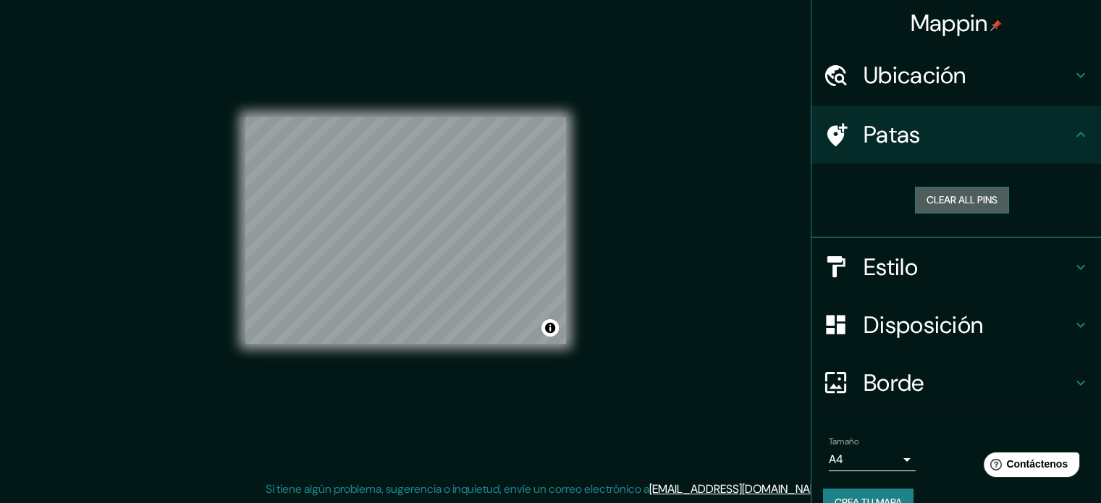
click at [954, 207] on button "Clear all pins" at bounding box center [962, 200] width 94 height 27
click at [1005, 139] on h4 "Patas" at bounding box center [967, 134] width 208 height 29
click at [1010, 141] on h4 "Patas" at bounding box center [967, 134] width 208 height 29
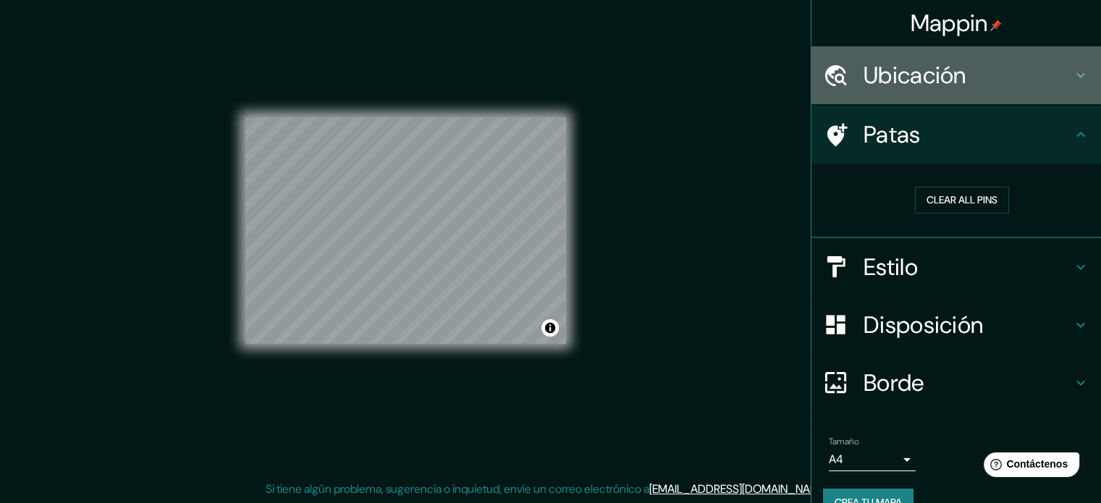
click at [1060, 81] on h4 "Ubicación" at bounding box center [967, 75] width 208 height 29
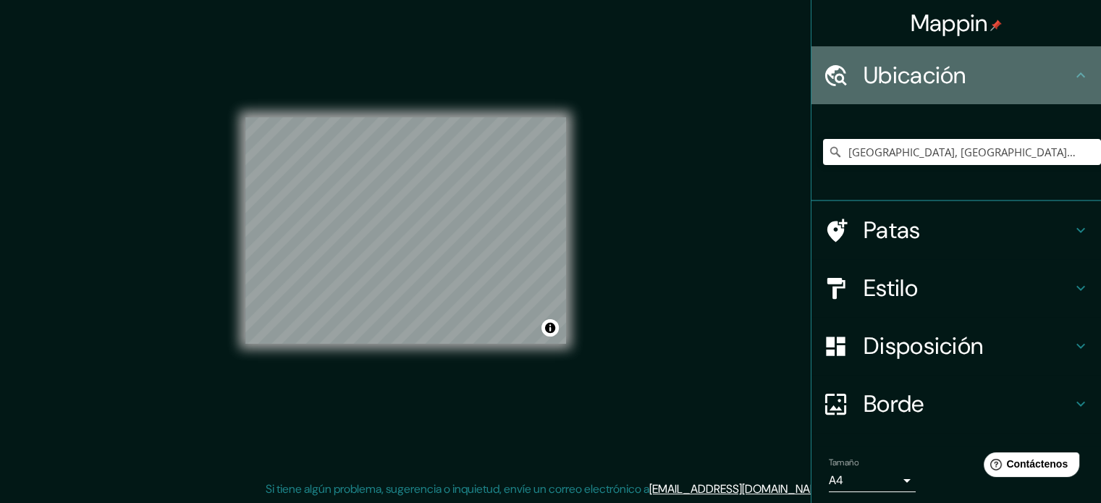
click at [1060, 81] on h4 "Ubicación" at bounding box center [967, 75] width 208 height 29
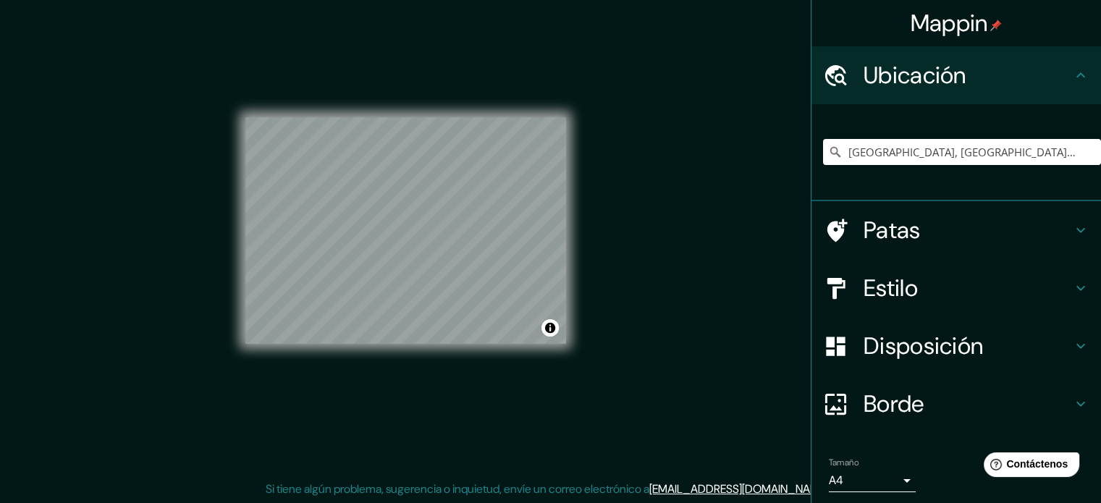
drag, startPoint x: 621, startPoint y: 326, endPoint x: 642, endPoint y: 328, distance: 21.0
click at [642, 328] on div "Mappin Ubicación [GEOGRAPHIC_DATA], [GEOGRAPHIC_DATA][PERSON_NAME], [GEOGRAPHIC…" at bounding box center [550, 242] width 1101 height 523
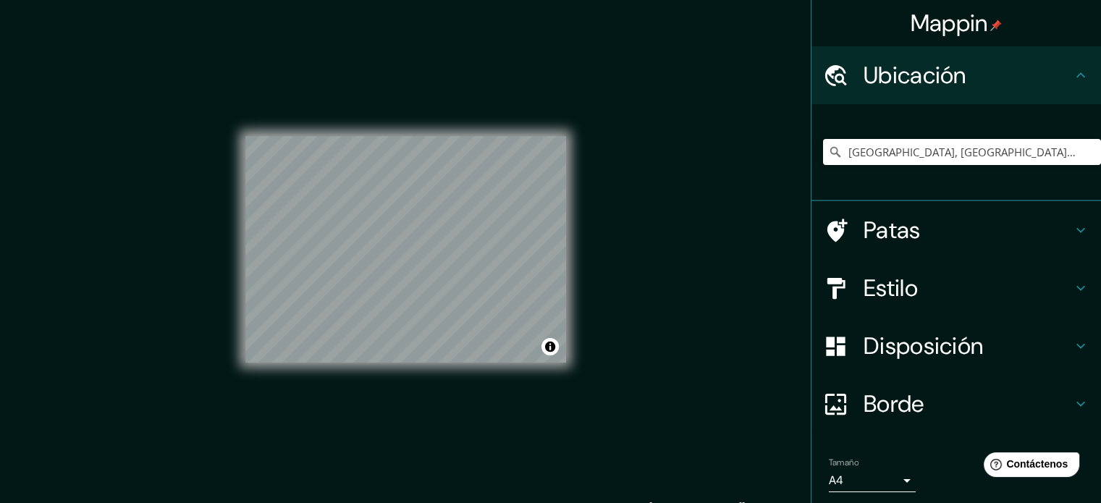
click at [763, 386] on div "Mappin Ubicación [GEOGRAPHIC_DATA], [GEOGRAPHIC_DATA][PERSON_NAME], [GEOGRAPHIC…" at bounding box center [550, 261] width 1101 height 523
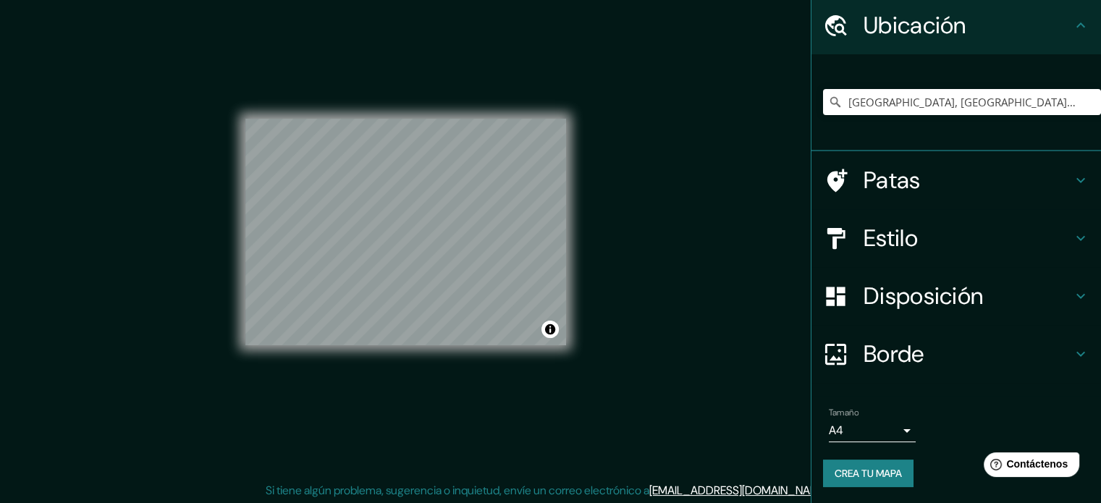
scroll to position [19, 0]
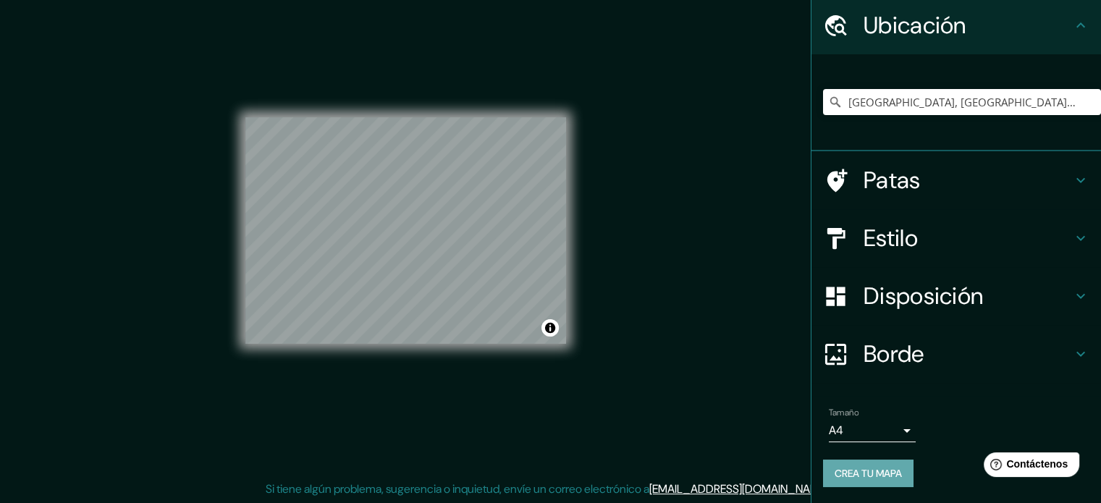
click at [888, 460] on button "Crea tu mapa" at bounding box center [868, 474] width 90 height 28
click at [704, 343] on div "Mappin Ubicación [GEOGRAPHIC_DATA], [GEOGRAPHIC_DATA][PERSON_NAME], [GEOGRAPHIC…" at bounding box center [550, 242] width 1101 height 523
click at [717, 318] on div "Mappin Ubicación [GEOGRAPHIC_DATA], [GEOGRAPHIC_DATA][PERSON_NAME], [GEOGRAPHIC…" at bounding box center [550, 242] width 1101 height 523
click at [654, 281] on div "Mappin Ubicación [GEOGRAPHIC_DATA], [GEOGRAPHIC_DATA][PERSON_NAME], [GEOGRAPHIC…" at bounding box center [550, 242] width 1101 height 523
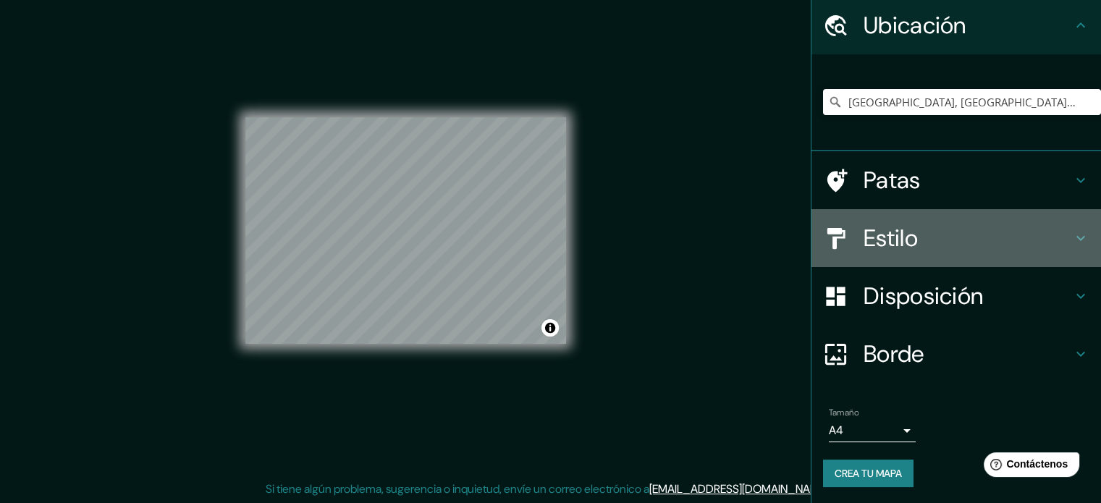
click at [955, 242] on h4 "Estilo" at bounding box center [967, 238] width 208 height 29
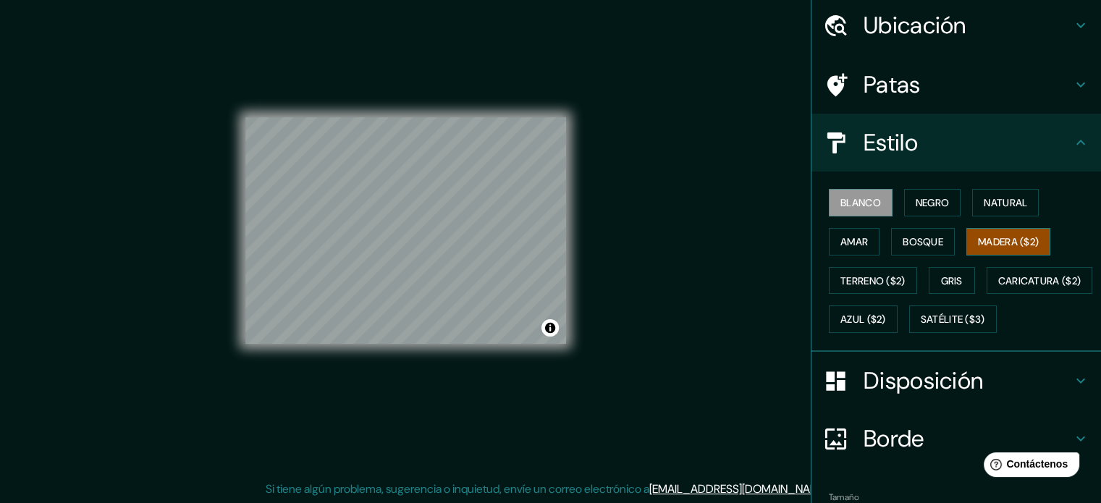
click at [1034, 242] on font "Madera ($2)" at bounding box center [1008, 241] width 61 height 13
click at [678, 266] on div "Mappin Ubicación [GEOGRAPHIC_DATA], [GEOGRAPHIC_DATA][PERSON_NAME], [GEOGRAPHIC…" at bounding box center [550, 242] width 1101 height 523
click at [922, 202] on font "Negro" at bounding box center [933, 202] width 34 height 13
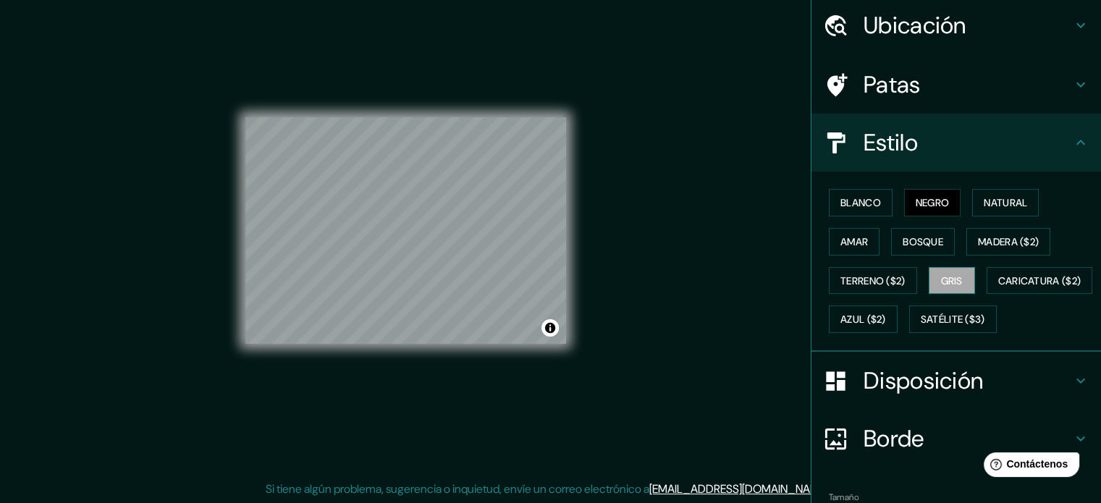
click at [947, 274] on font "Gris" at bounding box center [952, 280] width 22 height 13
click at [442, 216] on div at bounding box center [440, 214] width 12 height 12
click at [848, 202] on font "Blanco" at bounding box center [860, 202] width 41 height 13
click at [941, 189] on button "Negro" at bounding box center [932, 203] width 57 height 28
click at [1000, 206] on font "Natural" at bounding box center [1005, 202] width 43 height 13
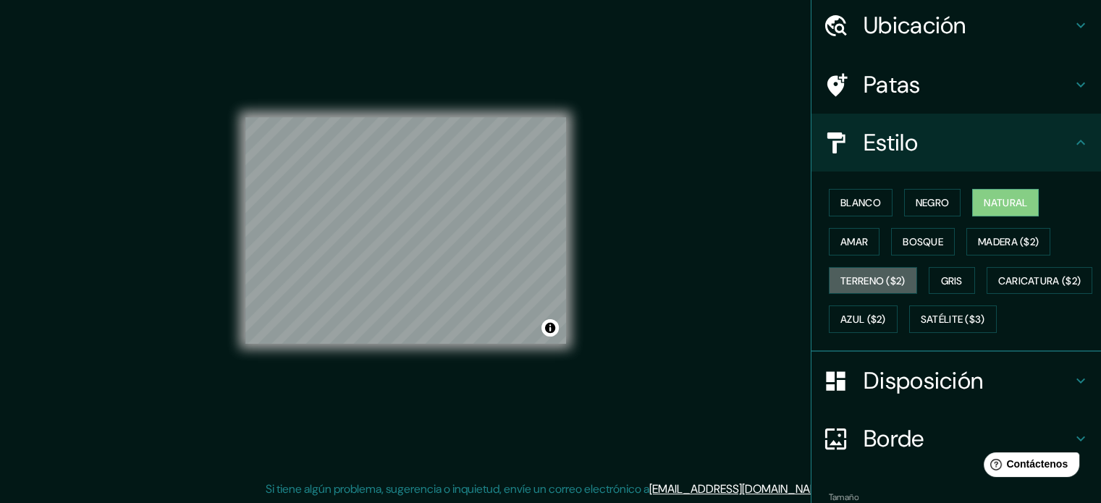
click at [877, 292] on button "Terreno ($2)" at bounding box center [873, 281] width 88 height 28
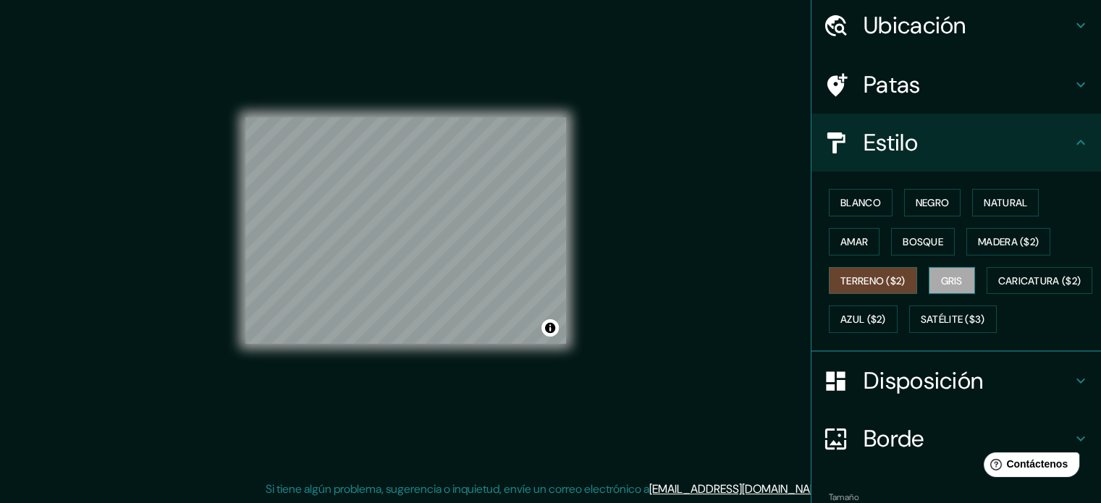
click at [941, 274] on font "Gris" at bounding box center [952, 280] width 22 height 13
click at [909, 333] on button "Satélite ($3)" at bounding box center [953, 319] width 88 height 28
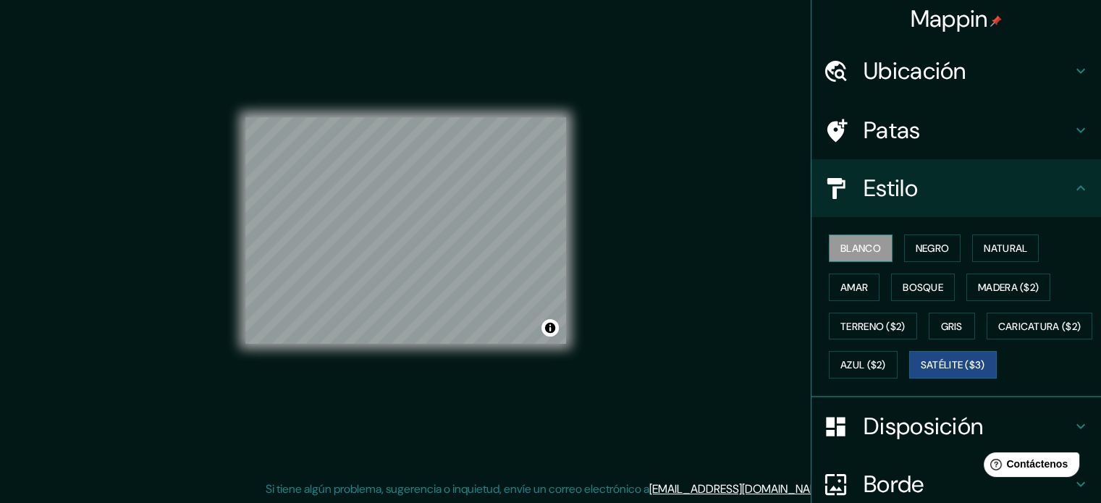
scroll to position [0, 0]
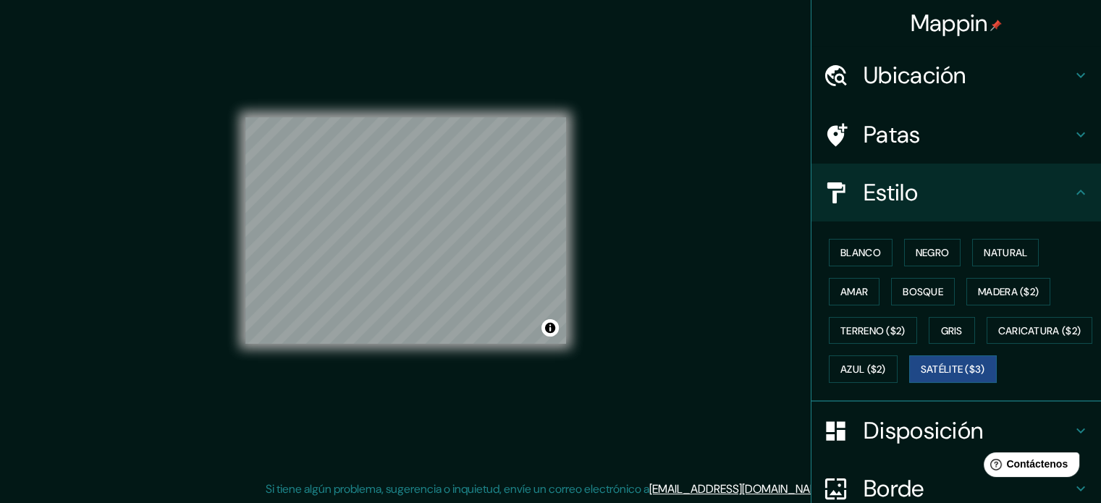
click at [848, 267] on div "Blanco Negro Natural Amar Bosque Madera ($2) Terreno ($2) Gris Caricatura ($2) …" at bounding box center [962, 311] width 278 height 156
click at [851, 260] on font "Blanco" at bounding box center [860, 252] width 41 height 19
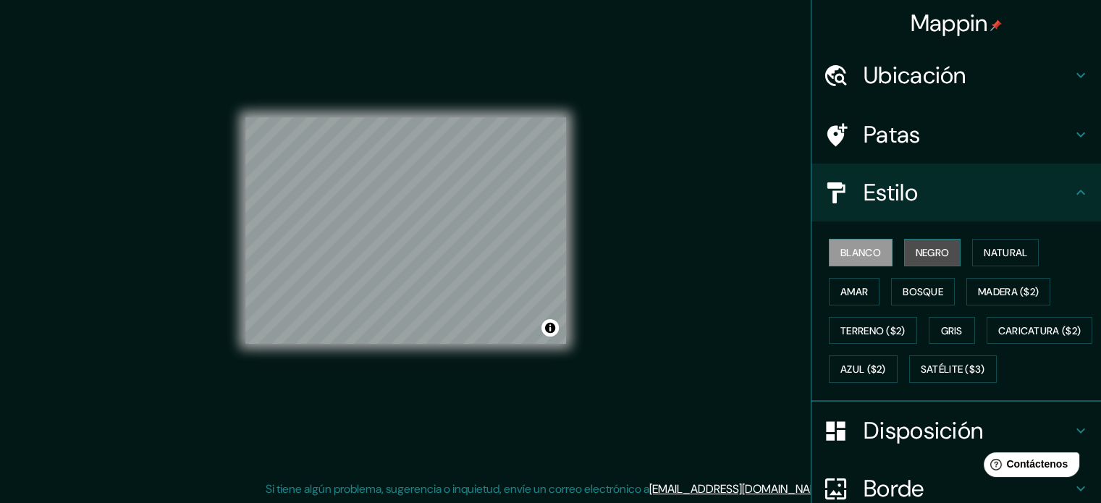
click at [934, 258] on font "Negro" at bounding box center [933, 252] width 34 height 13
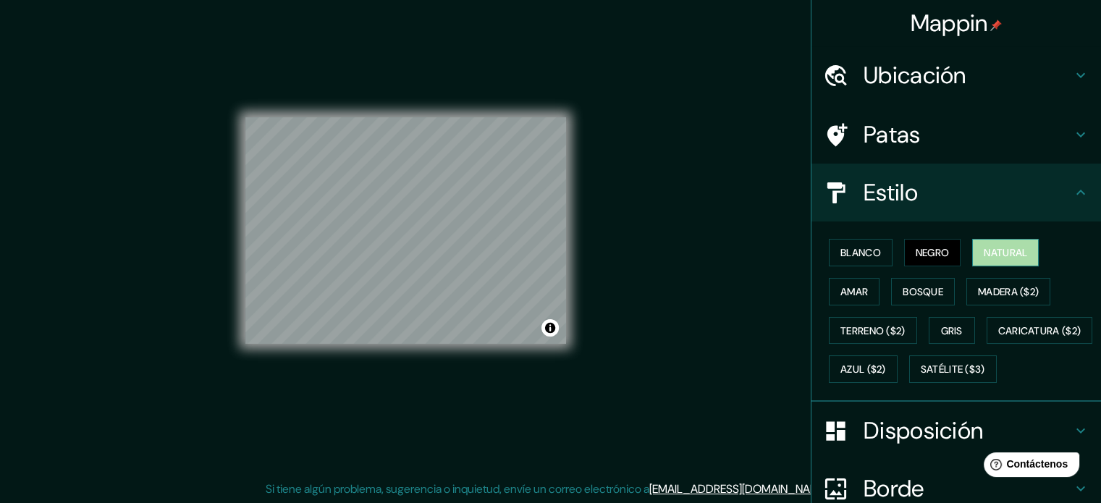
click at [985, 250] on font "Natural" at bounding box center [1005, 252] width 43 height 13
click at [941, 318] on button "Gris" at bounding box center [952, 331] width 46 height 28
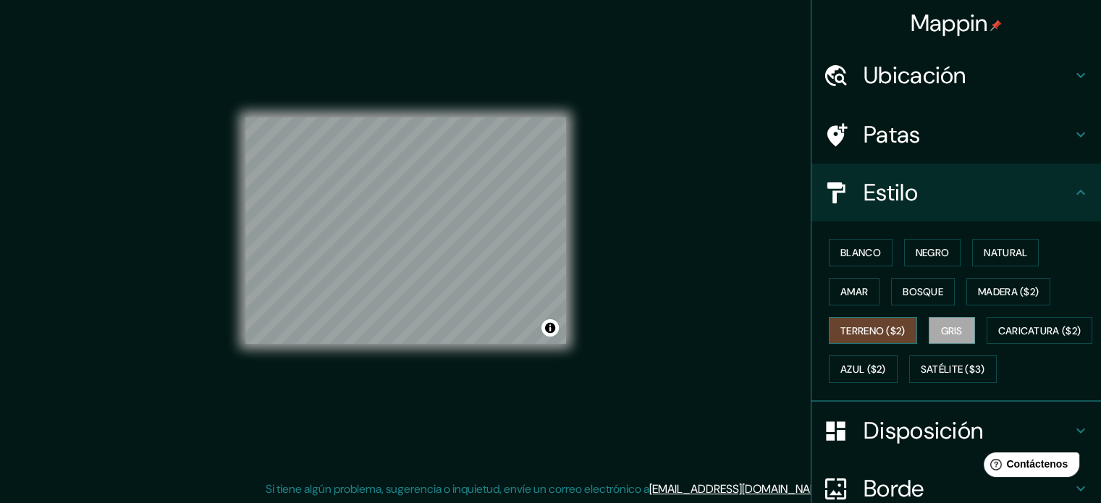
click at [884, 329] on font "Terreno ($2)" at bounding box center [872, 330] width 65 height 13
click at [932, 362] on div "Blanco Negro Natural Amar Bosque Madera ($2) Terreno ($2) Gris Caricatura ($2) …" at bounding box center [962, 311] width 278 height 156
click at [935, 362] on div "Blanco Negro Natural Amar Bosque Madera ($2) Terreno ($2) Gris Caricatura ($2) …" at bounding box center [962, 311] width 278 height 156
click at [886, 363] on font "Azul ($2)" at bounding box center [863, 369] width 46 height 13
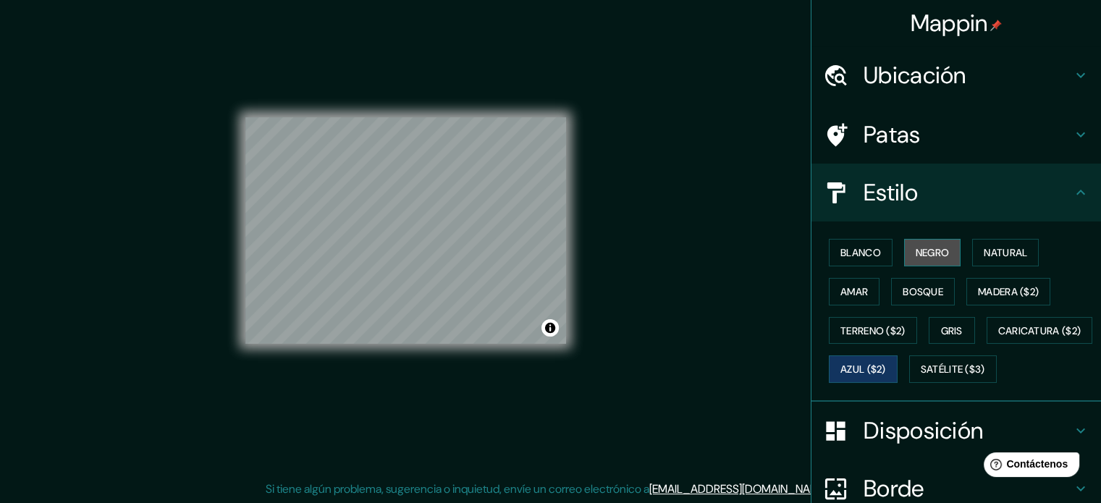
click at [904, 245] on button "Negro" at bounding box center [932, 253] width 57 height 28
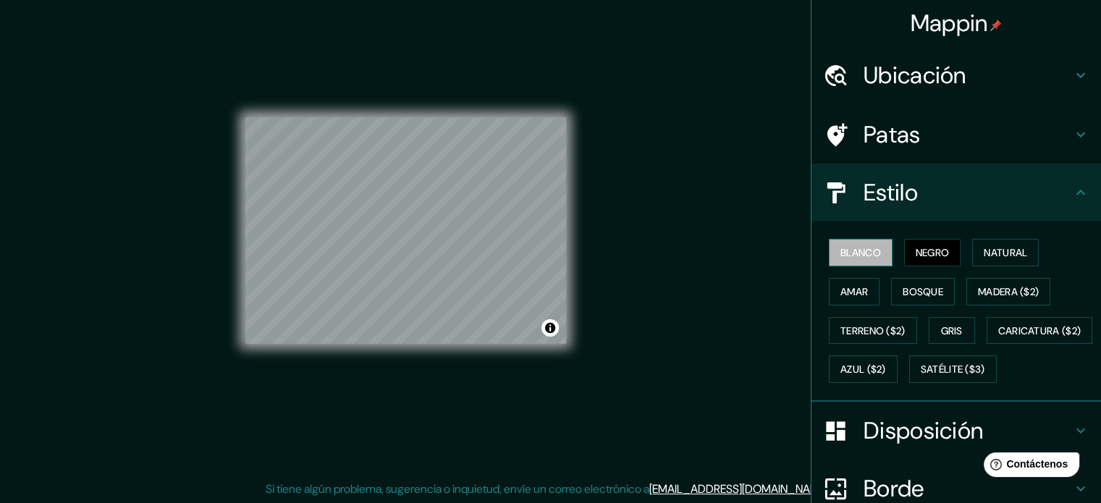
click at [849, 253] on font "Blanco" at bounding box center [860, 252] width 41 height 13
click at [640, 300] on div "Mappin Ubicación [GEOGRAPHIC_DATA], [GEOGRAPHIC_DATA][PERSON_NAME], [GEOGRAPHIC…" at bounding box center [550, 242] width 1101 height 523
click at [992, 295] on font "Madera ($2)" at bounding box center [1008, 291] width 61 height 13
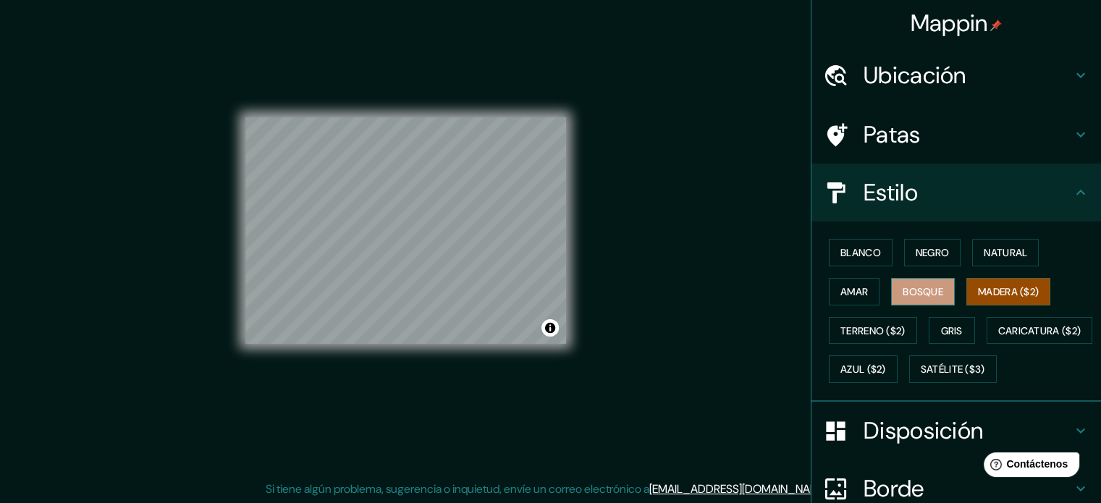
click at [940, 289] on button "Bosque" at bounding box center [923, 292] width 64 height 28
click at [840, 290] on font "Amar" at bounding box center [854, 291] width 28 height 13
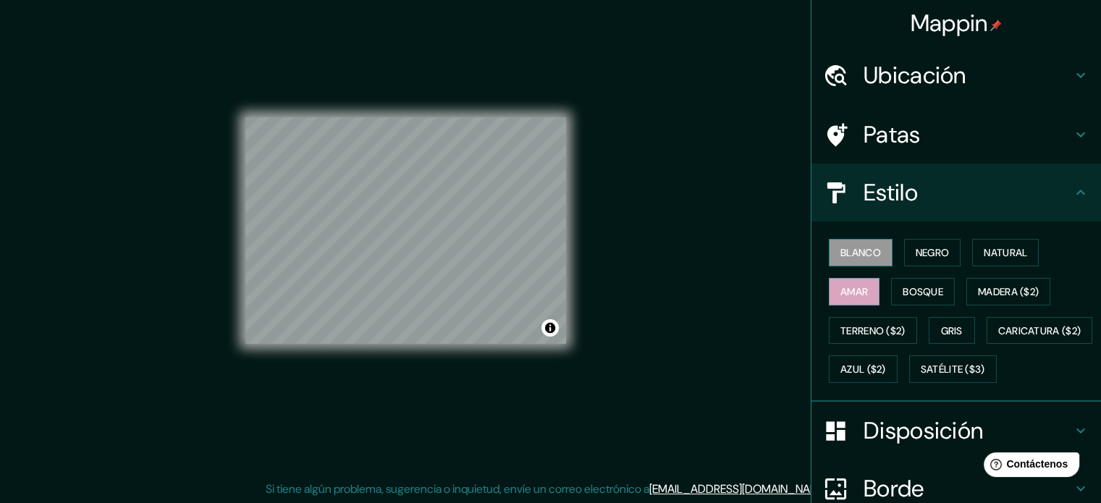
click at [875, 245] on button "Blanco" at bounding box center [861, 253] width 64 height 28
